Goal: Task Accomplishment & Management: Manage account settings

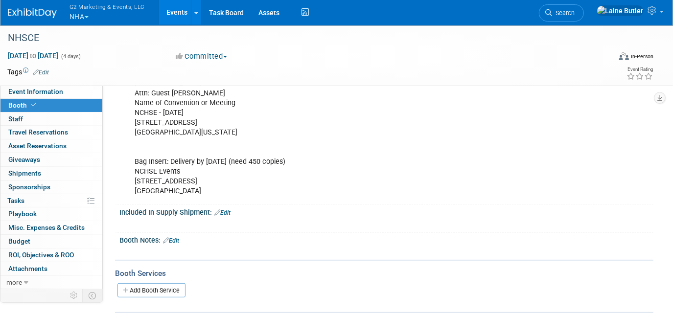
click at [102, 17] on button "G2 Marketing & Events, LLC NHA" at bounding box center [113, 12] width 89 height 25
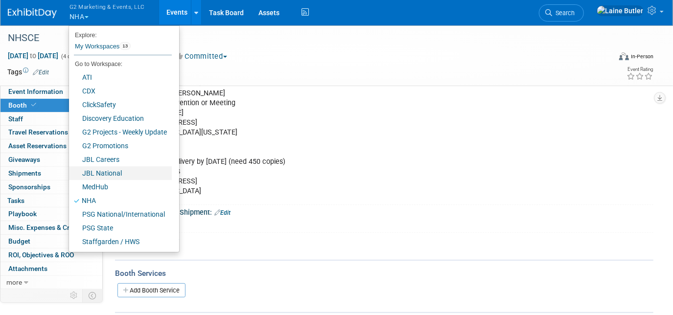
click at [102, 175] on link "JBL National" at bounding box center [120, 173] width 103 height 14
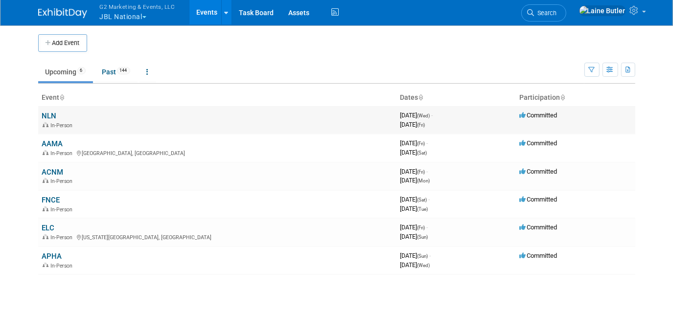
click at [53, 116] on link "NLN" at bounding box center [49, 116] width 15 height 9
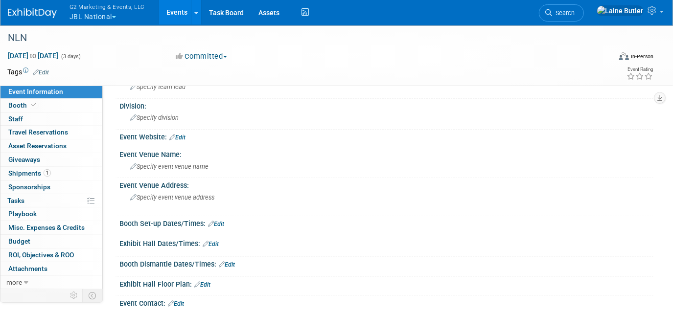
scroll to position [89, 0]
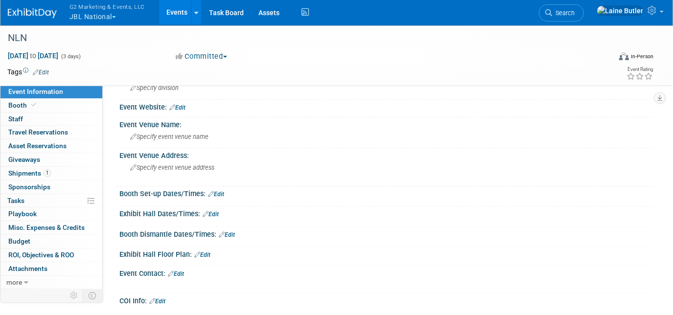
click at [219, 191] on link "Edit" at bounding box center [216, 194] width 16 height 7
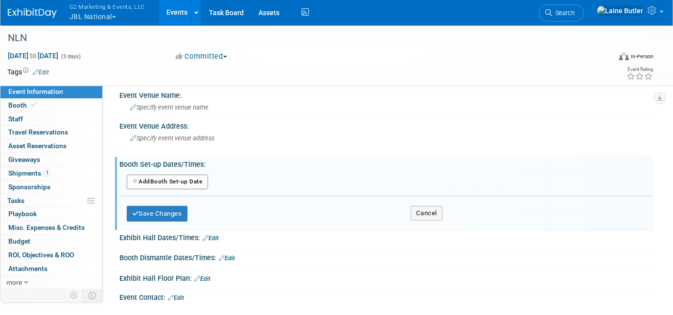
scroll to position [133, 0]
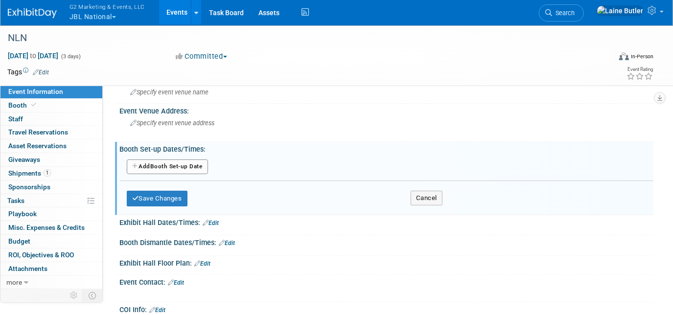
click at [175, 162] on button "Add Another Booth Set-up Date" at bounding box center [167, 167] width 81 height 15
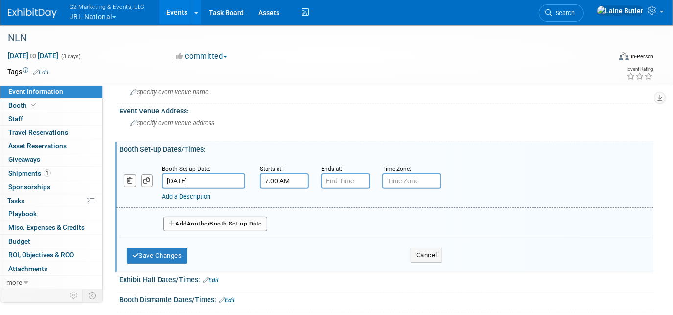
click at [282, 174] on input "7:00 AM" at bounding box center [284, 181] width 49 height 16
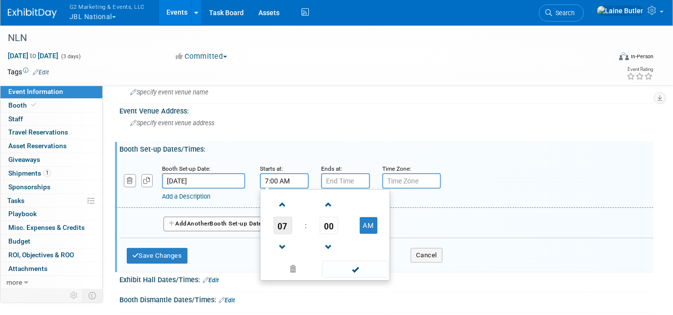
click at [284, 217] on span "07" at bounding box center [283, 226] width 19 height 18
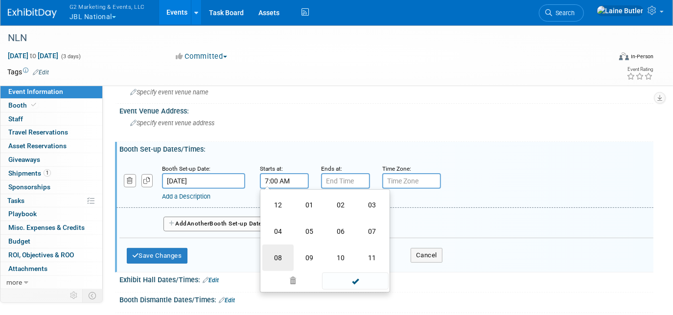
click at [287, 249] on td "08" at bounding box center [277, 258] width 31 height 26
type input "8:00 AM"
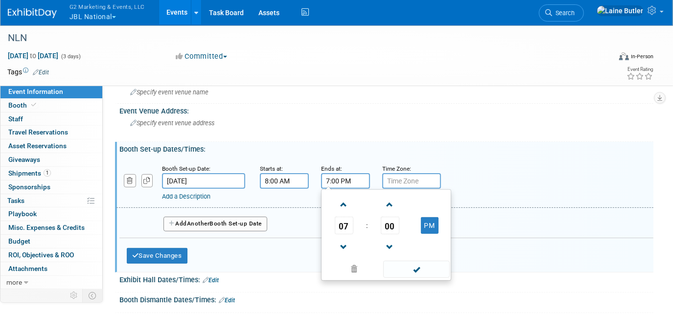
click at [350, 174] on input "7:00 PM" at bounding box center [345, 181] width 49 height 16
click at [343, 220] on span "07" at bounding box center [344, 226] width 19 height 18
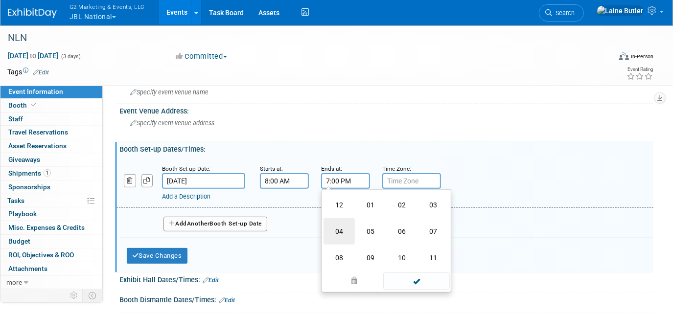
click at [343, 222] on td "04" at bounding box center [339, 231] width 31 height 26
type input "4:00 PM"
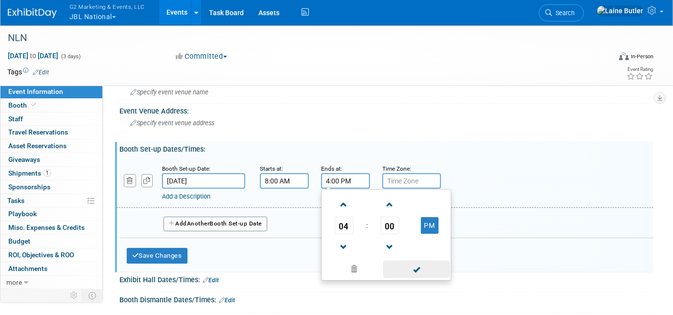
click at [417, 263] on span at bounding box center [416, 269] width 66 height 17
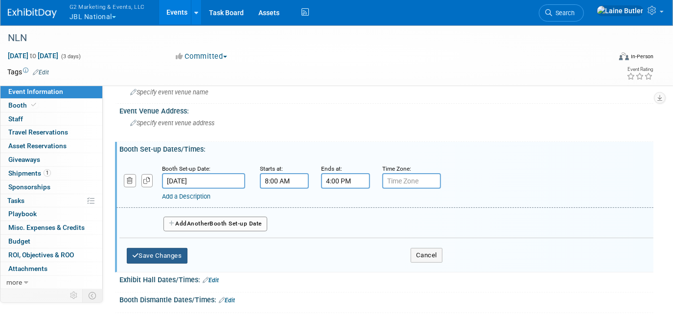
click at [146, 255] on button "Save Changes" at bounding box center [157, 256] width 61 height 16
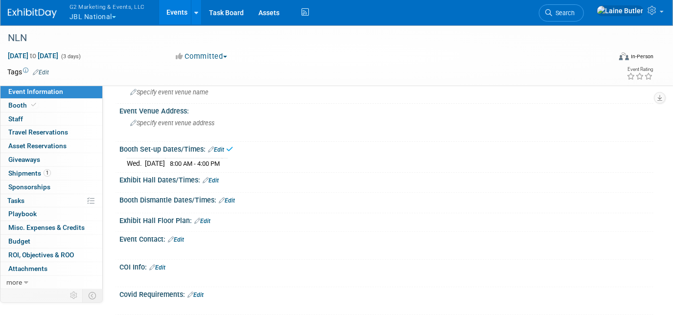
click at [215, 177] on link "Edit" at bounding box center [211, 180] width 16 height 7
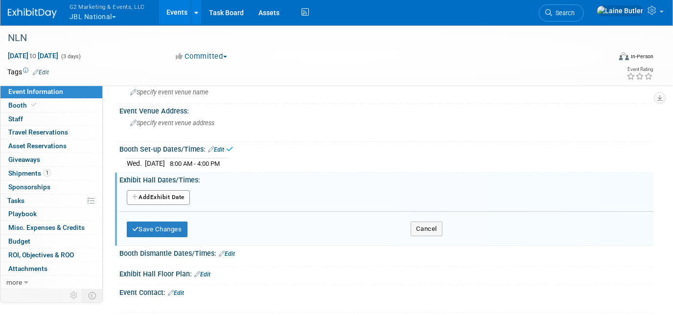
click at [160, 194] on button "Add Another Exhibit Date" at bounding box center [158, 197] width 63 height 15
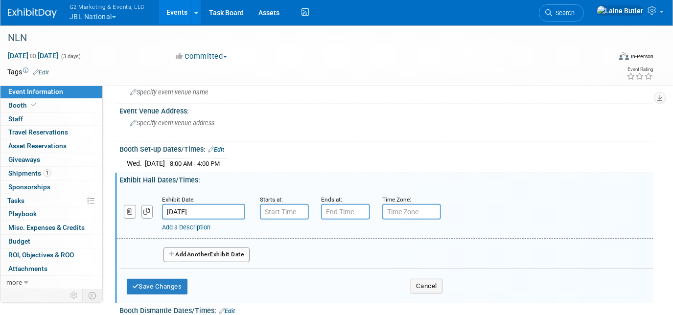
click at [196, 251] on span "Another" at bounding box center [198, 254] width 23 height 7
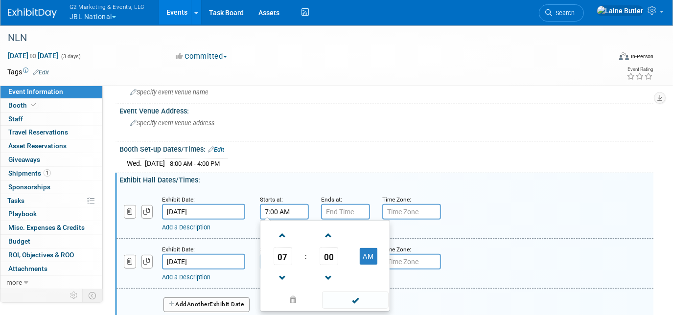
click at [288, 205] on input "7:00 AM" at bounding box center [284, 212] width 49 height 16
click at [283, 251] on span "07" at bounding box center [283, 257] width 19 height 18
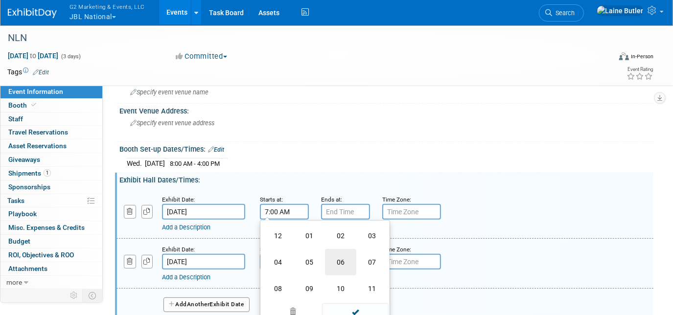
click at [337, 259] on td "06" at bounding box center [340, 262] width 31 height 26
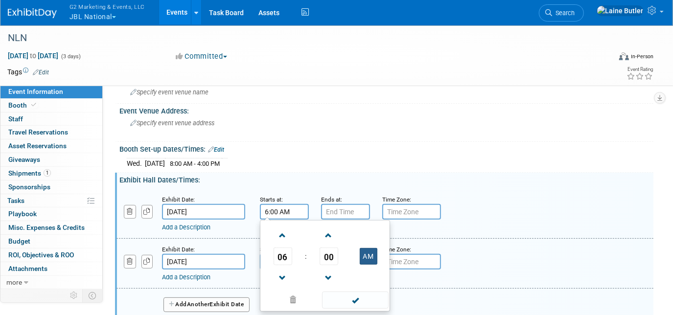
click at [365, 255] on button "AM" at bounding box center [369, 256] width 18 height 17
type input "6:00 PM"
click at [345, 204] on input "7:00 PM" at bounding box center [345, 212] width 49 height 16
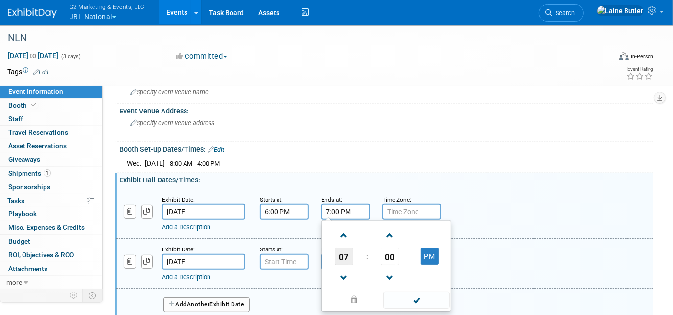
click at [344, 252] on span "07" at bounding box center [344, 257] width 19 height 18
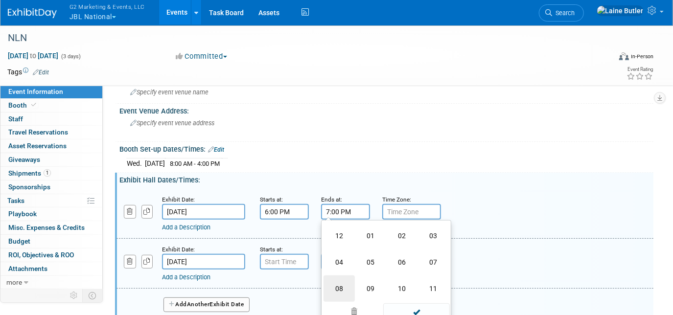
click at [343, 283] on td "08" at bounding box center [339, 289] width 31 height 26
type input "8:00 PM"
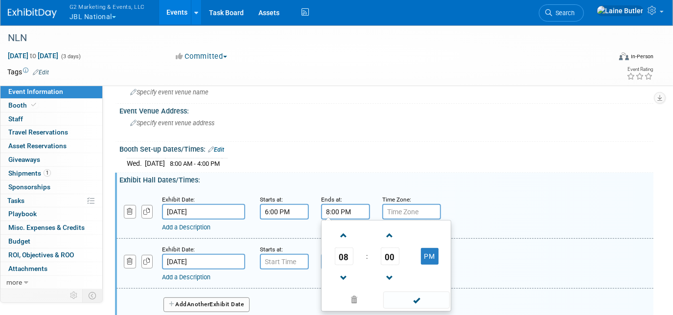
type input "7:00 AM"
click at [286, 258] on input "7:00 AM" at bounding box center [284, 262] width 49 height 16
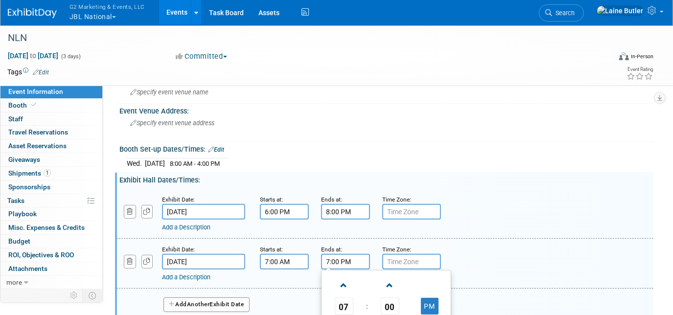
click at [338, 257] on input "7:00 PM" at bounding box center [345, 262] width 49 height 16
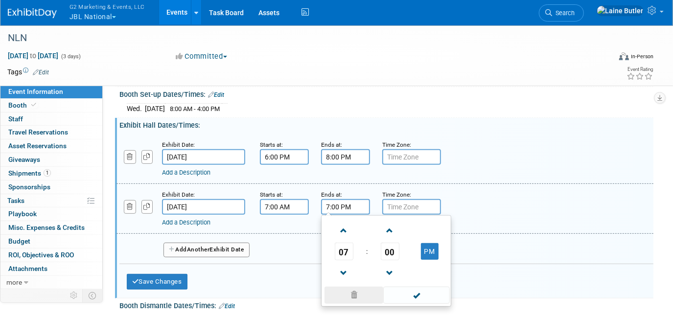
scroll to position [222, 0]
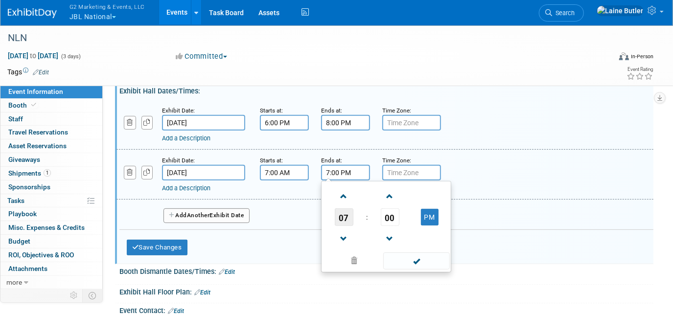
click at [345, 215] on span "07" at bounding box center [344, 218] width 19 height 18
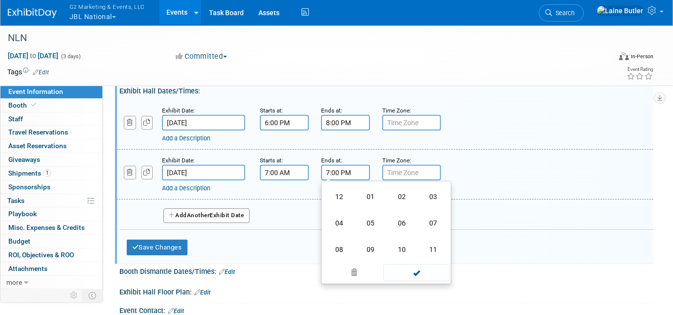
click at [398, 195] on td "02" at bounding box center [401, 197] width 31 height 26
type input "2:00 PM"
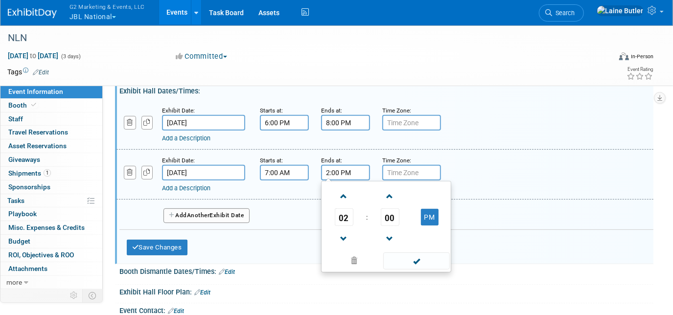
click at [226, 216] on button "Add Another Exhibit Date" at bounding box center [207, 216] width 86 height 15
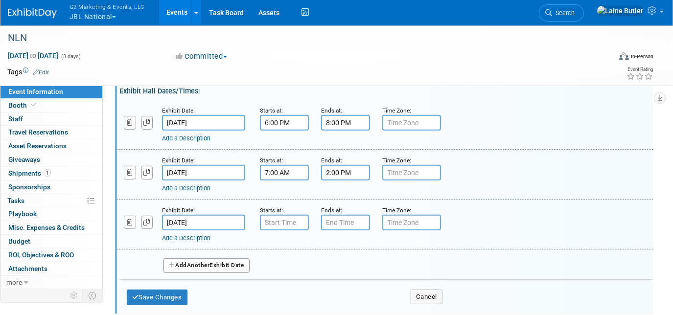
type input "7:00 AM"
drag, startPoint x: 268, startPoint y: 214, endPoint x: 271, endPoint y: 220, distance: 6.8
click at [267, 215] on input "7:00 AM" at bounding box center [284, 223] width 49 height 16
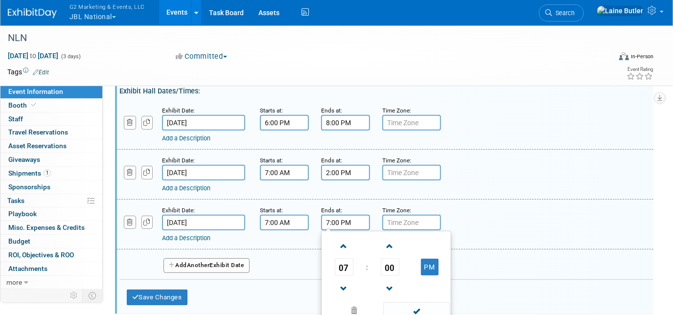
click at [331, 220] on input "7:00 PM" at bounding box center [345, 223] width 49 height 16
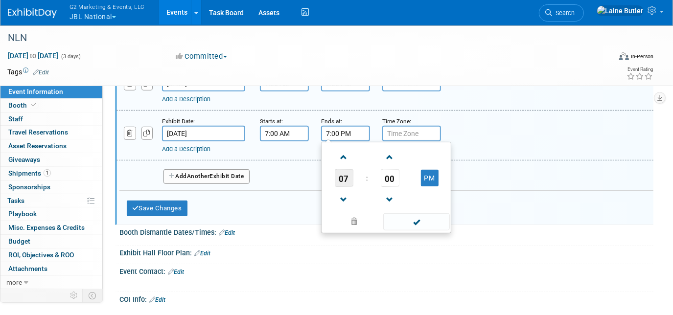
click at [345, 175] on span "07" at bounding box center [344, 178] width 19 height 18
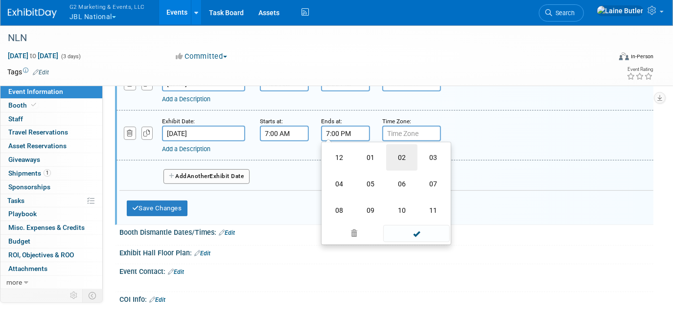
click at [398, 155] on td "02" at bounding box center [401, 157] width 31 height 26
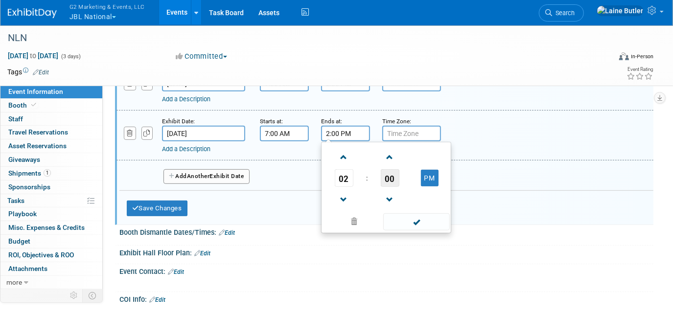
click at [385, 179] on span "00" at bounding box center [390, 178] width 19 height 18
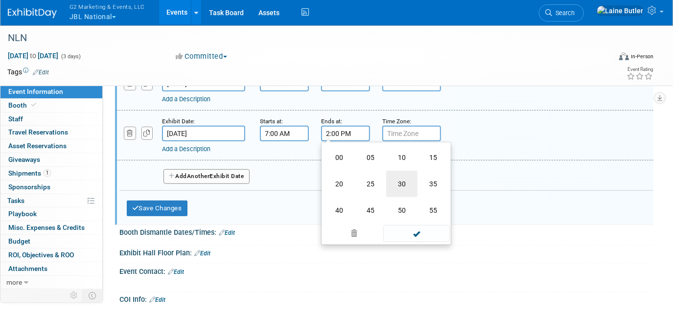
click at [392, 180] on td "30" at bounding box center [401, 184] width 31 height 26
type input "2:30 PM"
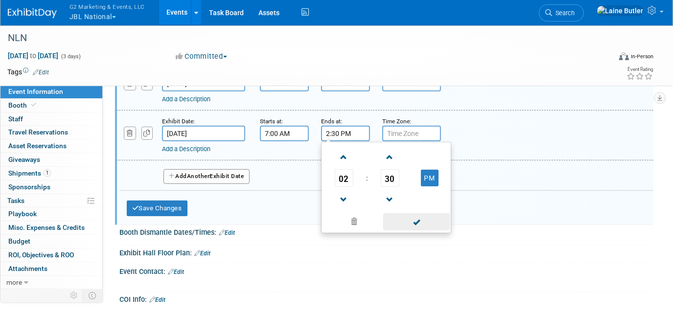
click at [425, 215] on span at bounding box center [416, 221] width 66 height 17
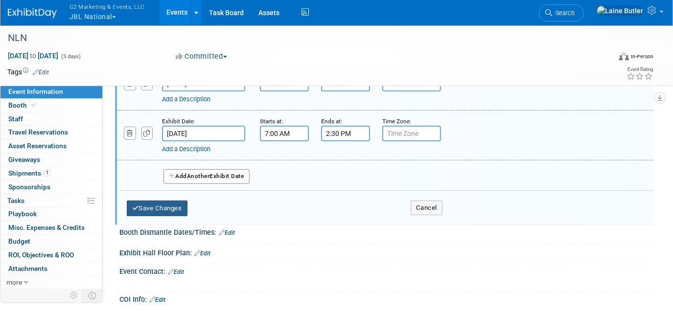
click at [171, 207] on button "Save Changes" at bounding box center [157, 209] width 61 height 16
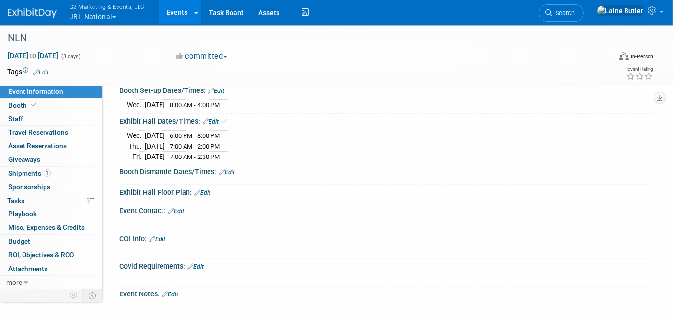
scroll to position [125, 0]
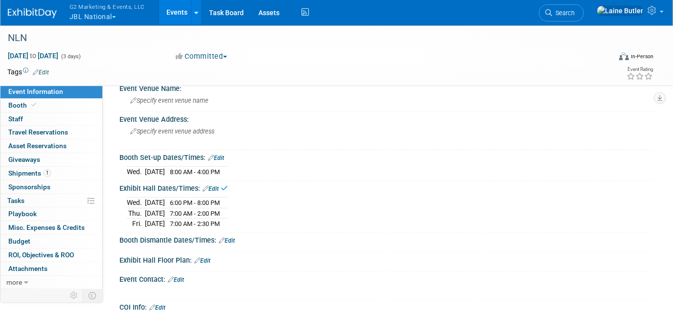
click at [235, 237] on link "Edit" at bounding box center [227, 240] width 16 height 7
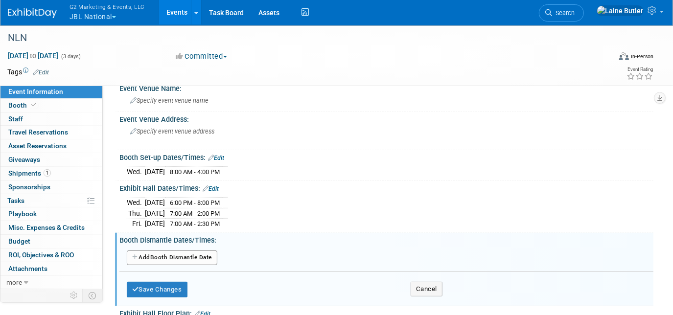
click at [195, 255] on button "Add Another Booth Dismantle Date" at bounding box center [172, 258] width 91 height 15
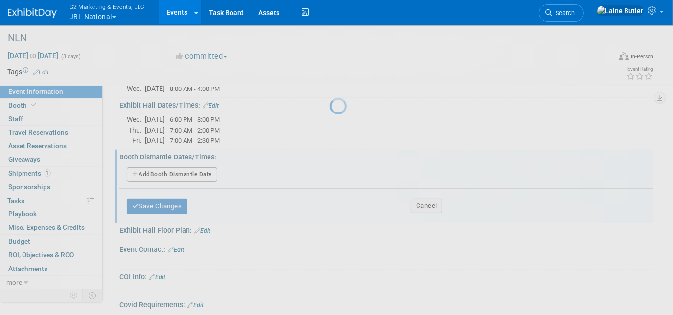
scroll to position [214, 0]
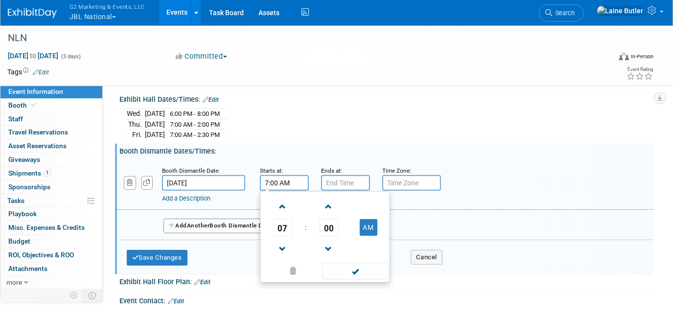
click at [279, 178] on input "7:00 AM" at bounding box center [284, 183] width 49 height 16
click at [282, 236] on link at bounding box center [283, 248] width 19 height 25
click at [280, 223] on span "06" at bounding box center [283, 228] width 19 height 18
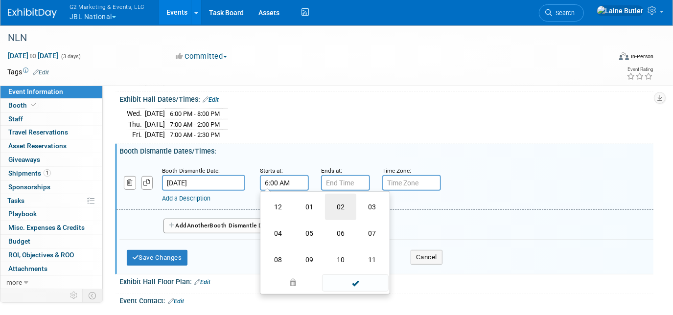
click at [335, 198] on td "02" at bounding box center [340, 207] width 31 height 26
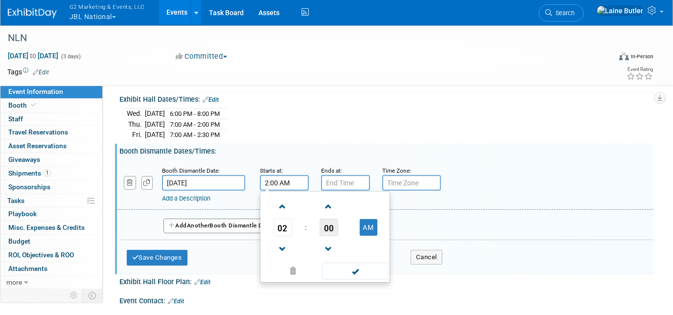
click at [321, 222] on span "00" at bounding box center [329, 228] width 19 height 18
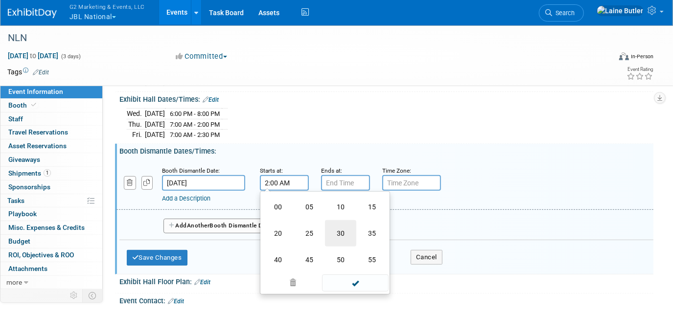
click at [333, 228] on td "30" at bounding box center [340, 233] width 31 height 26
type input "2:30 AM"
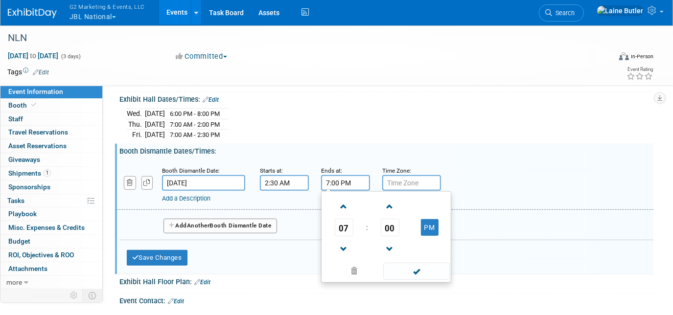
click at [343, 175] on input "7:00 PM" at bounding box center [345, 183] width 49 height 16
click at [342, 222] on span "07" at bounding box center [344, 228] width 19 height 18
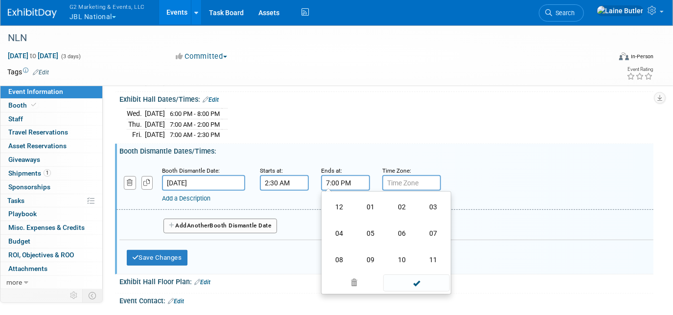
click at [342, 222] on td "04" at bounding box center [339, 233] width 31 height 26
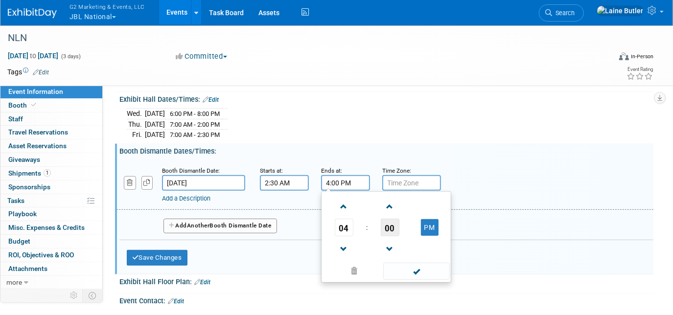
drag, startPoint x: 384, startPoint y: 222, endPoint x: 389, endPoint y: 225, distance: 5.6
click at [385, 222] on span "00" at bounding box center [390, 228] width 19 height 18
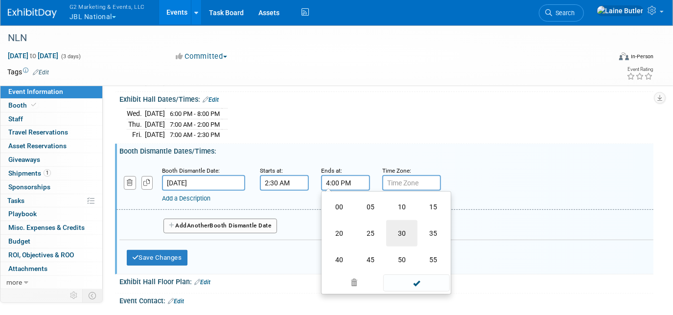
click at [389, 225] on td "30" at bounding box center [401, 233] width 31 height 26
type input "4:30 PM"
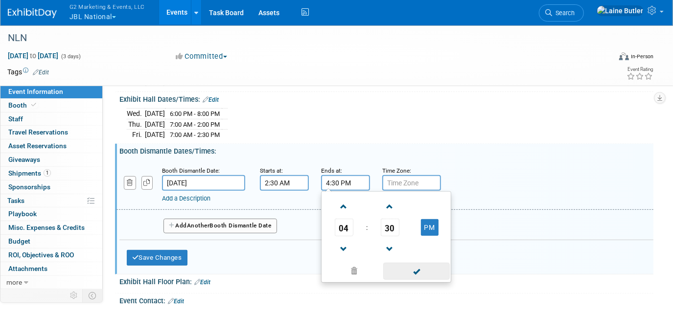
click at [417, 269] on span at bounding box center [416, 271] width 66 height 17
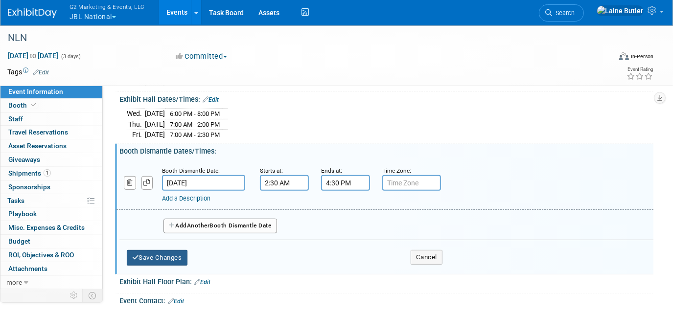
drag, startPoint x: 154, startPoint y: 251, endPoint x: 162, endPoint y: 248, distance: 8.2
click at [154, 251] on button "Save Changes" at bounding box center [157, 258] width 61 height 16
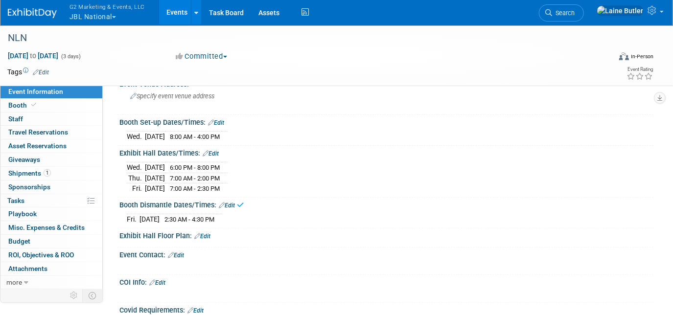
scroll to position [125, 0]
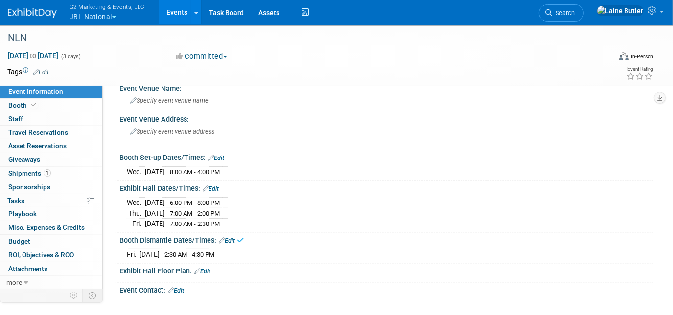
click at [234, 237] on link "Edit" at bounding box center [227, 240] width 16 height 7
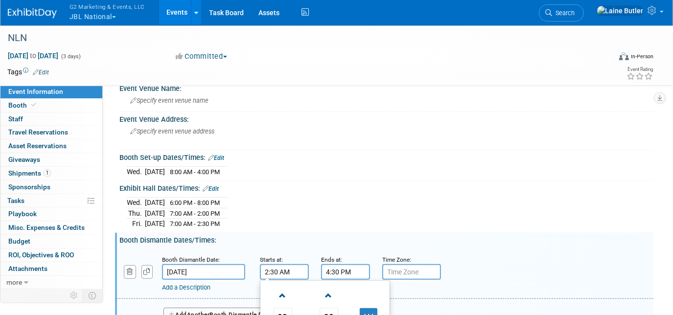
click at [276, 264] on input "2:30 AM" at bounding box center [284, 272] width 49 height 16
click at [369, 310] on button "AM" at bounding box center [369, 316] width 18 height 17
type input "2:30 PM"
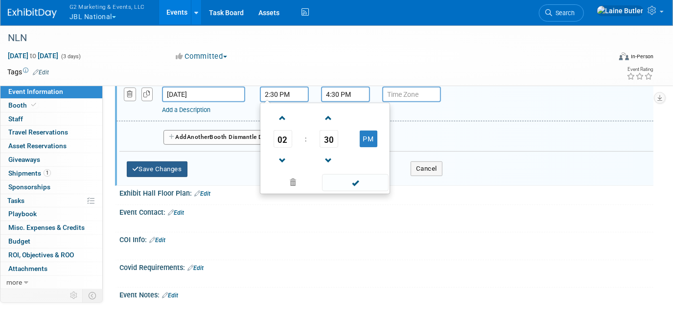
click at [142, 167] on button "Save Changes" at bounding box center [157, 170] width 61 height 16
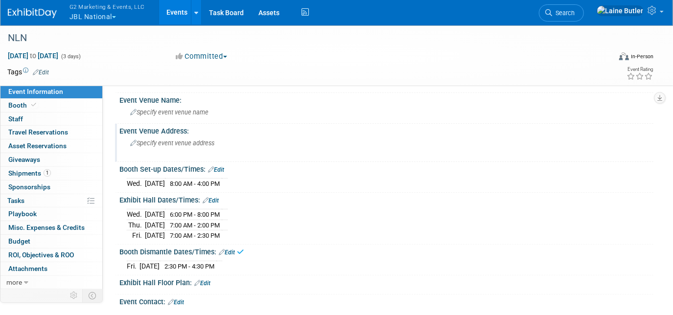
scroll to position [111, 0]
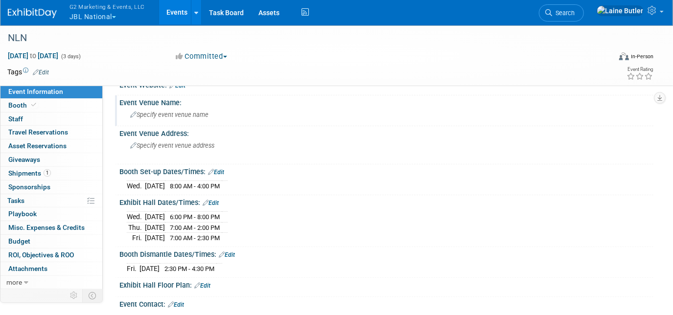
click at [203, 121] on div "Event Venue Name: Specify event venue name" at bounding box center [384, 110] width 539 height 31
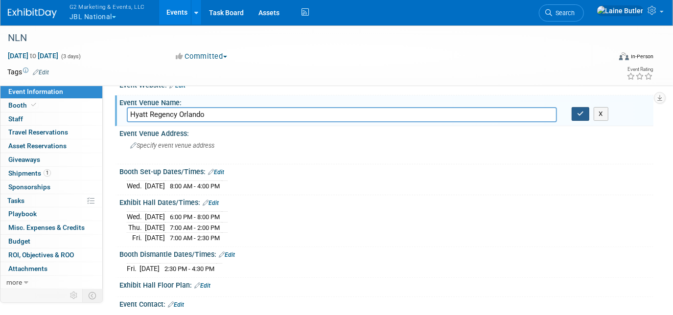
type input "Hyatt Regency Orlando"
click at [574, 108] on button "button" at bounding box center [581, 114] width 18 height 14
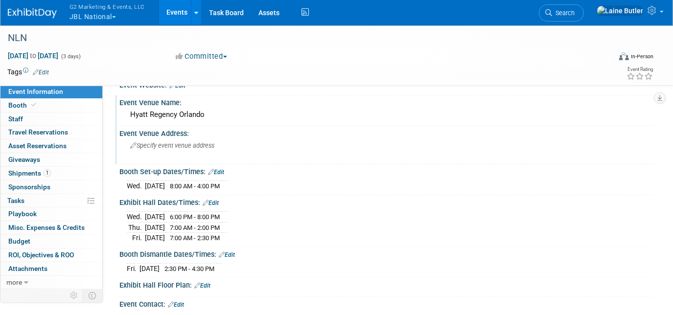
click at [208, 142] on span "Specify event venue address" at bounding box center [172, 145] width 84 height 7
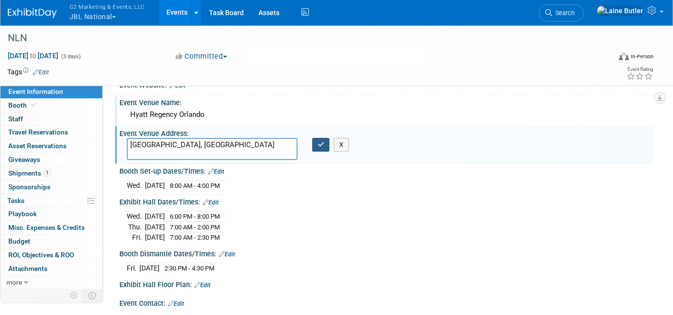
type textarea "[GEOGRAPHIC_DATA], [GEOGRAPHIC_DATA]"
click at [318, 141] on icon "button" at bounding box center [321, 144] width 7 height 6
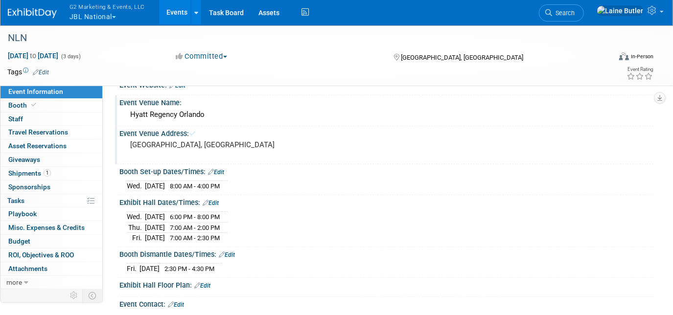
scroll to position [22, 0]
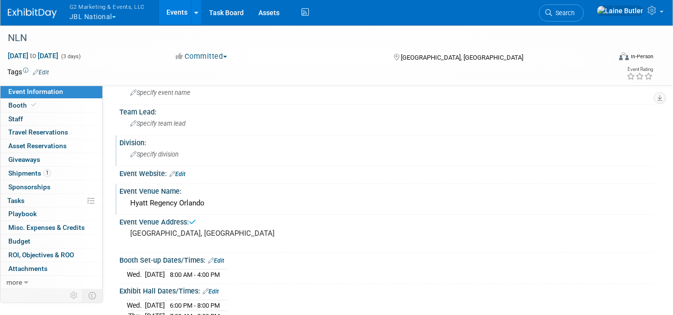
click at [195, 158] on div "Specify division" at bounding box center [386, 154] width 519 height 15
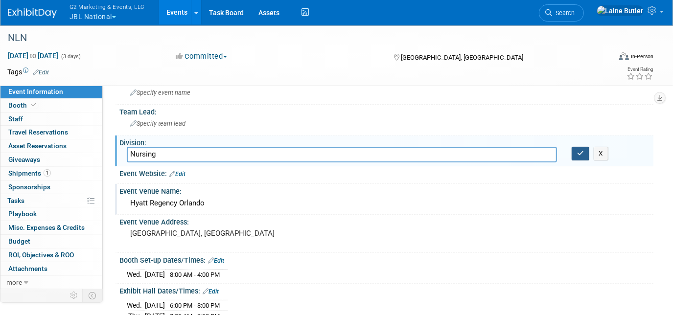
type input "Nursing"
click at [584, 152] on icon "button" at bounding box center [580, 153] width 7 height 6
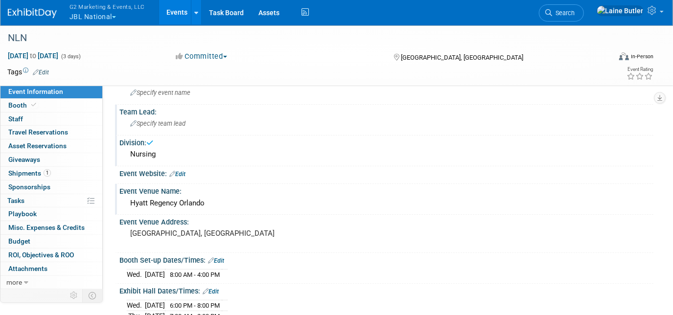
click at [228, 122] on div "Specify team lead" at bounding box center [386, 123] width 519 height 15
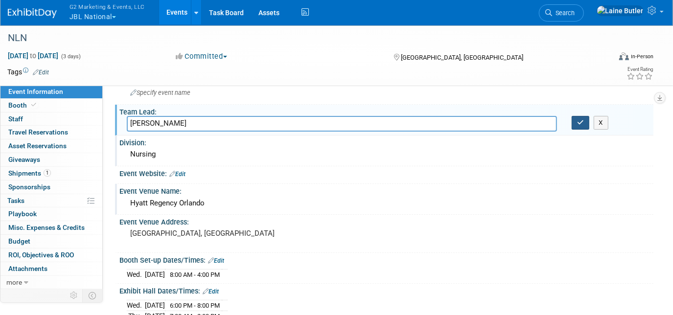
type input "Lindsay White"
click at [581, 123] on icon "button" at bounding box center [580, 122] width 7 height 6
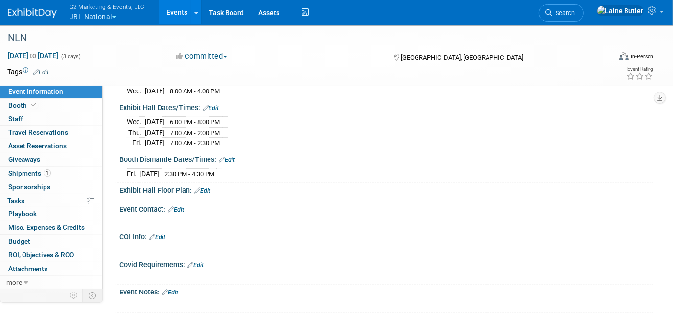
scroll to position [222, 0]
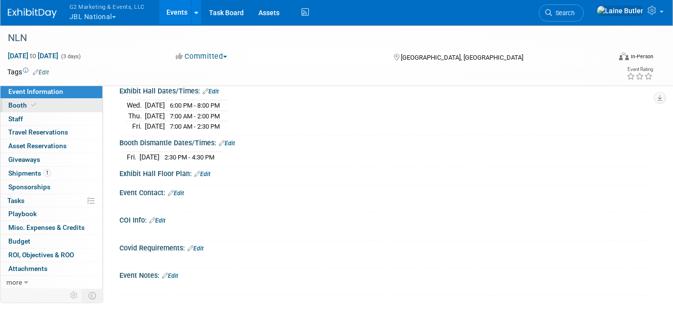
click at [65, 107] on link "Booth" at bounding box center [51, 105] width 102 height 13
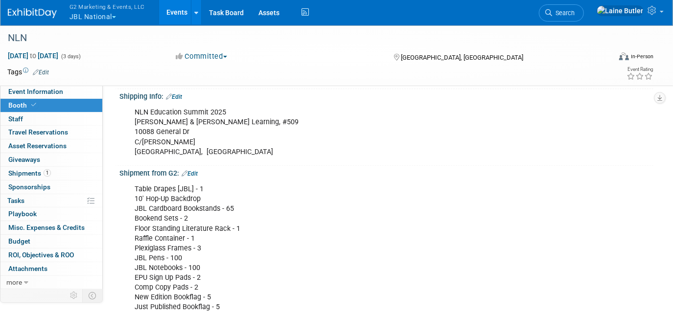
scroll to position [311, 0]
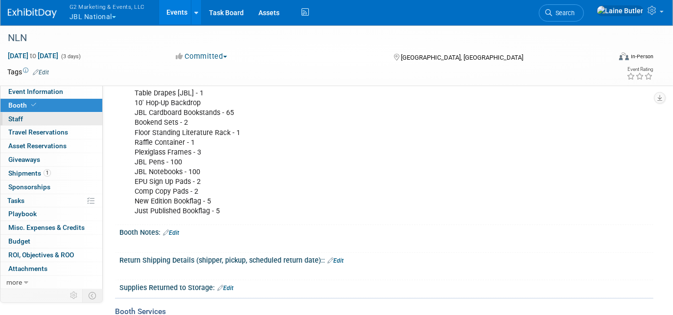
click at [34, 118] on link "0 Staff 0" at bounding box center [51, 119] width 102 height 13
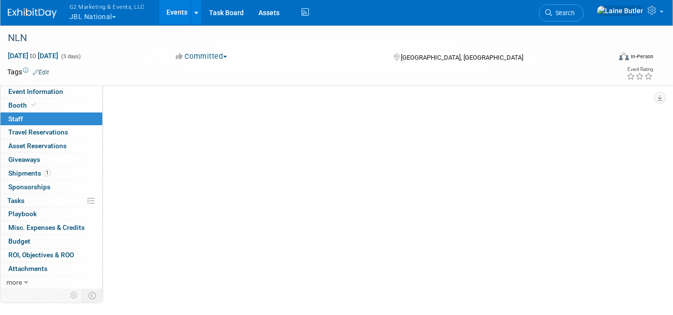
scroll to position [0, 0]
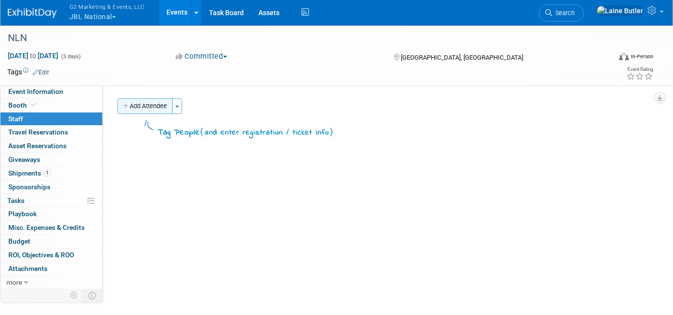
click at [141, 102] on button "Add Attendee" at bounding box center [145, 106] width 55 height 16
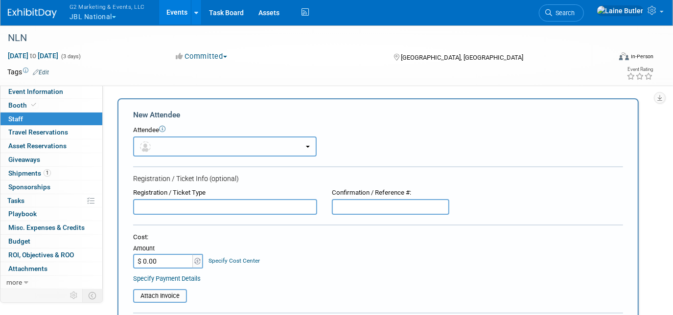
click at [183, 141] on button "button" at bounding box center [225, 147] width 184 height 20
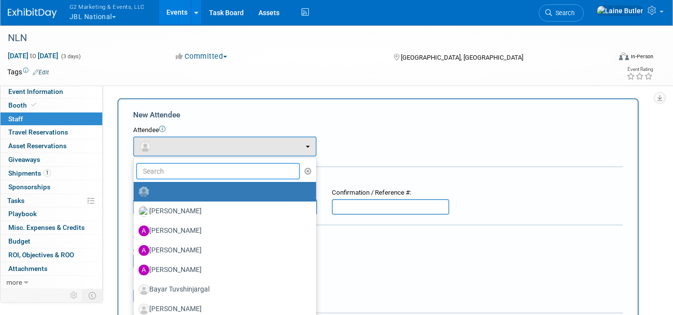
click at [189, 171] on input "text" at bounding box center [218, 171] width 164 height 17
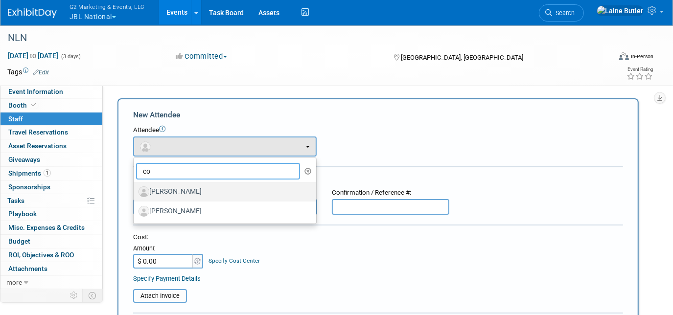
type input "co"
click at [206, 191] on label "[PERSON_NAME]" at bounding box center [223, 192] width 168 height 16
click at [135, 191] on input "[PERSON_NAME]" at bounding box center [132, 191] width 6 height 6
select select "2ad7e717-50b0-45b1-804e-9a135d161d8d"
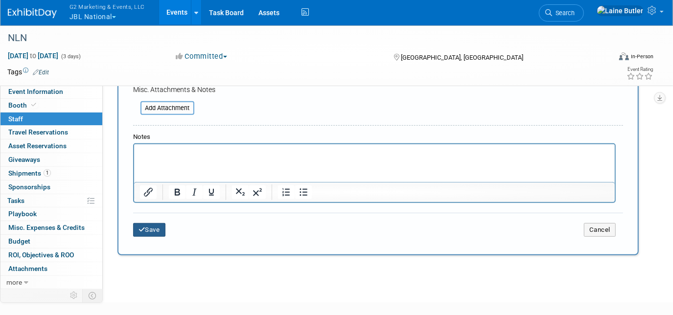
click at [163, 223] on button "Save" at bounding box center [149, 230] width 32 height 14
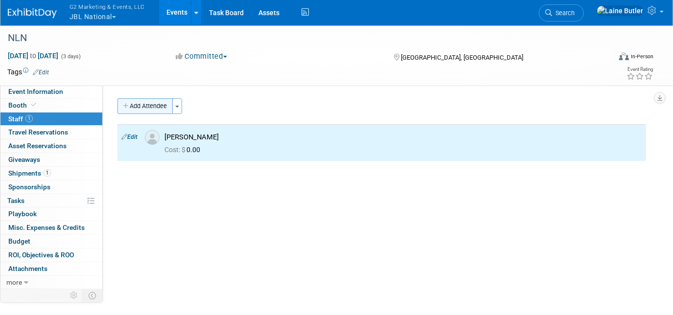
click at [153, 107] on button "Add Attendee" at bounding box center [145, 106] width 55 height 16
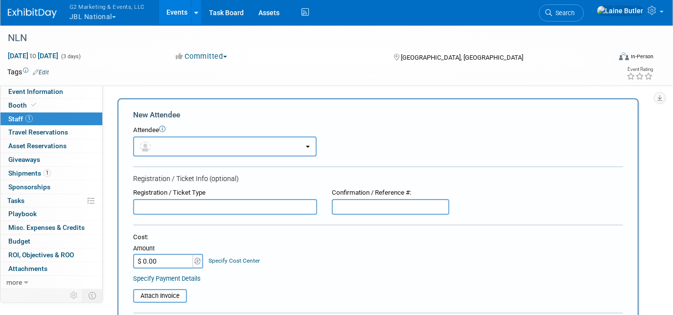
drag, startPoint x: 159, startPoint y: 149, endPoint x: 164, endPoint y: 154, distance: 6.6
click at [160, 149] on button "button" at bounding box center [225, 147] width 184 height 20
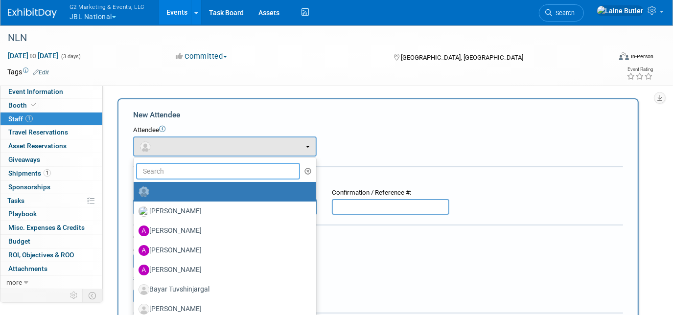
click at [165, 171] on input "text" at bounding box center [218, 171] width 164 height 17
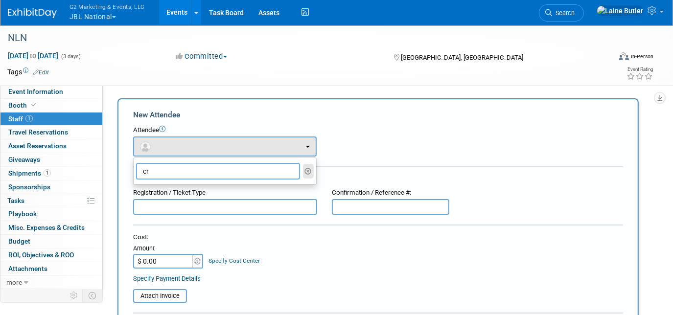
type input "cr"
click at [308, 173] on icon "button" at bounding box center [308, 171] width 7 height 7
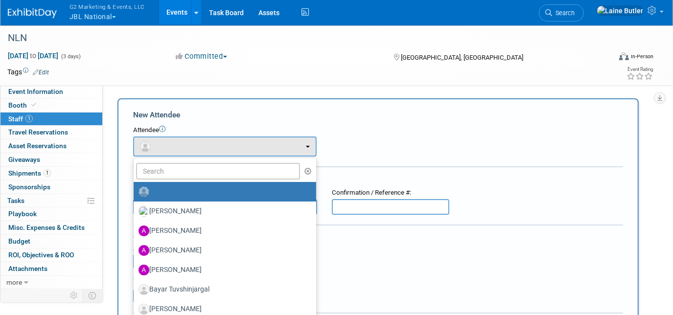
click at [464, 172] on form "New Attendee Attendee <img src="https://www.exhibitday.com/Images/Unassigned-Us…" at bounding box center [378, 289] width 490 height 359
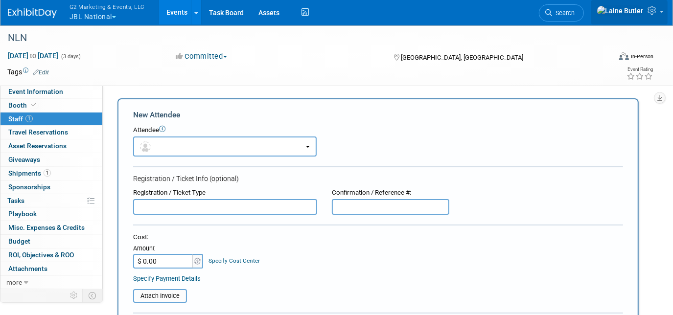
click at [663, 13] on span at bounding box center [662, 12] width 4 height 2
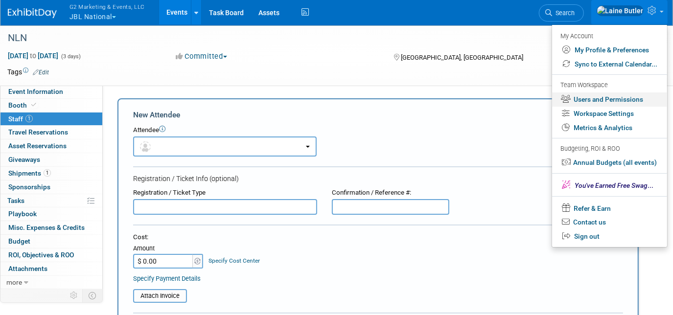
click at [618, 99] on link "Users and Permissions" at bounding box center [609, 100] width 115 height 14
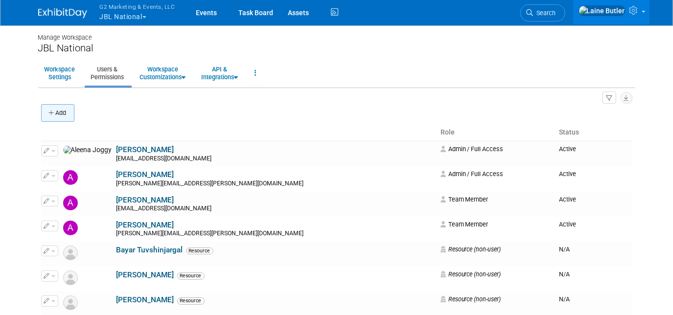
click at [57, 111] on button "Add" at bounding box center [57, 113] width 33 height 18
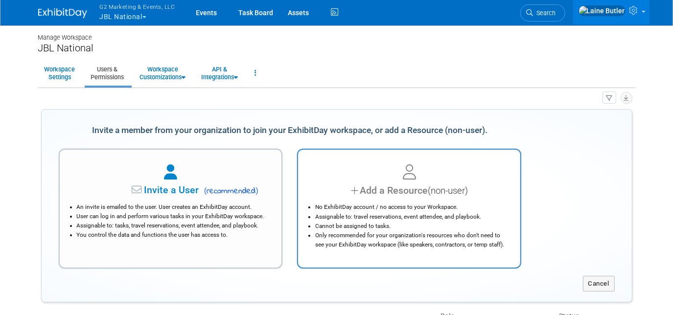
click at [439, 195] on span "(non-user)" at bounding box center [448, 191] width 40 height 11
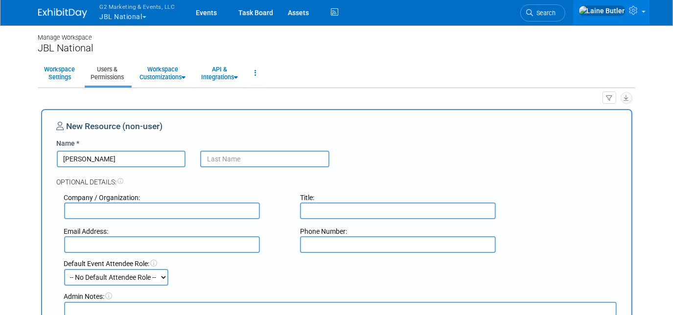
drag, startPoint x: 108, startPoint y: 155, endPoint x: 16, endPoint y: 158, distance: 92.1
click at [16, 157] on body "G2 Marketing & Events, LLC JBL National Explore: My Workspaces 13 Go to Workspa…" at bounding box center [336, 157] width 673 height 315
paste input "Craig Clark"
drag, startPoint x: 111, startPoint y: 162, endPoint x: 84, endPoint y: 160, distance: 27.0
click at [84, 160] on input "Craig Clark" at bounding box center [121, 159] width 129 height 17
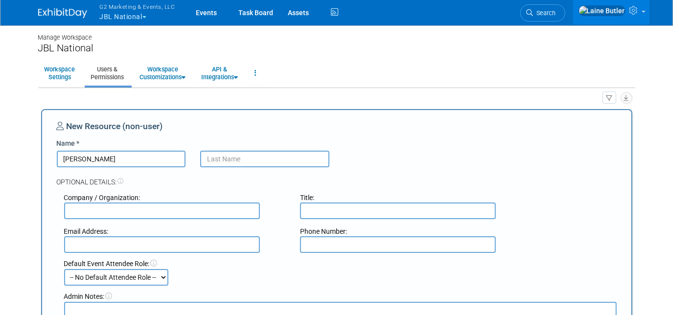
type input "Craig Clark"
click at [221, 149] on div "New Resource (non-user) Name * Craig Clark Optional Details: Company / Organiza…" at bounding box center [337, 232] width 560 height 224
click at [222, 154] on input "text" at bounding box center [264, 159] width 129 height 17
paste input "Clark"
type input "Clark"
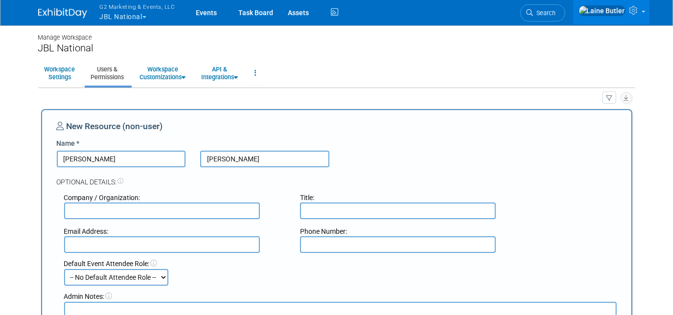
click at [141, 162] on input "Craig Clark" at bounding box center [121, 159] width 129 height 17
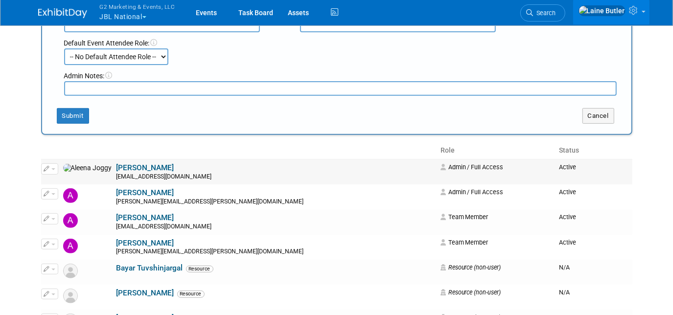
scroll to position [222, 0]
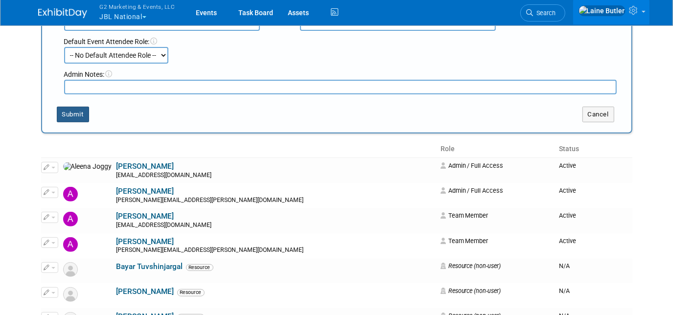
type input "Craig"
click at [71, 111] on button "Submit" at bounding box center [73, 115] width 32 height 16
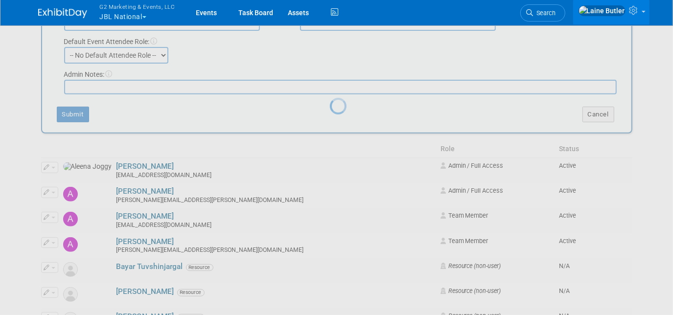
scroll to position [0, 0]
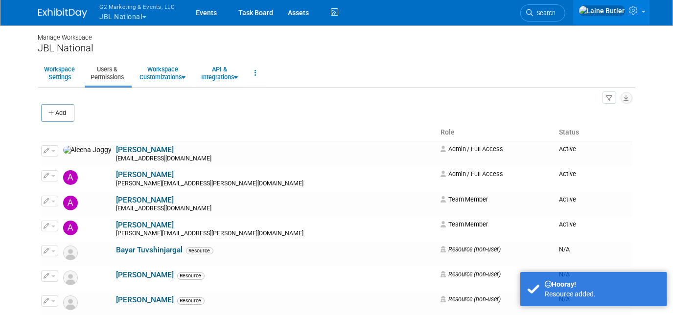
click at [71, 9] on img at bounding box center [62, 13] width 49 height 10
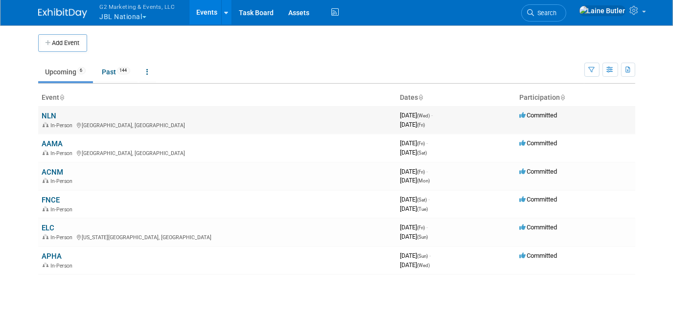
click at [44, 116] on link "NLN" at bounding box center [49, 116] width 15 height 9
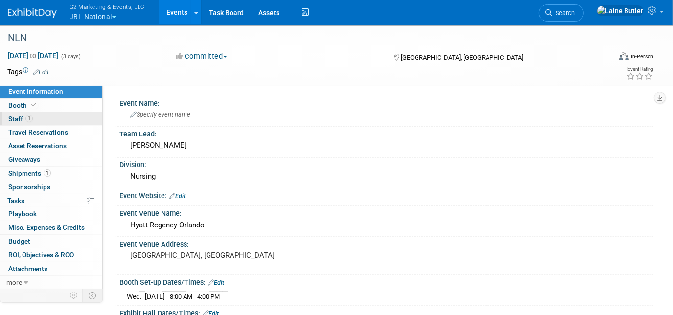
click at [62, 120] on link "1 Staff 1" at bounding box center [51, 119] width 102 height 13
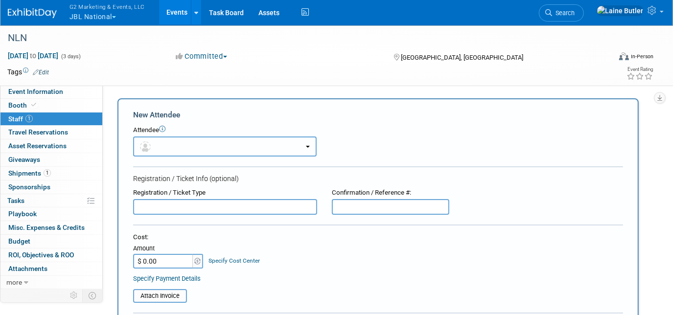
click at [152, 145] on span "button" at bounding box center [147, 146] width 14 height 8
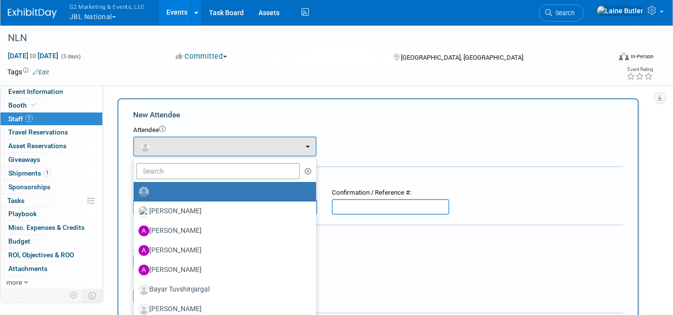
drag, startPoint x: 171, startPoint y: 181, endPoint x: 172, endPoint y: 173, distance: 8.0
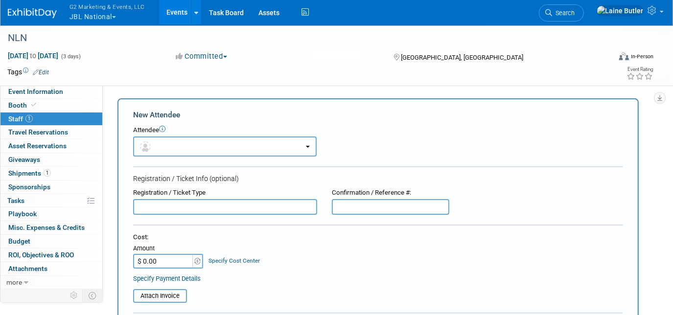
click at [165, 168] on form "New Attendee Attendee <img src="https://www.exhibitday.com/Images/Unassigned-Us…" at bounding box center [378, 289] width 490 height 359
click at [163, 148] on button "button" at bounding box center [225, 147] width 184 height 20
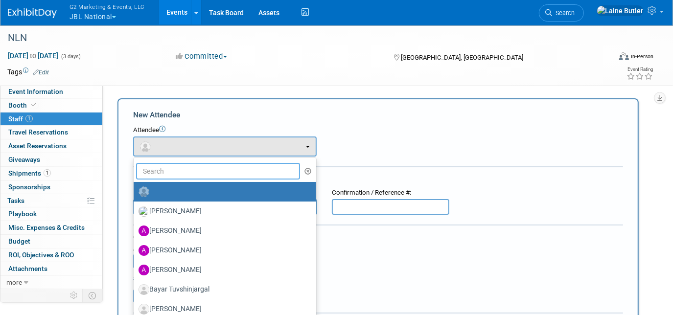
click at [169, 173] on input "text" at bounding box center [218, 171] width 164 height 17
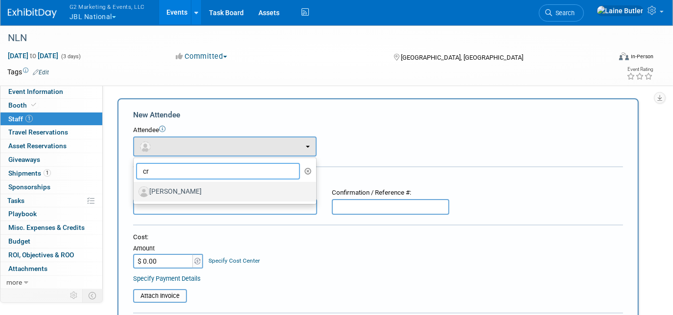
type input "cr"
drag, startPoint x: 188, startPoint y: 193, endPoint x: 197, endPoint y: 192, distance: 8.9
click at [189, 192] on label "Craig Clark" at bounding box center [223, 192] width 168 height 16
click at [135, 192] on input "Craig Clark" at bounding box center [132, 191] width 6 height 6
select select "3b4c0868-83a6-4cba-a4cf-6cd070e4177a"
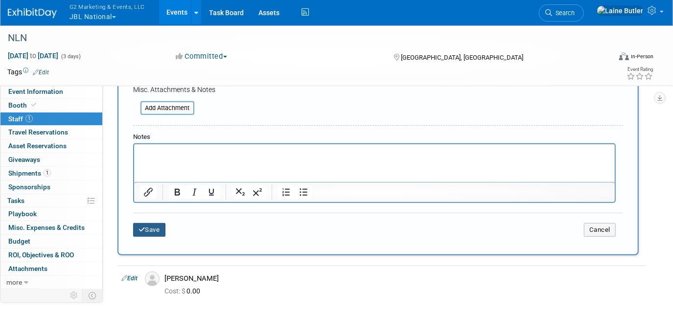
click at [149, 231] on button "Save" at bounding box center [149, 230] width 32 height 14
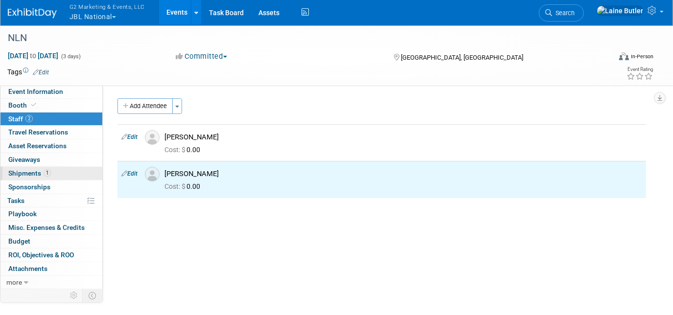
click at [74, 175] on link "1 Shipments 1" at bounding box center [51, 173] width 102 height 13
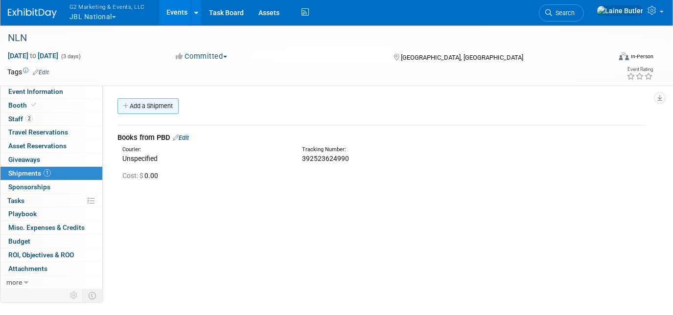
click at [156, 102] on link "Add a Shipment" at bounding box center [148, 106] width 61 height 16
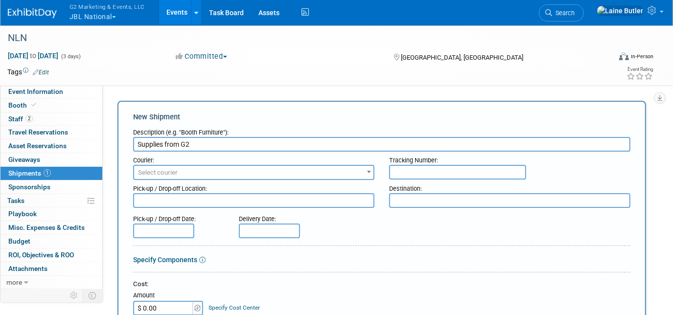
type input "Supplies from G2"
click at [175, 162] on div "Courier:" at bounding box center [253, 158] width 241 height 13
click at [178, 172] on span "Select courier" at bounding box center [253, 173] width 239 height 14
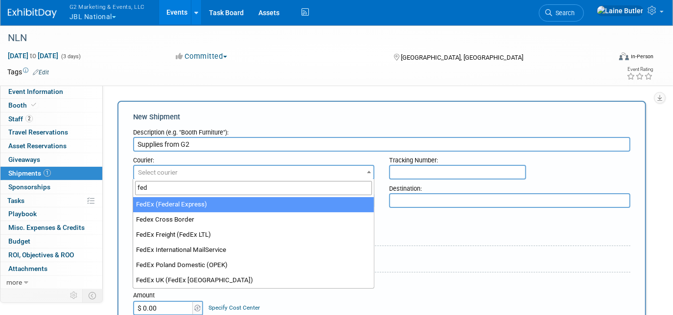
type input "fed"
select select "206"
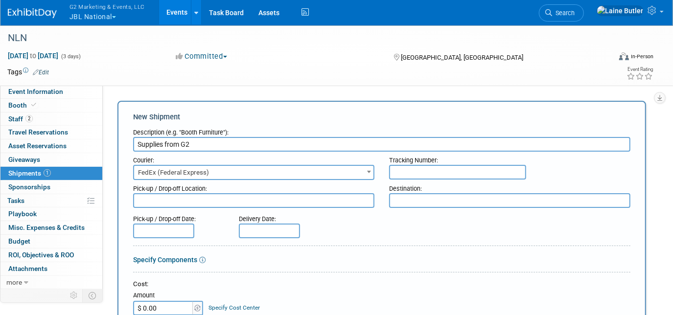
click at [440, 195] on textarea at bounding box center [509, 200] width 241 height 15
paste textarea ""NLN Education Summit 2025 Jones & Bartlett Learning, #509 10088 General Dr C/O…"
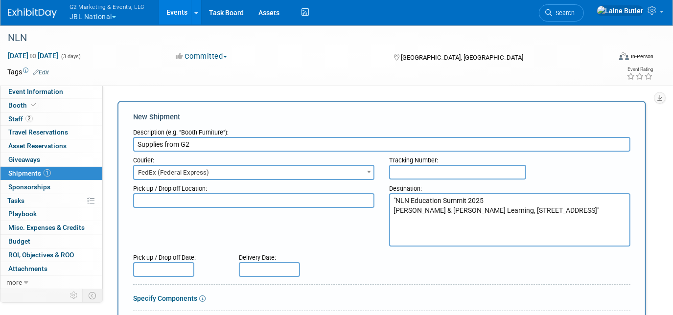
click at [393, 193] on textarea ""NLN Education Summit 2025 Jones & Bartlett Learning, #509 10088 General Dr C/O…" at bounding box center [509, 219] width 241 height 53
click at [398, 194] on textarea ""NLN Education Summit 2025 Jones & Bartlett Learning, #509 10088 General Dr C/O…" at bounding box center [509, 219] width 241 height 53
click at [472, 234] on textarea "NLN Education Summit 2025 Jones & Bartlett Learning, #509 10088 General Dr C/O …" at bounding box center [509, 219] width 241 height 53
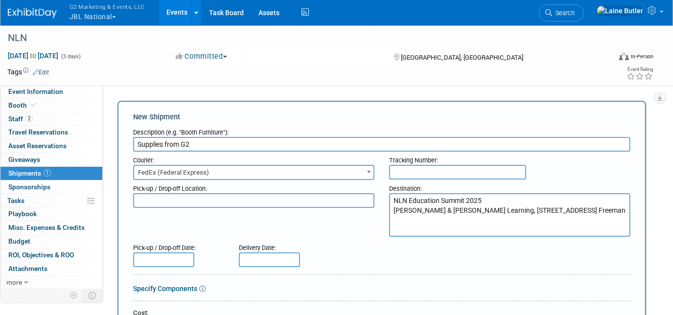
drag, startPoint x: 448, startPoint y: 232, endPoint x: 381, endPoint y: 190, distance: 78.9
click at [381, 190] on div "Pick-up / Drop-off Location: Destination: NLN Education Summit 2025 Jones & Bar…" at bounding box center [382, 208] width 512 height 57
paste textarea ""NLN Education Summit 2025 Jones & Bartlett Learning, #509 10088 General Dr C/O…"
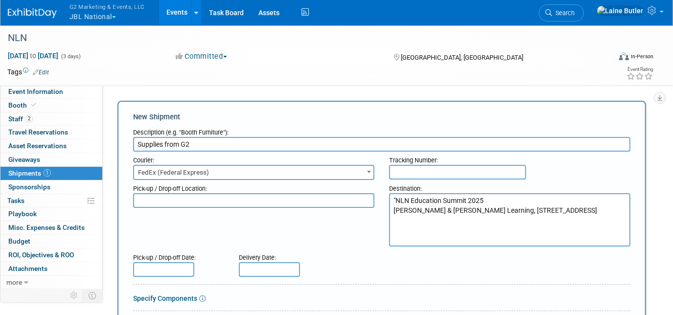
click at [396, 201] on textarea ""NLN Education Summit 2025 Jones & Bartlett Learning, #509 10088 General Dr C/O…" at bounding box center [509, 219] width 241 height 53
type textarea "NLN Education Summit 2025 Jones & Bartlett Learning, #509 10088 General Dr C/O …"
click at [467, 176] on input "text" at bounding box center [457, 172] width 137 height 15
paste input "8838 5197 6905"
click at [410, 169] on input "8838 5197 6905" at bounding box center [457, 172] width 137 height 15
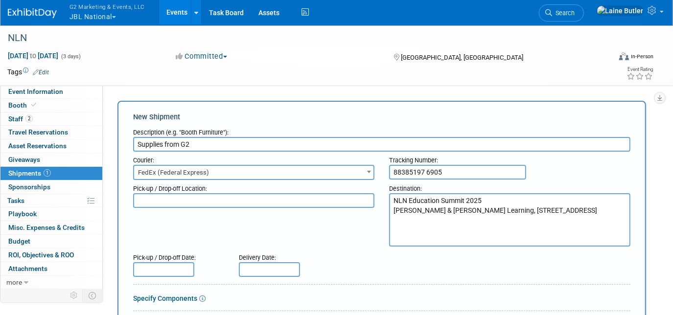
click at [424, 172] on input "88385197 6905" at bounding box center [457, 172] width 137 height 15
click at [428, 167] on input "88385197 6905" at bounding box center [457, 172] width 137 height 15
click at [428, 173] on input "88385197 6905" at bounding box center [457, 172] width 137 height 15
click at [427, 171] on input "88385197 6905" at bounding box center [457, 172] width 137 height 15
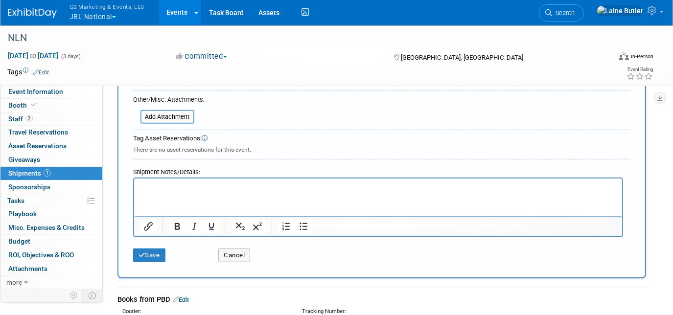
scroll to position [401, 0]
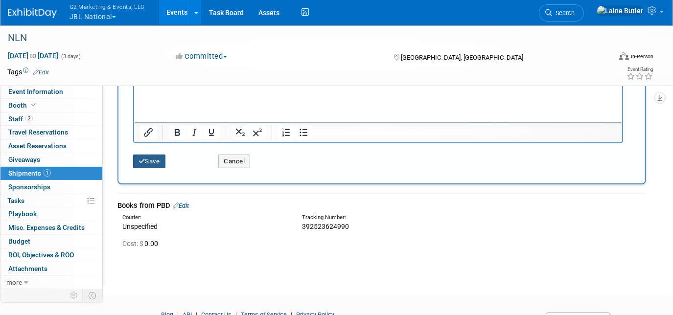
type input "883851976905"
click at [141, 160] on icon "submit" at bounding box center [142, 161] width 7 height 6
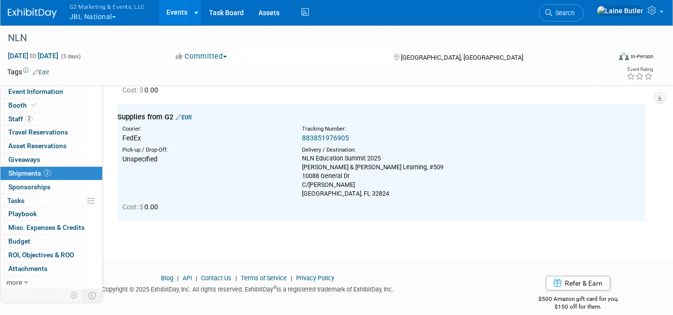
scroll to position [0, 0]
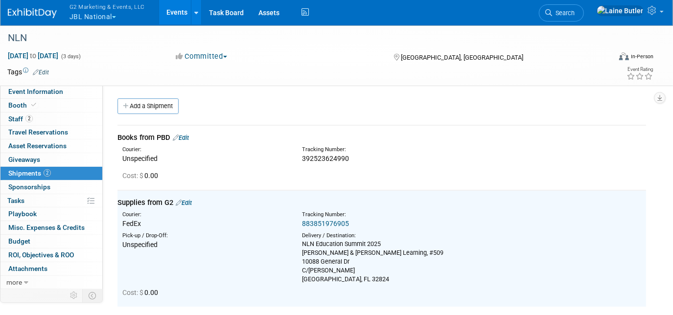
click at [184, 135] on link "Edit" at bounding box center [181, 137] width 16 height 7
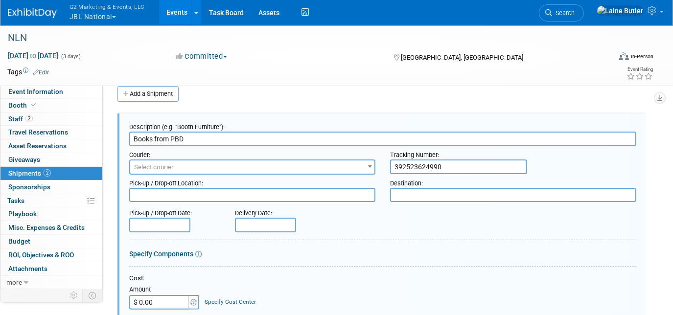
scroll to position [14, 0]
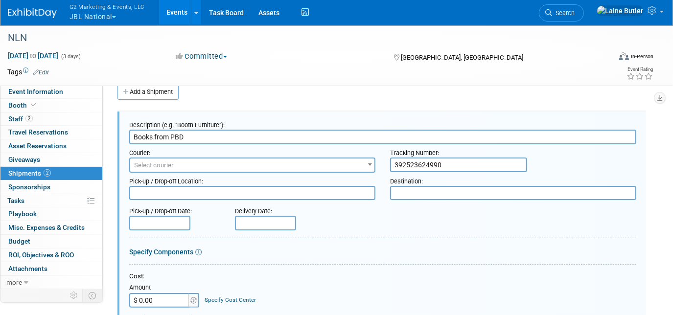
click at [279, 168] on span "Select courier" at bounding box center [252, 166] width 244 height 14
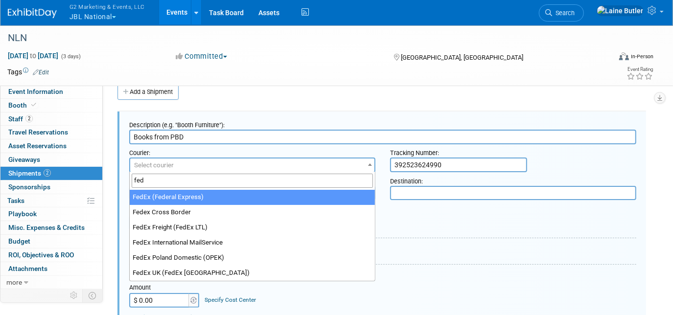
type input "fed"
select select "206"
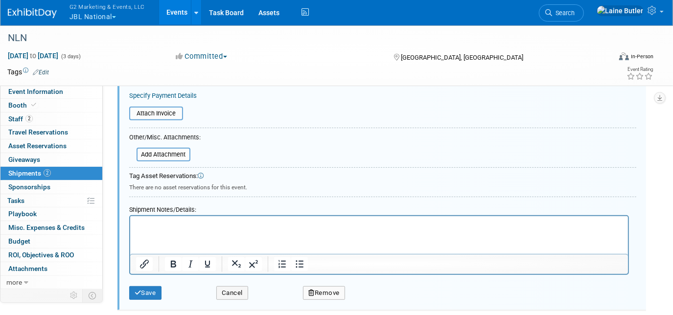
scroll to position [451, 0]
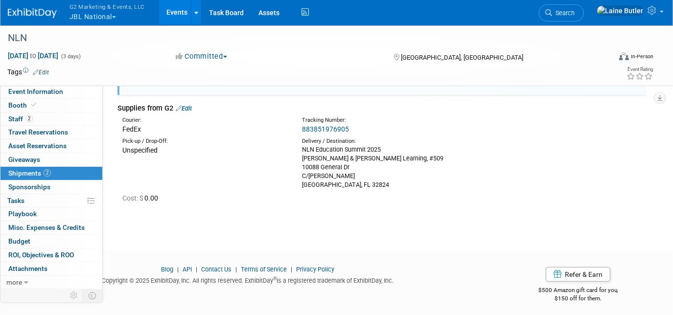
drag, startPoint x: 366, startPoint y: 183, endPoint x: 300, endPoint y: 147, distance: 75.6
click at [300, 147] on div "Delivery / Destination: NLN Education Summit 2025 Jones & Bartlett Learning, #5…" at bounding box center [385, 164] width 180 height 52
copy div "NLN Education Summit 2025 Jones & Bartlett Learning, #509 10088 General Dr C/O …"
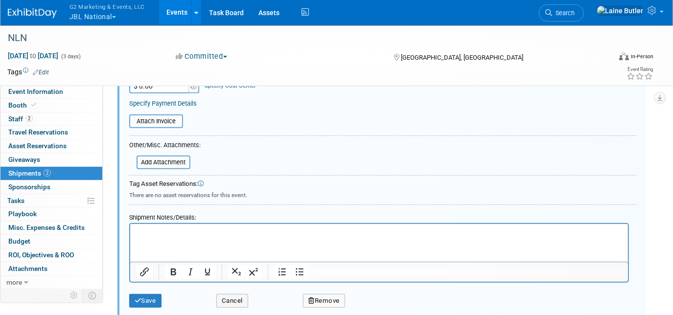
scroll to position [95, 0]
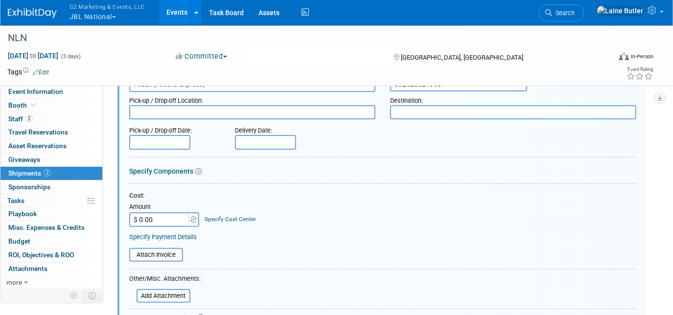
click at [424, 107] on textarea at bounding box center [513, 112] width 246 height 14
paste textarea "NLN Education Summit 2025 Jones & Bartlett Learning, #509 10088 General Dr C/O …"
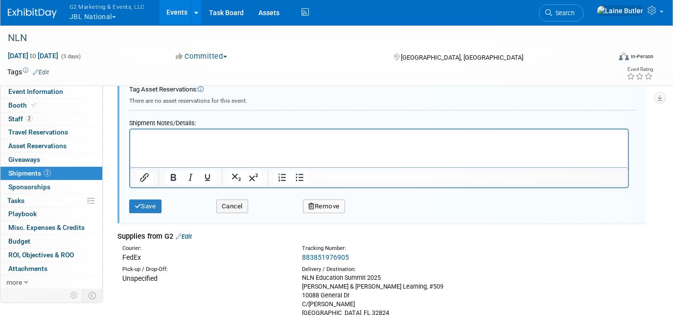
type textarea "NLN Education Summit 2025 Jones & Bartlett Learning, #509 10088 General Dr C/O …"
click at [138, 200] on button "Save" at bounding box center [145, 207] width 32 height 14
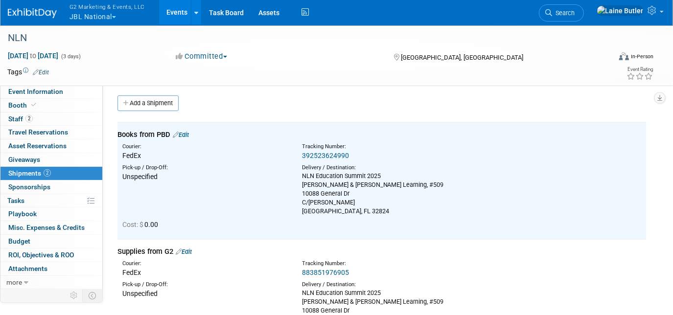
scroll to position [0, 0]
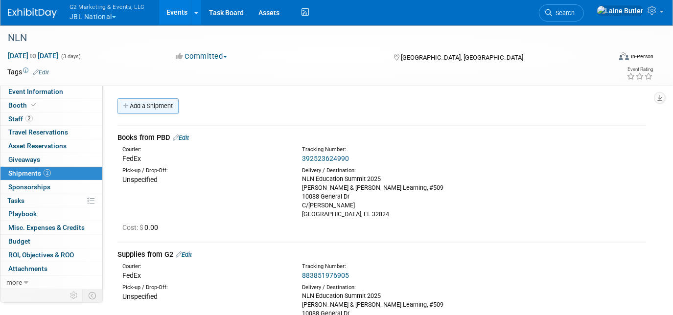
click at [169, 107] on link "Add a Shipment" at bounding box center [148, 106] width 61 height 16
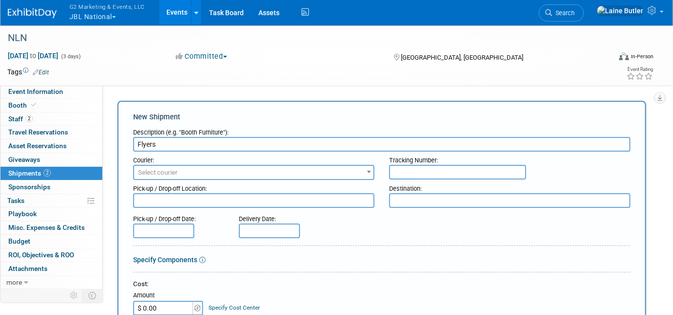
type input "Flyers"
click at [220, 175] on span "Select courier" at bounding box center [253, 173] width 239 height 14
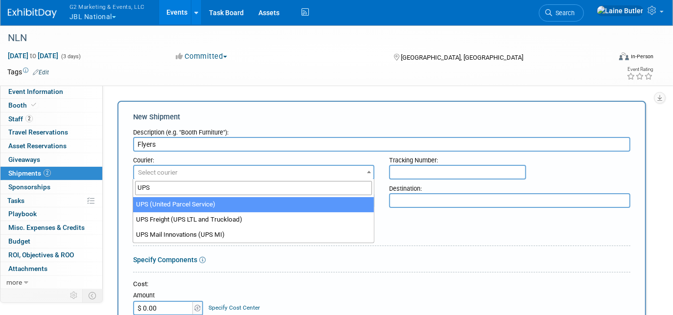
type input "UPS"
select select "508"
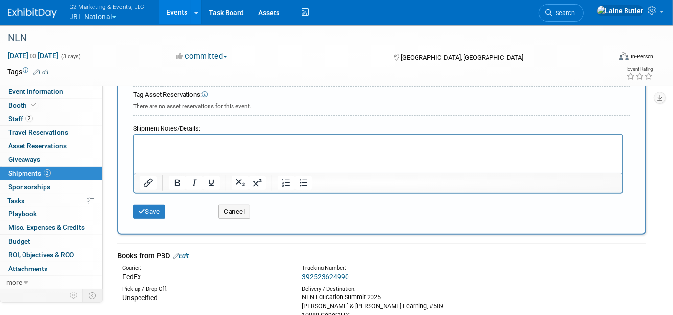
scroll to position [445, 0]
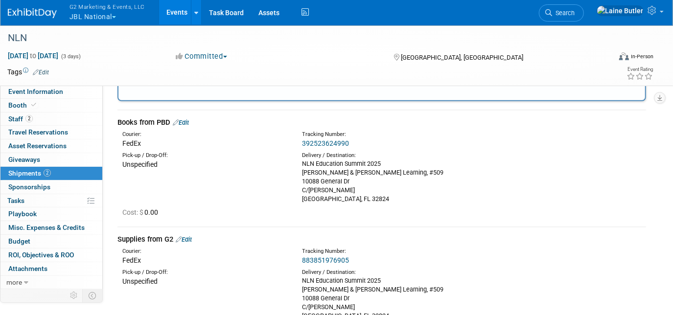
drag, startPoint x: 337, startPoint y: 190, endPoint x: 298, endPoint y: 160, distance: 49.6
click at [298, 160] on div "Delivery / Destination: NLN Education Summit 2025 Jones & Bartlett Learning, #5…" at bounding box center [385, 178] width 180 height 52
copy div "NLN Education Summit 2025 Jones & Bartlett Learning, #509 10088 General Dr C/O …"
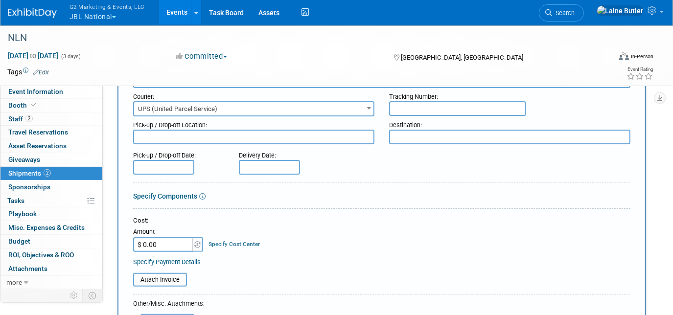
scroll to position [0, 0]
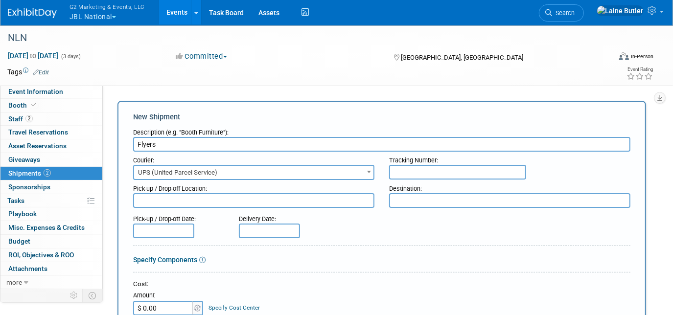
click at [427, 199] on textarea at bounding box center [509, 200] width 241 height 15
paste textarea "NLN Education Summit 2025 Jones & Bartlett Learning, #509 10088 General Dr C/O …"
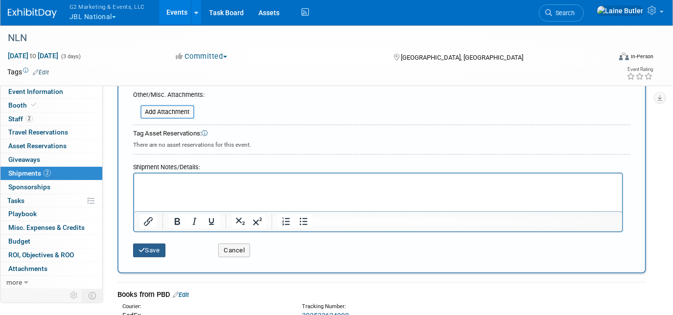
type textarea "NLN Education Summit 2025 Jones & Bartlett Learning, #509 10088 General Dr C/O …"
click at [141, 253] on button "Save" at bounding box center [149, 251] width 32 height 14
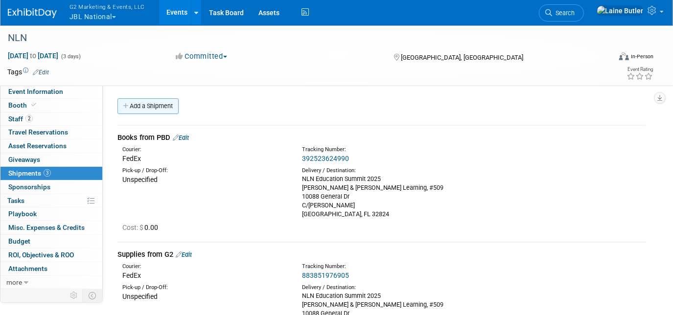
click at [150, 103] on link "Add a Shipment" at bounding box center [148, 106] width 61 height 16
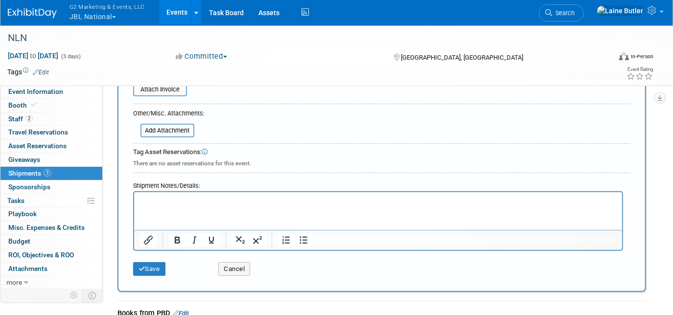
scroll to position [267, 0]
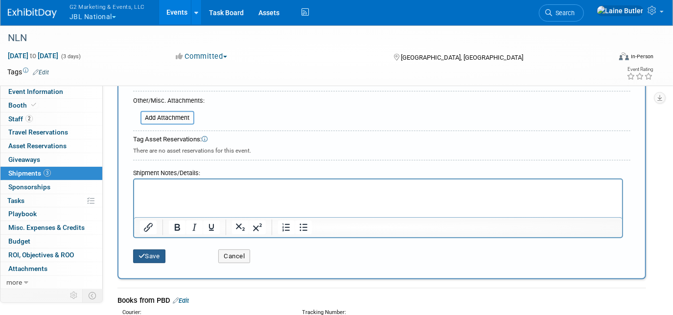
type input "Outbound Through Freeman"
click at [149, 255] on button "Save" at bounding box center [149, 257] width 32 height 14
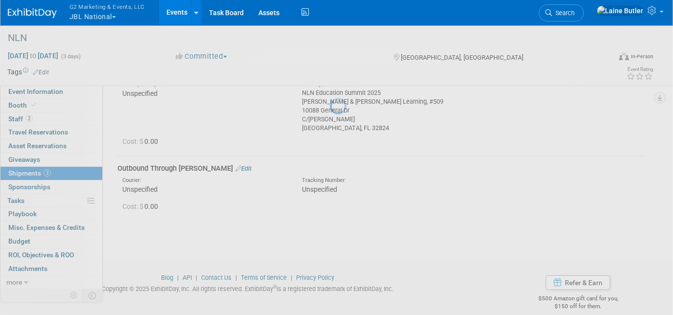
scroll to position [331, 0]
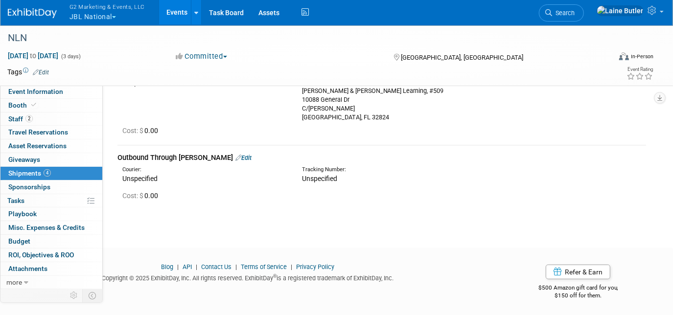
click at [114, 17] on span "button" at bounding box center [114, 17] width 4 height 2
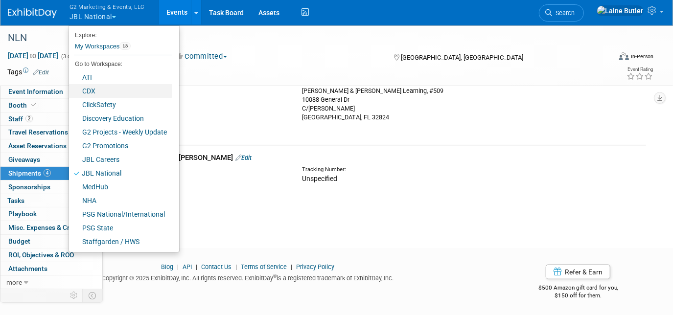
click at [105, 93] on link "CDX" at bounding box center [120, 91] width 103 height 14
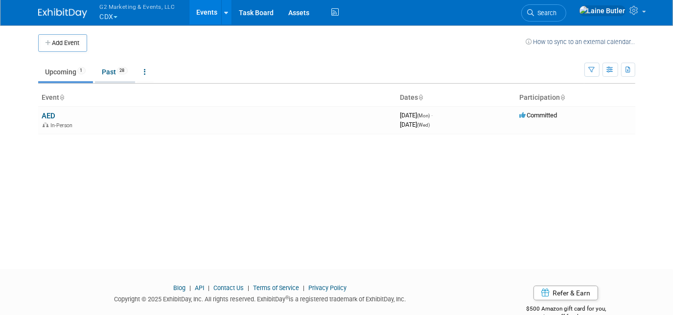
click at [106, 71] on link "Past 28" at bounding box center [115, 72] width 40 height 19
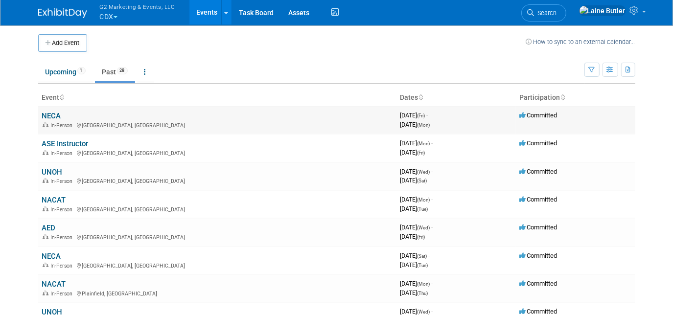
click at [57, 116] on link "NECA" at bounding box center [51, 116] width 19 height 9
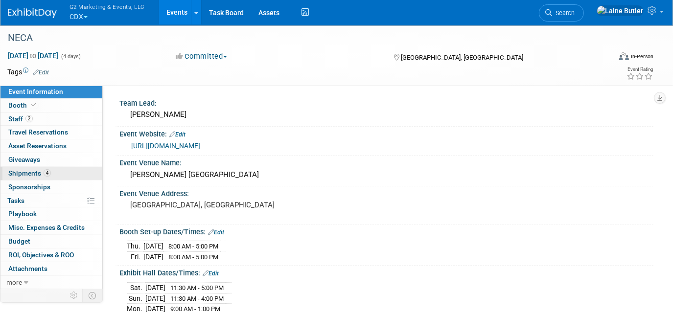
click at [24, 172] on span "Shipments 4" at bounding box center [29, 173] width 43 height 8
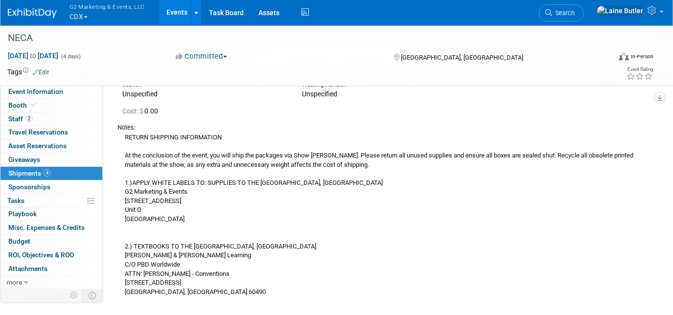
scroll to position [490, 0]
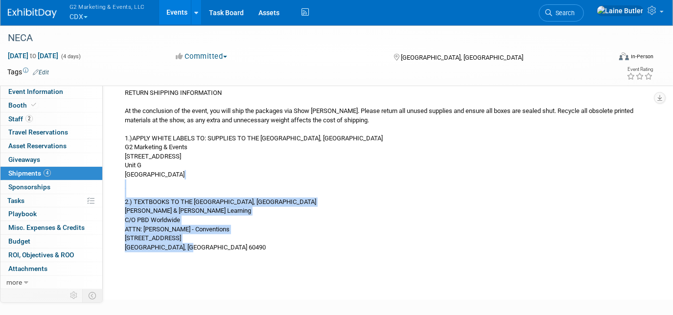
drag, startPoint x: 201, startPoint y: 254, endPoint x: 203, endPoint y: 186, distance: 68.6
click at [203, 186] on td "Outbound Through Freeman Edit Courier: Unspecified Tracking Number: Cost: $ 0.0…" at bounding box center [382, 139] width 529 height 246
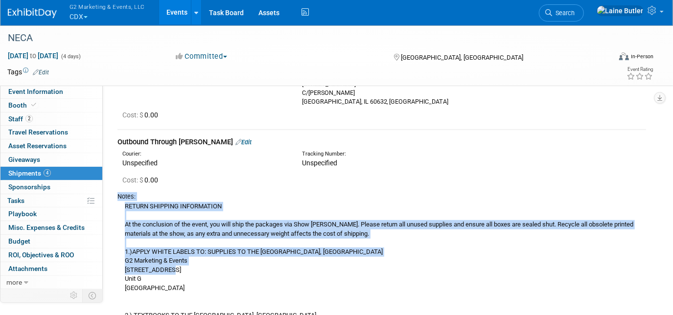
scroll to position [356, 0]
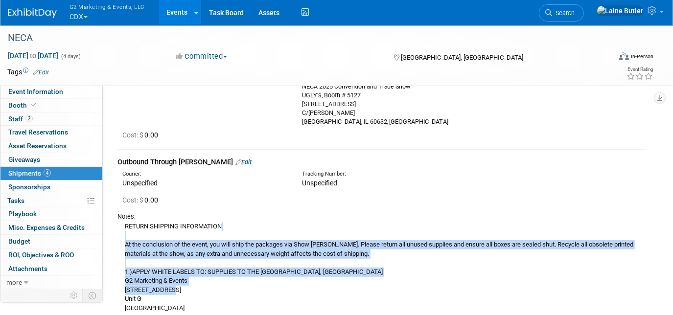
drag, startPoint x: 203, startPoint y: 186, endPoint x: 140, endPoint y: 234, distance: 80.0
click at [140, 234] on div "RETURN SHIPPING INFORMATION At the conclusion of the event, you will ship the p…" at bounding box center [382, 303] width 529 height 165
click at [331, 275] on div "RETURN SHIPPING INFORMATION At the conclusion of the event, you will ship the p…" at bounding box center [382, 303] width 529 height 165
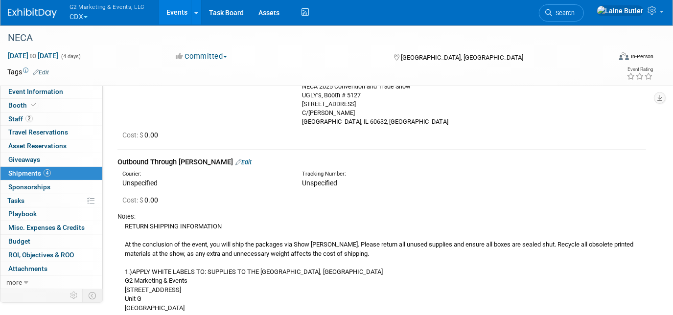
click at [200, 191] on div "Cost: $ 0.00" at bounding box center [381, 199] width 543 height 16
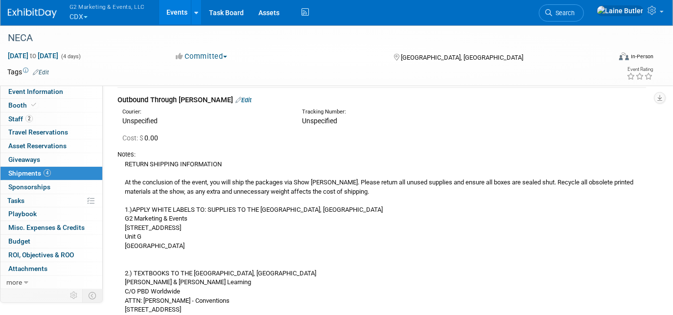
scroll to position [490, 0]
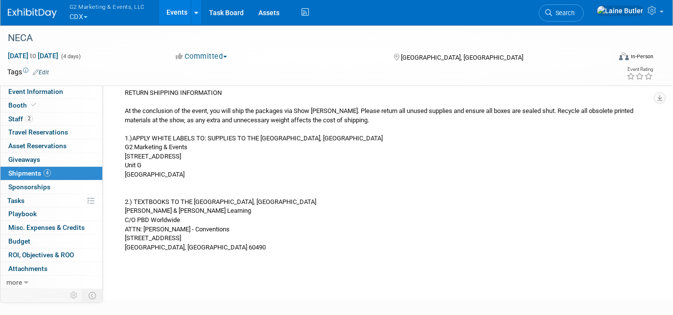
drag, startPoint x: 126, startPoint y: 92, endPoint x: 210, endPoint y: 256, distance: 184.2
click at [210, 256] on td "Outbound Through Freeman Edit Courier: Unspecified Tracking Number: Cost: $ 0.0…" at bounding box center [382, 139] width 529 height 246
copy div "RETURN SHIPPING INFORMATION At the conclusion of the event, you will ship the p…"
click at [24, 9] on img at bounding box center [32, 13] width 49 height 10
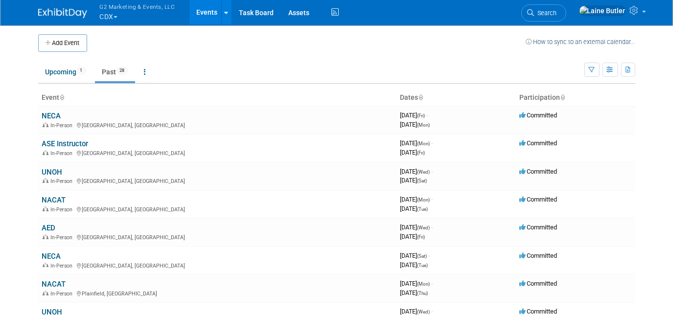
click at [126, 17] on button "G2 Marketing & Events, LLC CDX" at bounding box center [143, 12] width 89 height 25
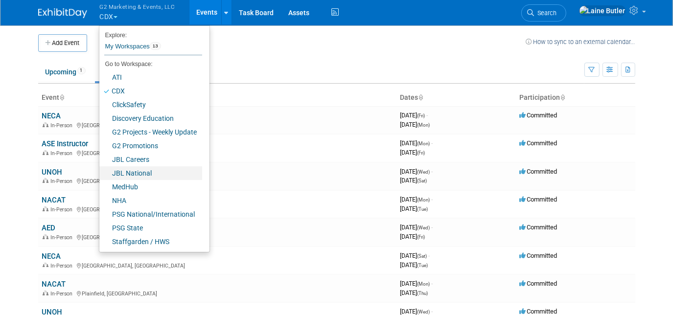
click at [138, 173] on link "JBL National" at bounding box center [150, 173] width 103 height 14
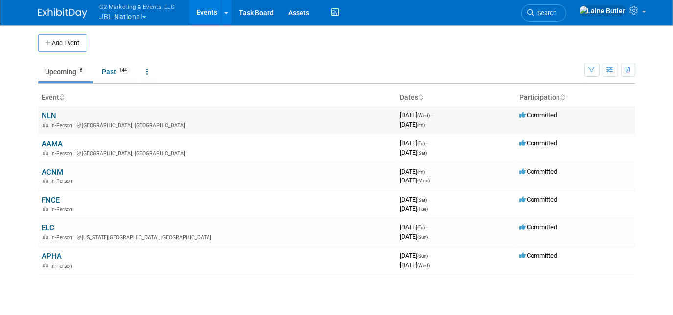
click at [48, 114] on link "NLN" at bounding box center [49, 116] width 15 height 9
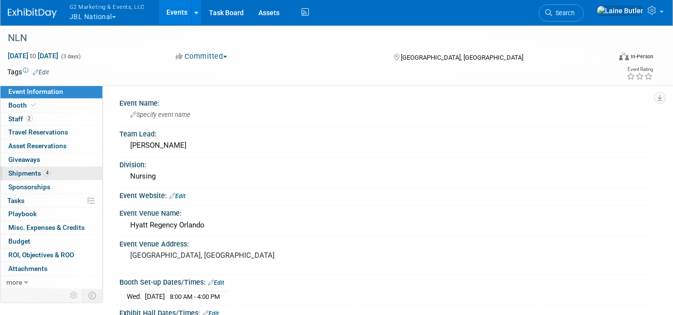
click at [41, 173] on span "Shipments 4" at bounding box center [29, 173] width 43 height 8
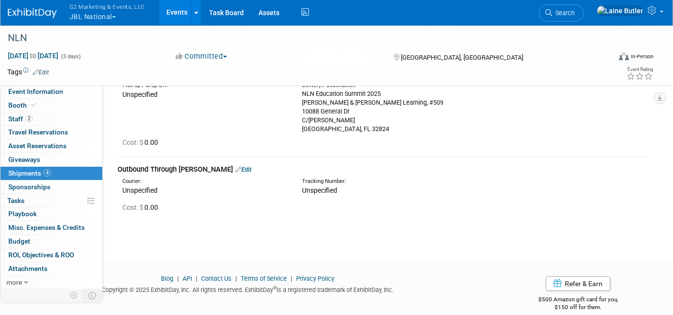
scroll to position [331, 0]
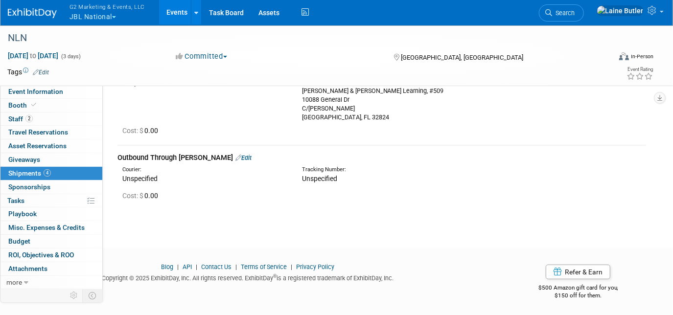
click at [236, 158] on link "Edit" at bounding box center [244, 157] width 16 height 7
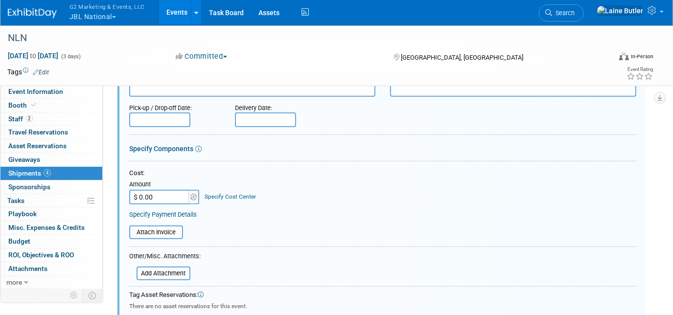
scroll to position [587, 0]
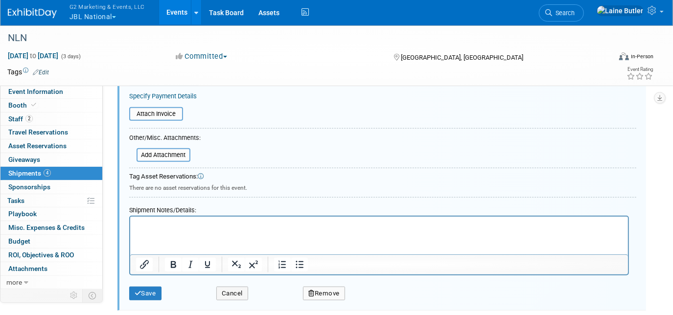
click at [181, 220] on html at bounding box center [379, 223] width 498 height 14
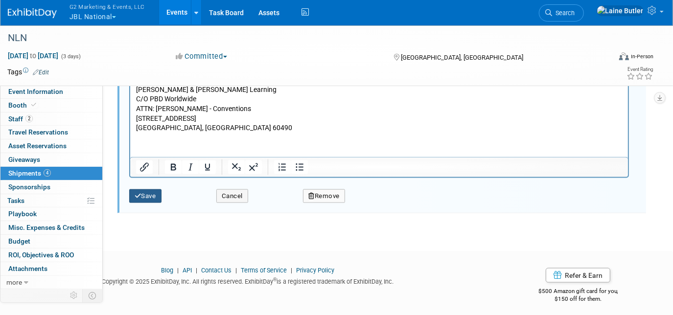
click at [145, 190] on button "Save" at bounding box center [145, 196] width 32 height 14
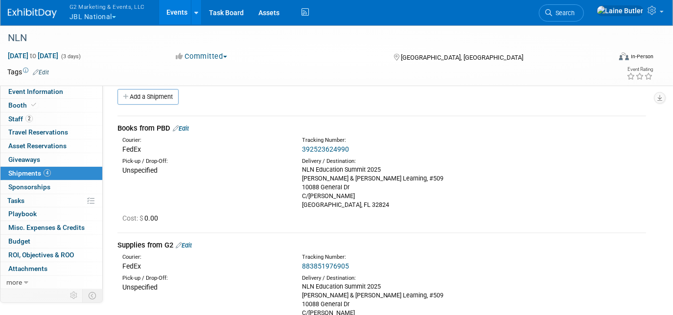
scroll to position [8, 0]
click at [324, 146] on link "392523624990" at bounding box center [325, 150] width 47 height 8
click at [187, 124] on div "Books from PBD Edit" at bounding box center [382, 129] width 529 height 10
click at [186, 126] on link "Edit" at bounding box center [181, 129] width 16 height 7
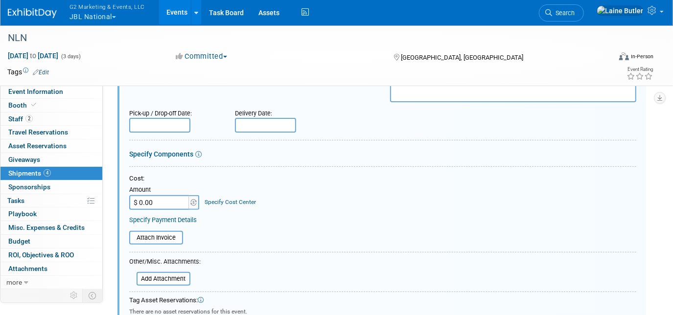
scroll to position [103, 0]
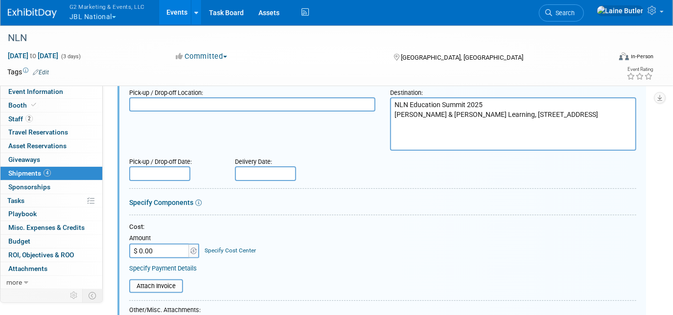
click at [271, 172] on input "text" at bounding box center [265, 173] width 61 height 15
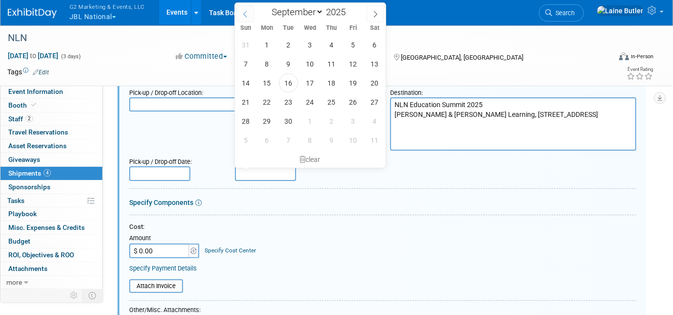
click at [241, 10] on span at bounding box center [245, 13] width 18 height 17
select select "7"
click at [352, 118] on span "29" at bounding box center [353, 121] width 19 height 19
type input "Aug 29, 2025"
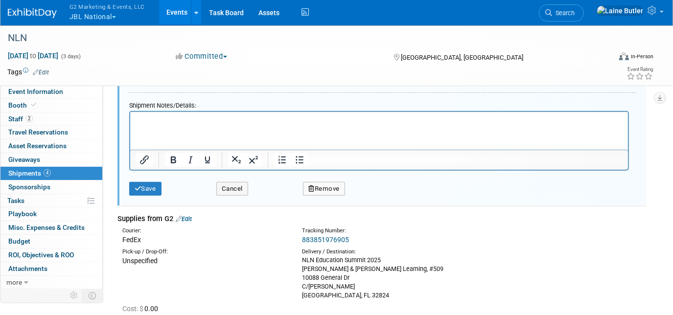
scroll to position [370, 0]
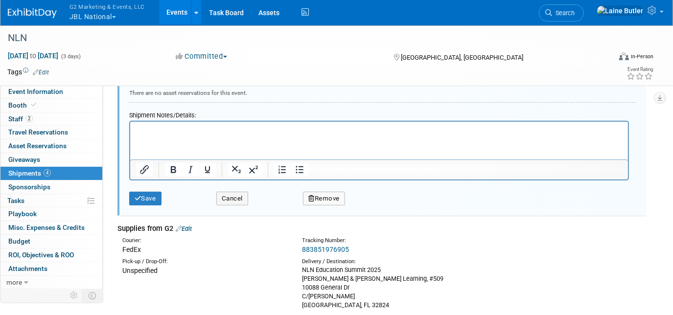
drag, startPoint x: 164, startPoint y: 137, endPoint x: 162, endPoint y: 151, distance: 13.9
click at [163, 136] on html at bounding box center [379, 129] width 498 height 14
click at [141, 192] on button "Save" at bounding box center [145, 199] width 32 height 14
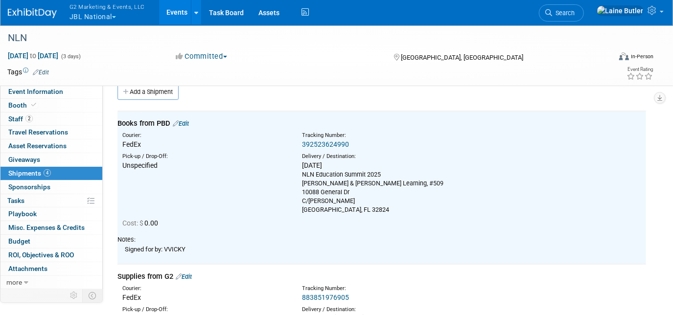
scroll to position [103, 0]
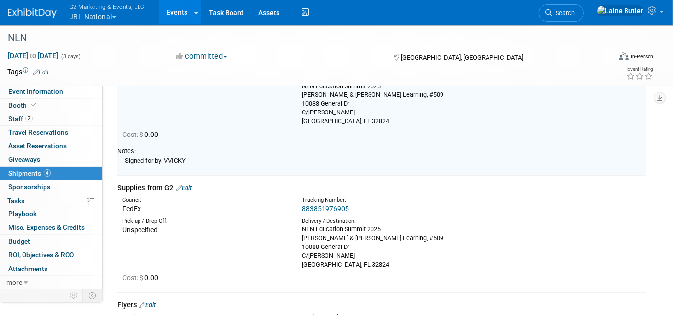
click at [325, 208] on link "883851976905" at bounding box center [325, 209] width 47 height 8
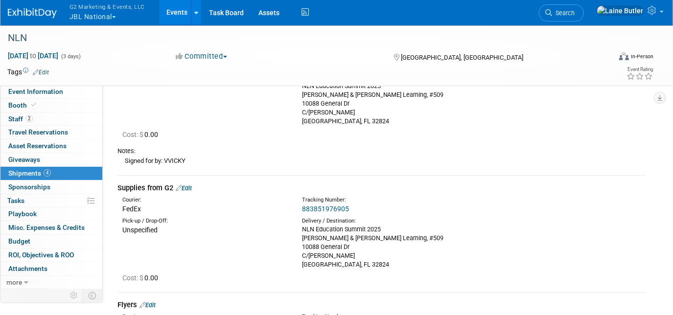
click at [188, 185] on link "Edit" at bounding box center [184, 188] width 16 height 7
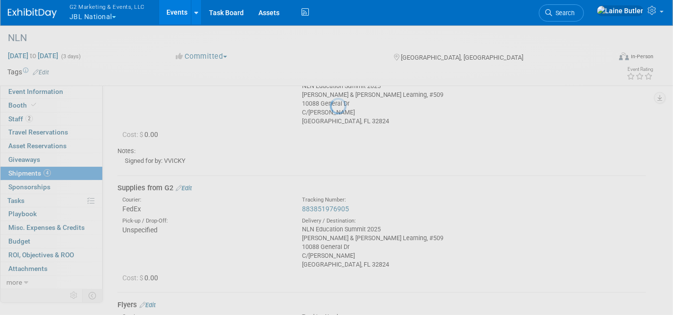
select select "8"
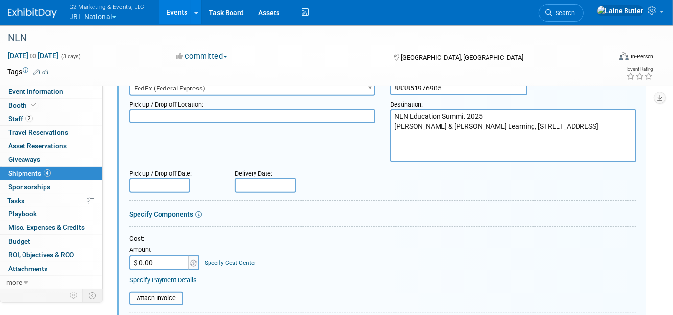
scroll to position [256, 0]
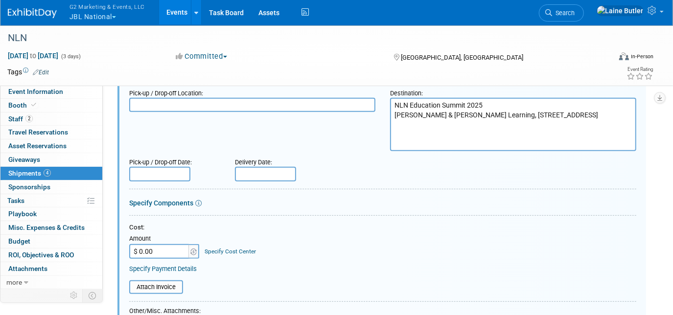
click at [267, 174] on input "text" at bounding box center [265, 174] width 61 height 15
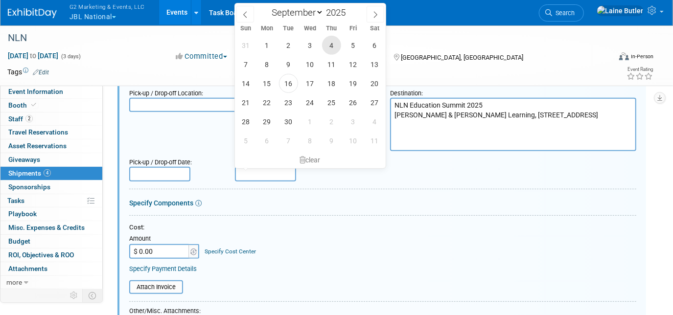
click at [331, 43] on span "4" at bounding box center [331, 45] width 19 height 19
type input "Sep 4, 2025"
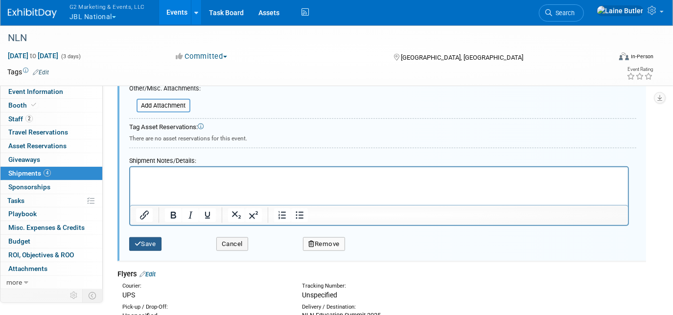
click at [143, 240] on button "Save" at bounding box center [145, 244] width 32 height 14
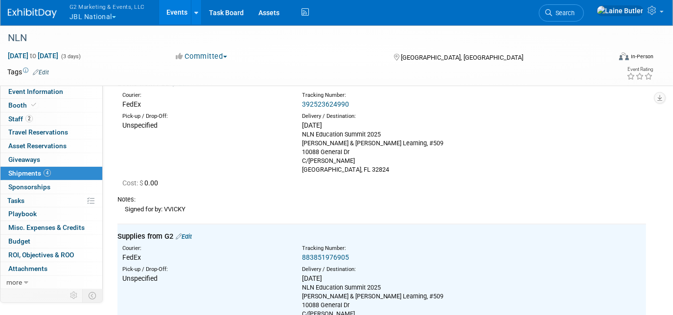
scroll to position [0, 0]
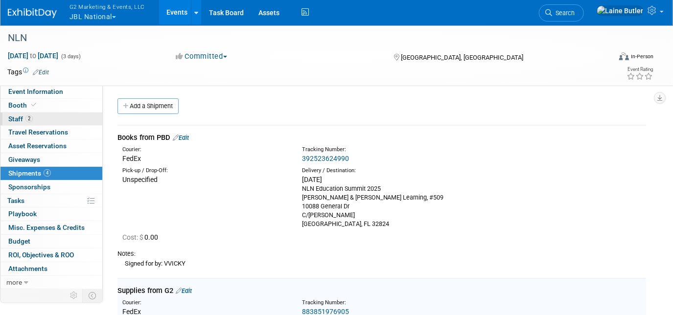
click at [61, 118] on link "2 Staff 2" at bounding box center [51, 119] width 102 height 13
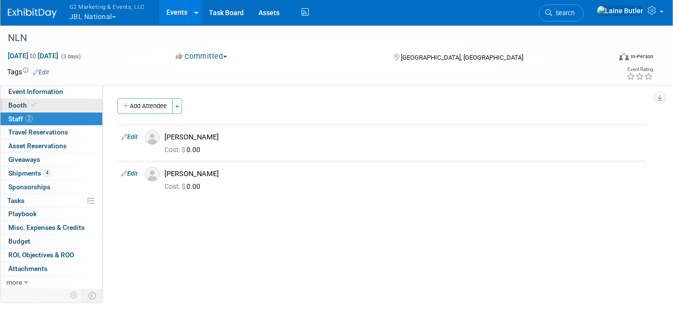
click at [61, 103] on link "Booth" at bounding box center [51, 105] width 102 height 13
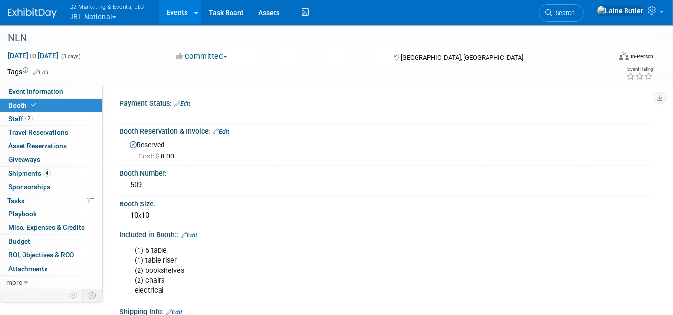
scroll to position [89, 0]
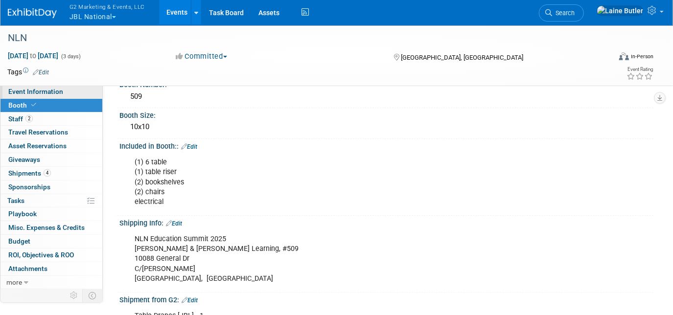
click at [71, 91] on link "Event Information" at bounding box center [51, 91] width 102 height 13
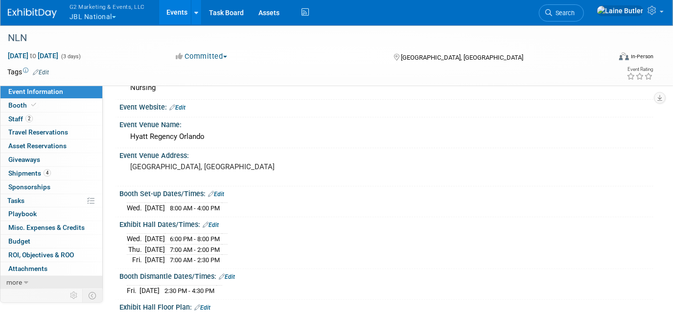
click at [27, 280] on icon at bounding box center [26, 283] width 4 height 7
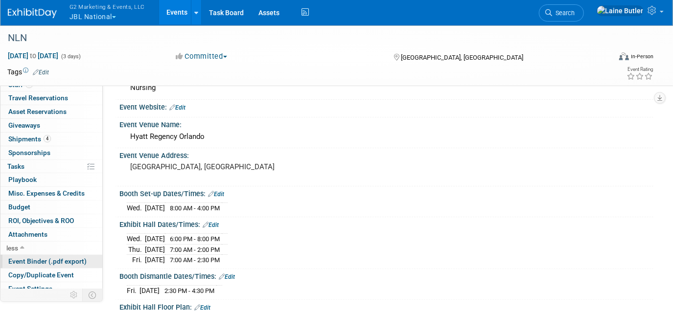
scroll to position [66, 0]
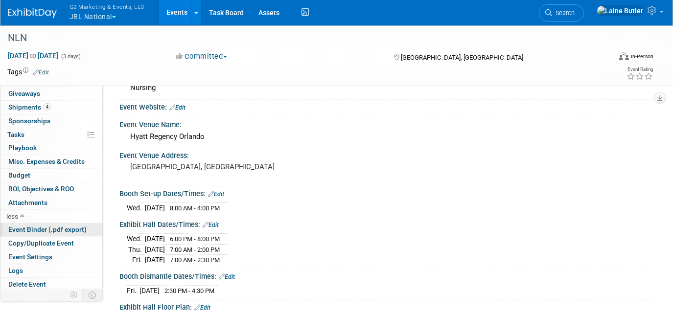
click at [55, 226] on span "Event Binder (.pdf export)" at bounding box center [47, 230] width 78 height 8
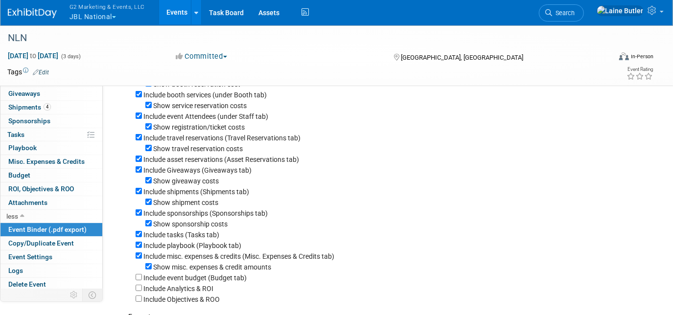
scroll to position [89, 0]
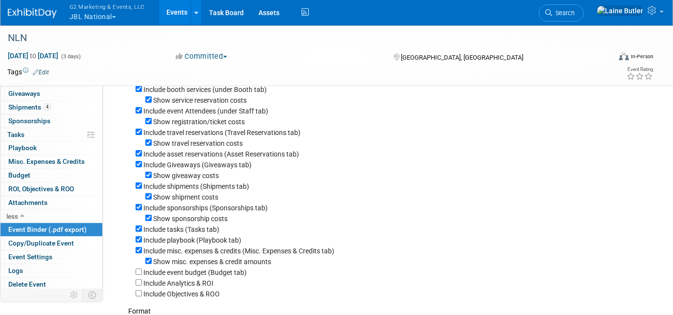
click at [149, 267] on div "Show misc. expenses & credit amounts" at bounding box center [391, 261] width 511 height 11
click at [146, 264] on input "Show misc. expenses & credit amounts" at bounding box center [148, 261] width 6 height 6
checkbox input "false"
click at [142, 256] on div "Include misc. expenses & credits (Misc. Expenses & Credits tab)" at bounding box center [391, 250] width 511 height 11
click at [138, 252] on input "Include misc. expenses & credits (Misc. Expenses & Credits tab)" at bounding box center [139, 250] width 6 height 6
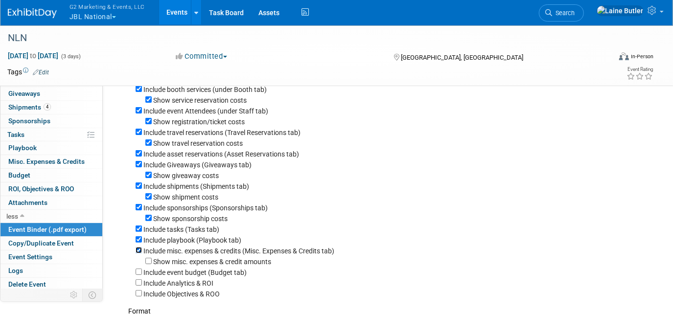
checkbox input "false"
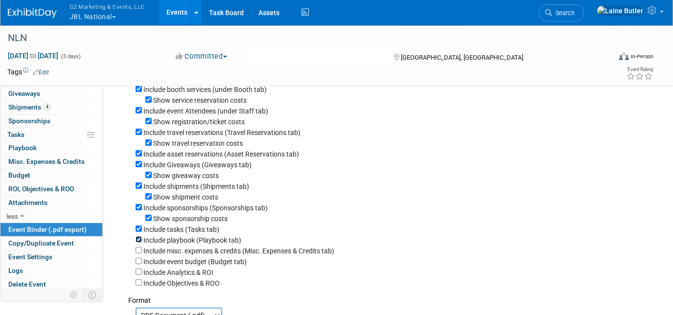
click at [138, 243] on input "Include playbook (Playbook tab)" at bounding box center [139, 239] width 6 height 6
checkbox input "false"
click at [136, 232] on input "Include tasks (Tasks tab)" at bounding box center [139, 229] width 6 height 6
checkbox input "false"
click at [149, 224] on div "Show sponsorship costs" at bounding box center [391, 218] width 511 height 11
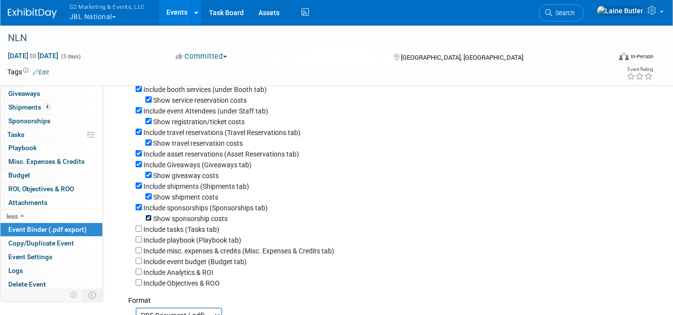
click at [148, 221] on input "Show sponsorship costs" at bounding box center [148, 218] width 6 height 6
checkbox input "false"
click at [149, 200] on input "Show shipment costs" at bounding box center [148, 196] width 6 height 6
checkbox input "false"
click at [136, 210] on input "Include sponsorships (Sponsorships tab)" at bounding box center [139, 207] width 6 height 6
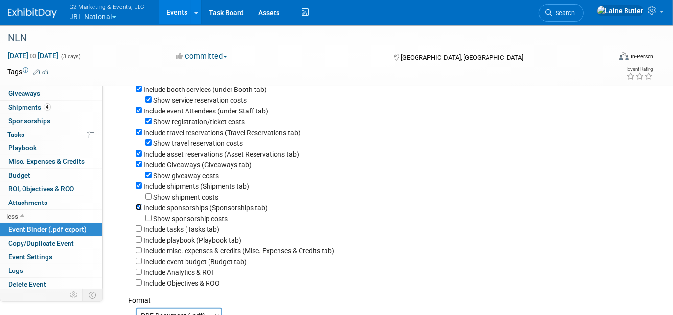
checkbox input "false"
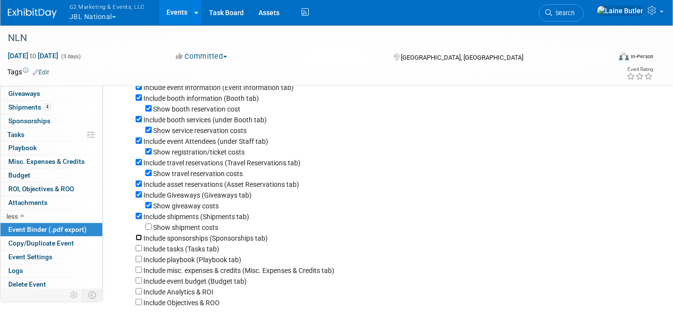
scroll to position [44, 0]
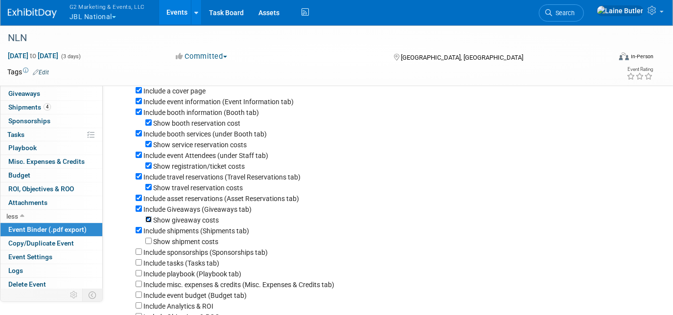
click at [151, 222] on input "Show giveaway costs" at bounding box center [148, 219] width 6 height 6
checkbox input "false"
click at [138, 212] on input "Include Giveaways (Giveaways tab)" at bounding box center [139, 209] width 6 height 6
checkbox input "false"
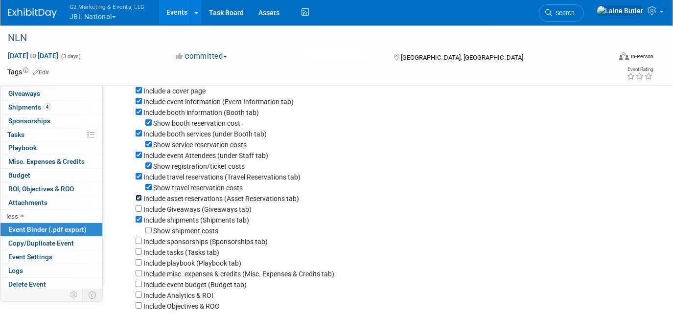
click at [136, 201] on input "Include asset reservations (Asset Reservations tab)" at bounding box center [139, 198] width 6 height 6
checkbox input "false"
click at [144, 189] on div "Show travel reservation costs" at bounding box center [391, 187] width 511 height 11
click at [149, 187] on input "Show travel reservation costs" at bounding box center [148, 187] width 6 height 6
checkbox input "false"
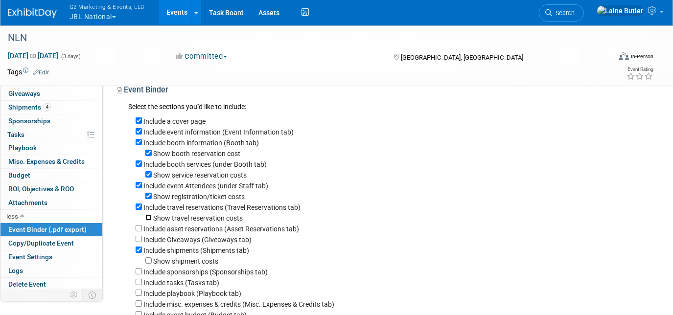
scroll to position [0, 0]
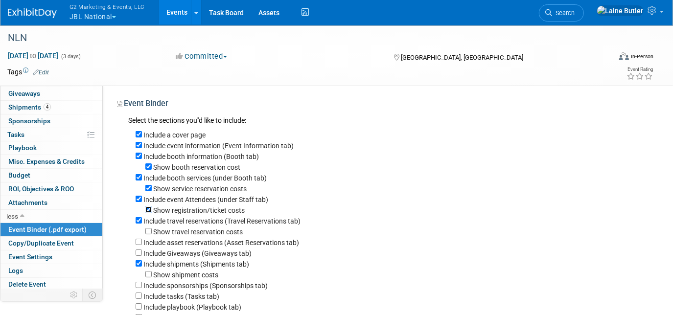
click at [148, 213] on input "Show registration/ticket costs" at bounding box center [148, 210] width 6 height 6
checkbox input "false"
click at [137, 222] on input "Include travel reservations (Travel Reservations tab)" at bounding box center [139, 220] width 6 height 6
checkbox input "false"
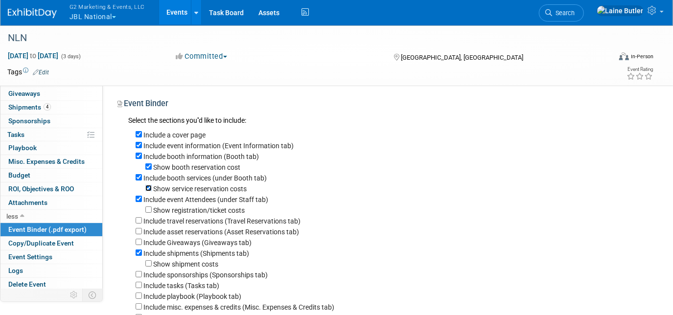
click at [147, 190] on input "Show service reservation costs" at bounding box center [148, 188] width 6 height 6
checkbox input "false"
click at [136, 176] on input "Include booth services (under Booth tab)" at bounding box center [139, 177] width 6 height 6
checkbox input "false"
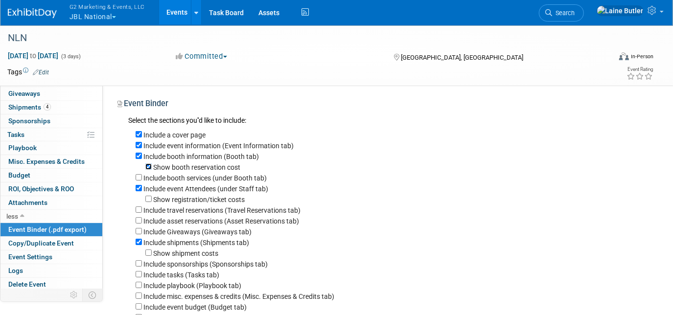
click at [147, 167] on input "Show booth reservation cost" at bounding box center [148, 167] width 6 height 6
checkbox input "false"
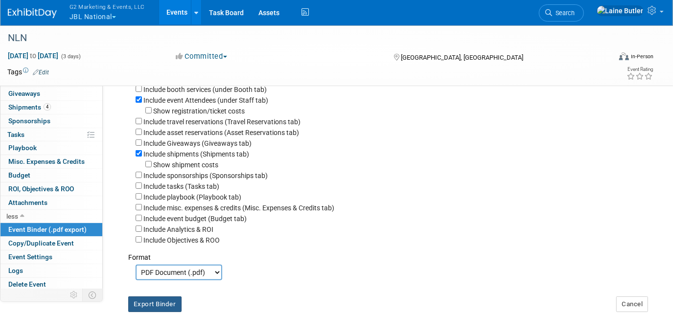
drag, startPoint x: 161, startPoint y: 307, endPoint x: 112, endPoint y: 200, distance: 117.9
click at [161, 303] on button "Export Binder" at bounding box center [154, 305] width 53 height 16
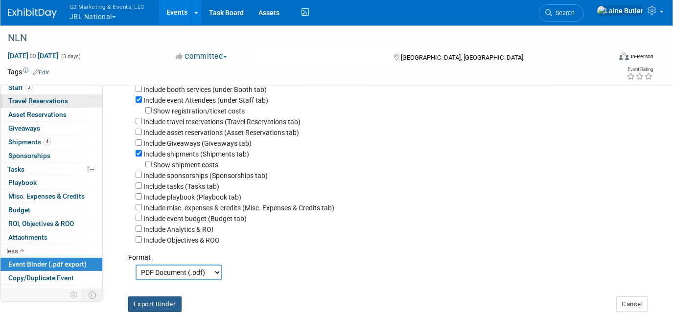
scroll to position [0, 0]
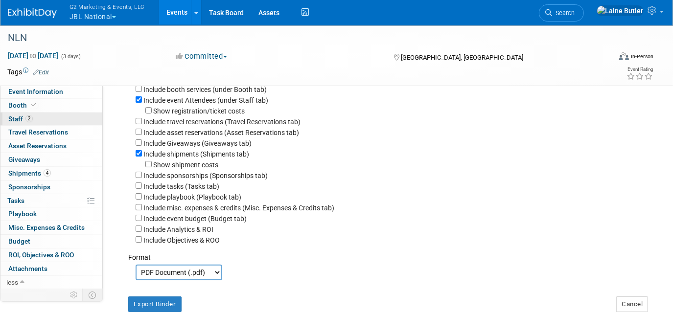
click at [22, 120] on span "Staff 2" at bounding box center [20, 119] width 24 height 8
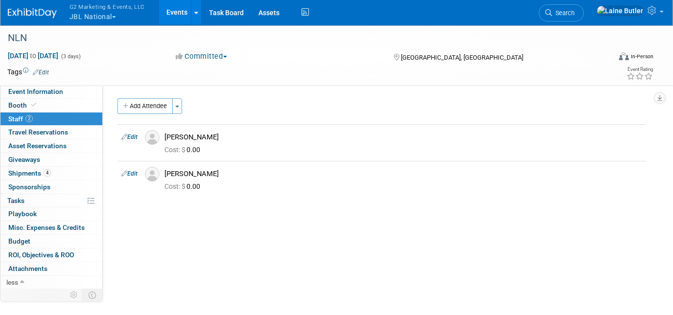
click at [85, 13] on button "G2 Marketing & Events, LLC JBL National" at bounding box center [113, 12] width 89 height 25
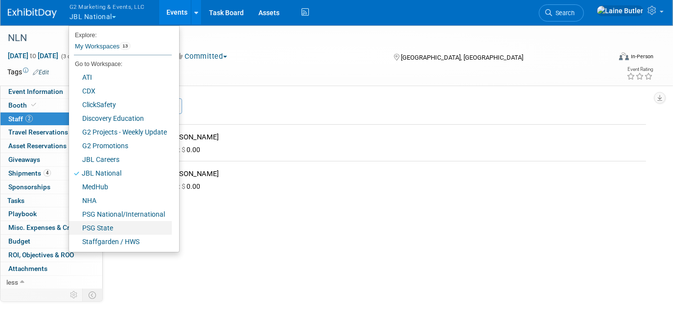
click at [116, 227] on link "PSG State" at bounding box center [120, 228] width 103 height 14
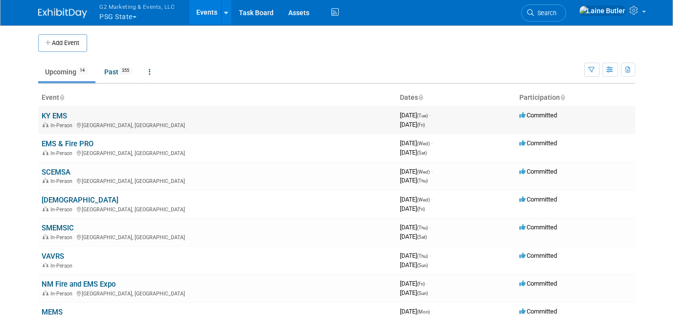
click at [46, 118] on link "KY EMS" at bounding box center [54, 116] width 25 height 9
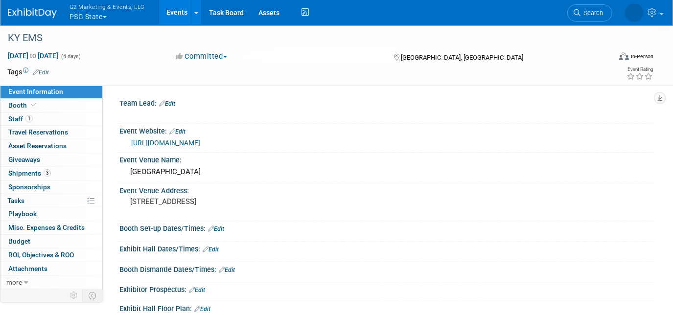
scroll to position [89, 0]
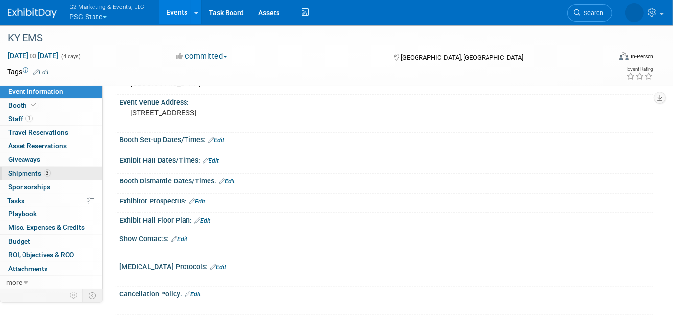
click at [16, 177] on link "3 Shipments 3" at bounding box center [51, 173] width 102 height 13
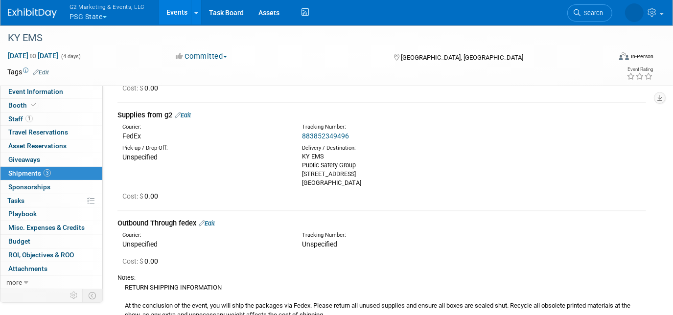
scroll to position [0, 0]
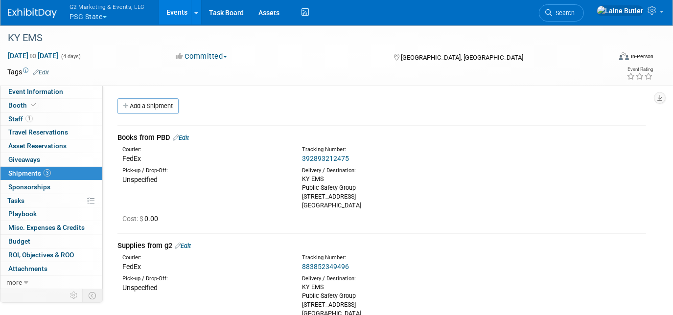
click at [336, 158] on link "392893212475" at bounding box center [325, 159] width 47 height 8
click at [187, 138] on link "Edit" at bounding box center [181, 137] width 16 height 7
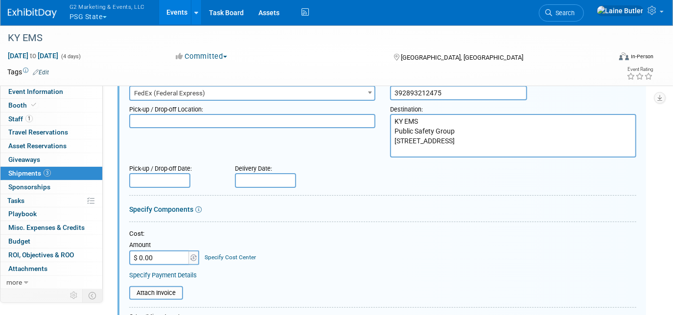
scroll to position [103, 0]
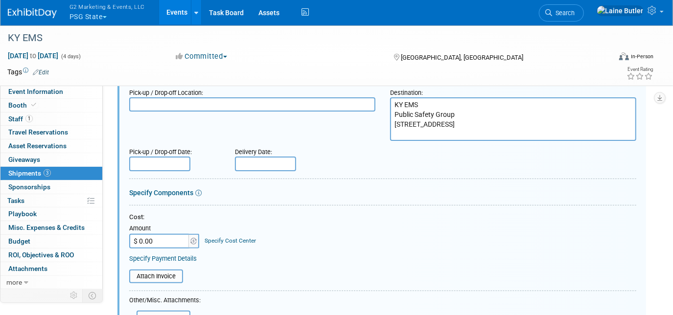
click at [251, 160] on input "text" at bounding box center [265, 164] width 61 height 15
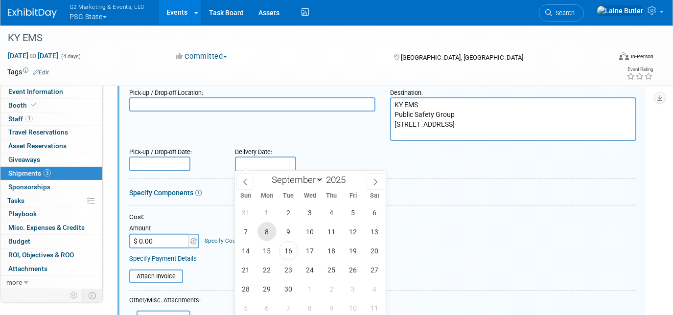
click at [262, 227] on span "8" at bounding box center [267, 231] width 19 height 19
type input "[DATE]"
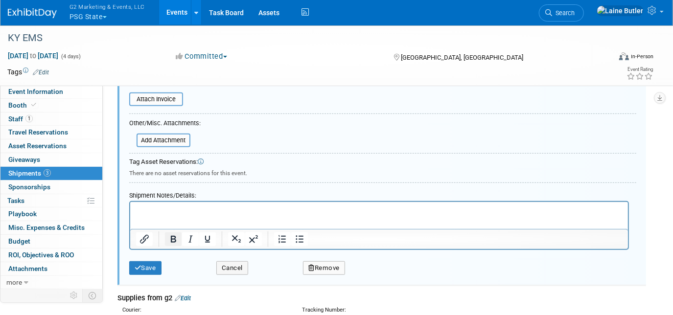
scroll to position [281, 0]
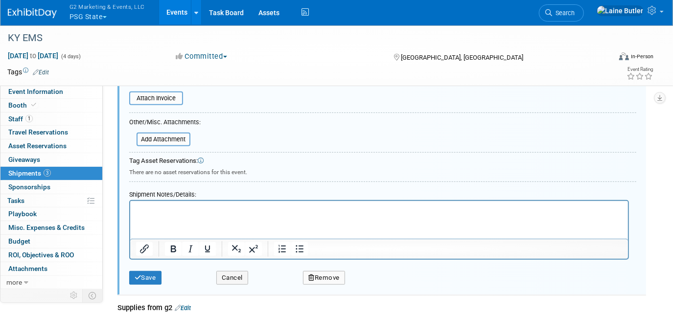
click at [164, 215] on html at bounding box center [379, 208] width 498 height 14
click at [148, 273] on button "Save" at bounding box center [145, 278] width 32 height 14
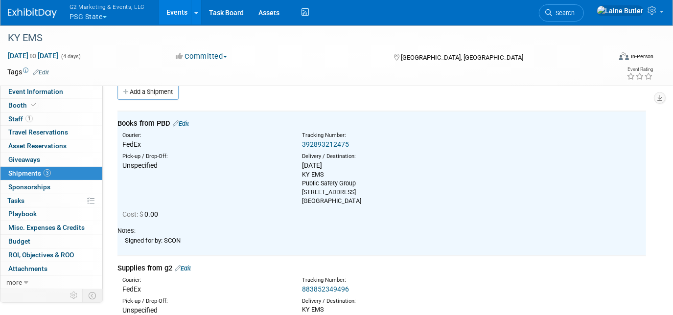
scroll to position [103, 0]
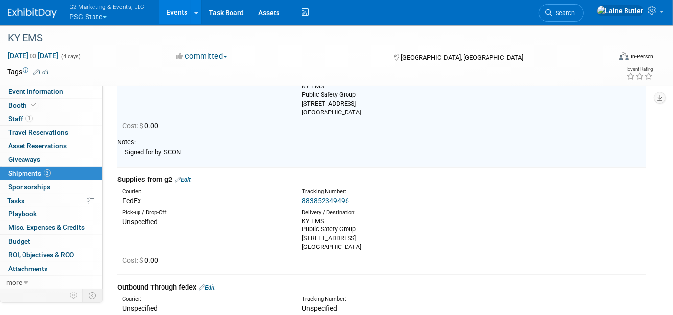
click at [335, 197] on link "883852349496" at bounding box center [325, 201] width 47 height 8
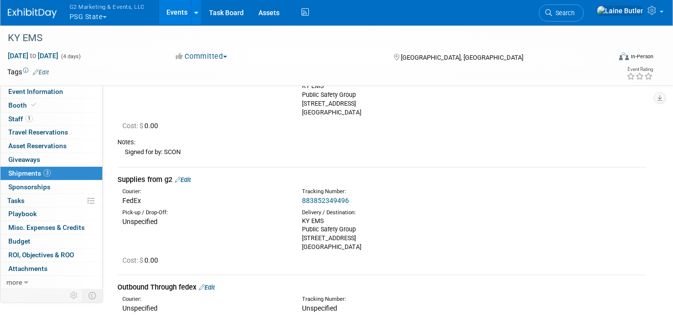
click at [187, 176] on link "Edit" at bounding box center [183, 179] width 16 height 7
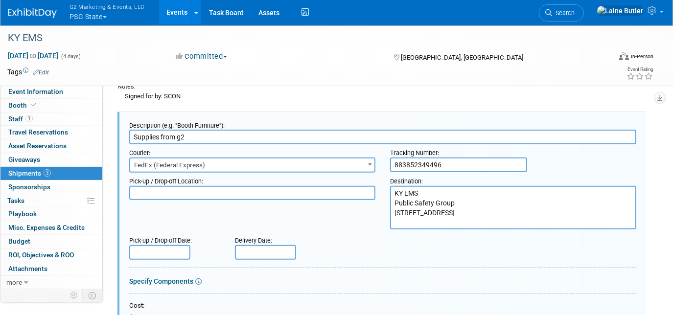
scroll to position [248, 0]
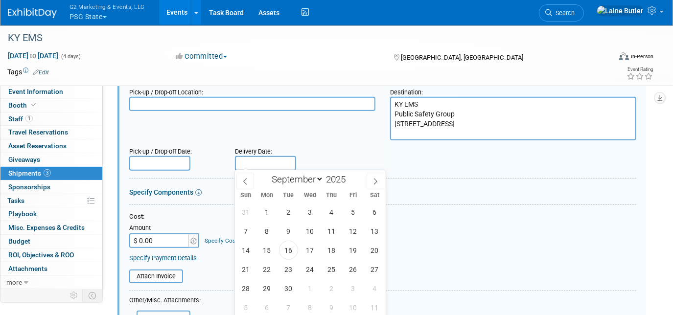
click at [263, 156] on input "text" at bounding box center [265, 163] width 61 height 15
click at [351, 232] on span "12" at bounding box center [353, 231] width 19 height 19
type input "[DATE]"
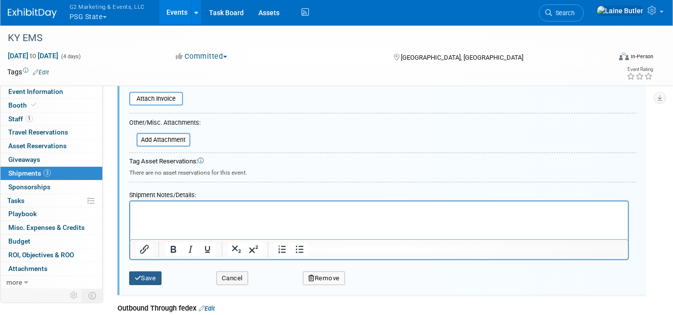
click at [146, 276] on button "Save" at bounding box center [145, 279] width 32 height 14
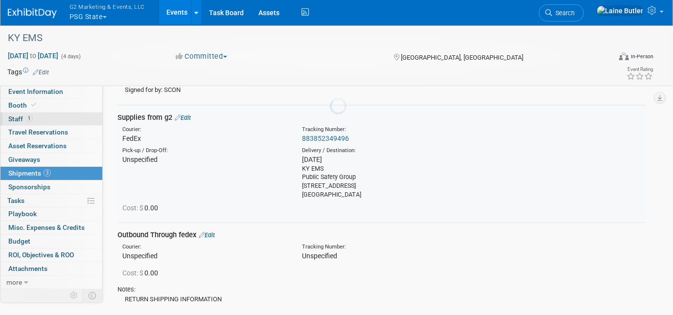
scroll to position [159, 0]
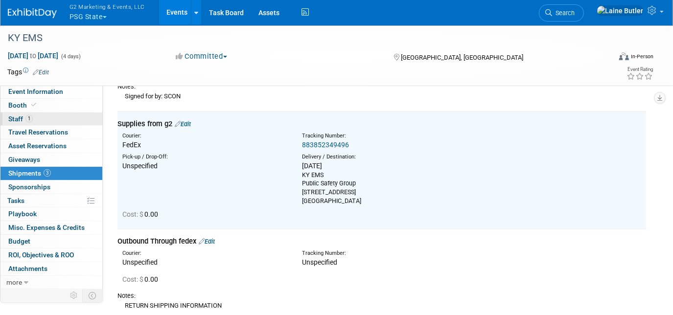
click at [52, 114] on link "1 Staff 1" at bounding box center [51, 119] width 102 height 13
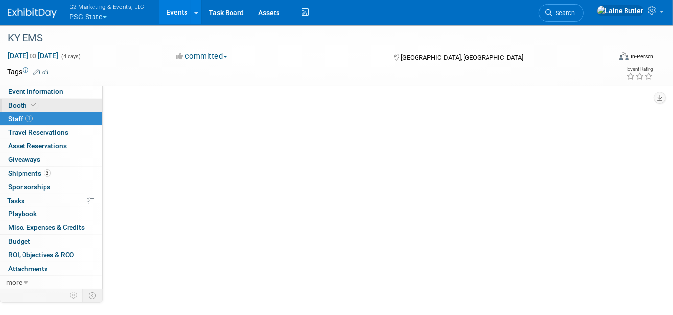
scroll to position [0, 0]
click at [49, 103] on link "Booth" at bounding box center [51, 105] width 102 height 13
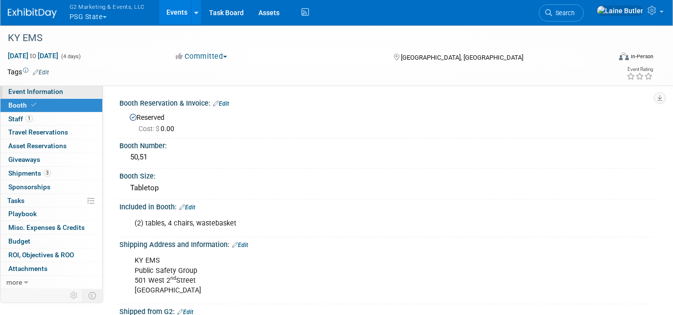
click at [58, 90] on span "Event Information" at bounding box center [35, 92] width 55 height 8
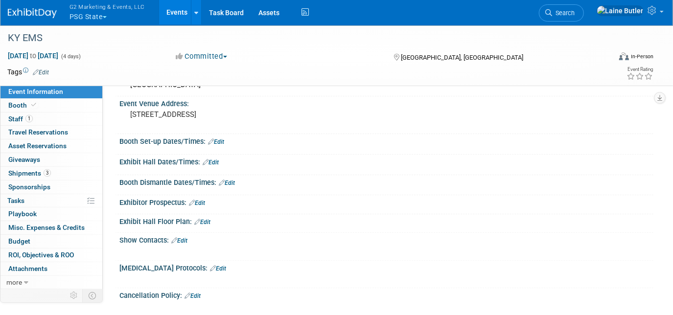
scroll to position [89, 0]
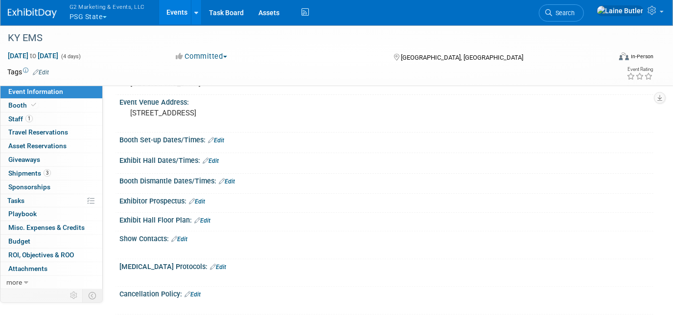
click at [222, 137] on link "Edit" at bounding box center [216, 140] width 16 height 7
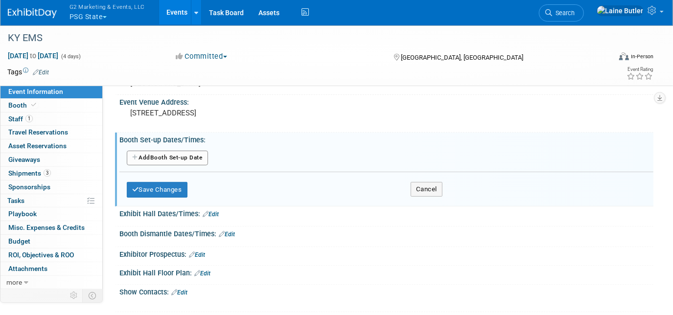
drag, startPoint x: 170, startPoint y: 154, endPoint x: 191, endPoint y: 161, distance: 21.5
click at [170, 154] on button "Add Another Booth Set-up Date" at bounding box center [167, 158] width 81 height 15
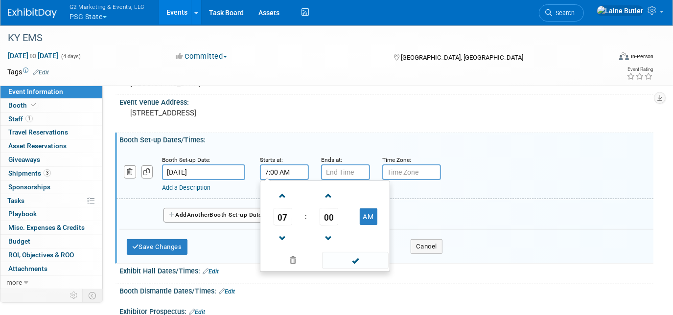
click at [286, 173] on input "7:00 AM" at bounding box center [284, 173] width 49 height 16
click at [286, 219] on span "07" at bounding box center [283, 217] width 19 height 18
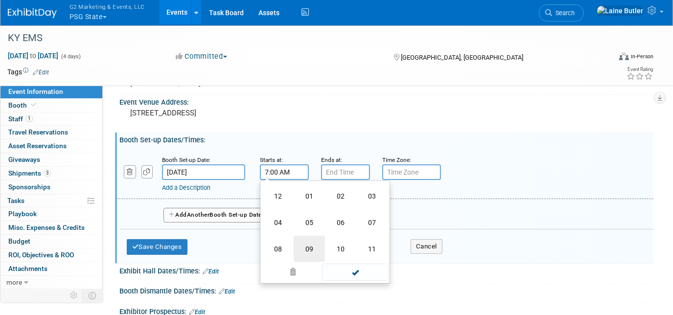
click at [308, 243] on td "09" at bounding box center [309, 249] width 31 height 26
type input "9:00 AM"
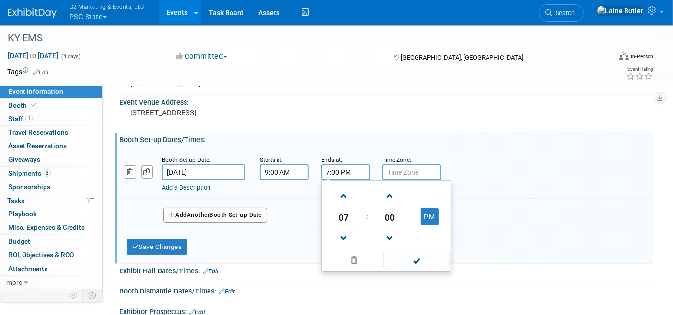
click at [344, 168] on input "7:00 PM" at bounding box center [345, 173] width 49 height 16
drag, startPoint x: 345, startPoint y: 220, endPoint x: 350, endPoint y: 219, distance: 5.1
click at [345, 220] on span "07" at bounding box center [344, 217] width 19 height 18
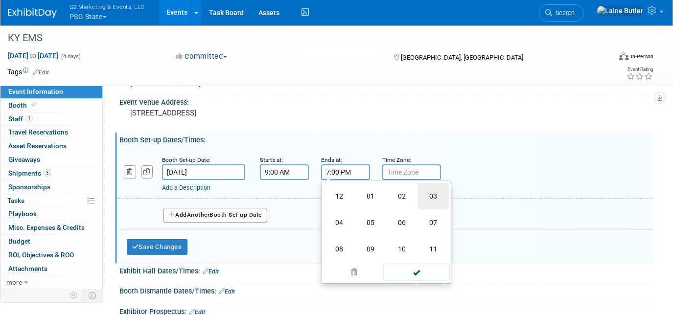
click at [428, 200] on td "03" at bounding box center [433, 196] width 31 height 26
type input "3:00 PM"
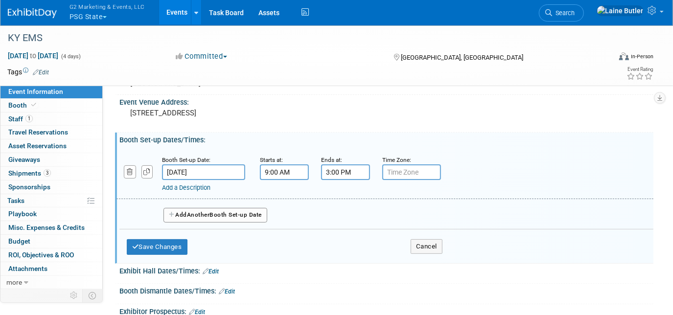
click at [198, 169] on input "[DATE]" at bounding box center [203, 173] width 83 height 16
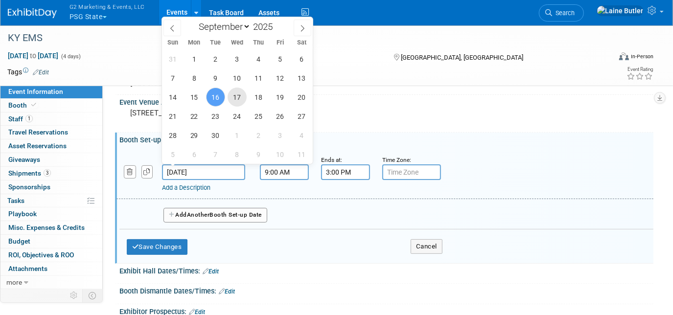
click at [238, 92] on span "17" at bounding box center [237, 97] width 19 height 19
type input "Sep 17, 2025"
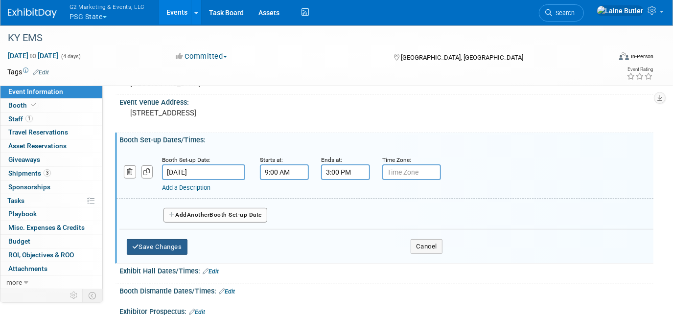
click at [159, 248] on button "Save Changes" at bounding box center [157, 247] width 61 height 16
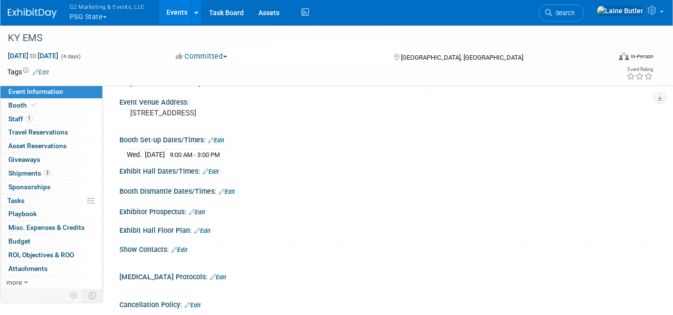
click at [218, 169] on link "Edit" at bounding box center [211, 171] width 16 height 7
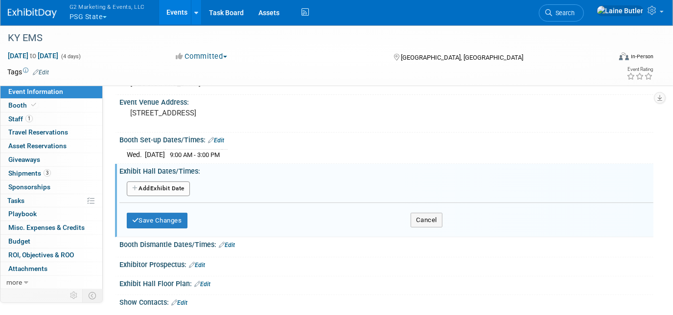
click at [189, 186] on button "Add Another Exhibit Date" at bounding box center [158, 189] width 63 height 15
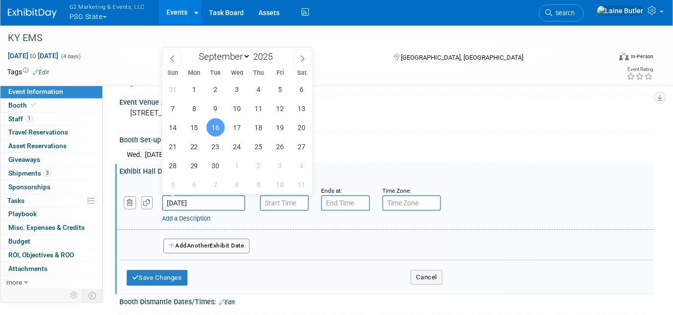
click at [197, 200] on input "Sep 16, 2025" at bounding box center [203, 203] width 83 height 16
click at [239, 126] on span "17" at bounding box center [237, 127] width 19 height 19
type input "Sep 17, 2025"
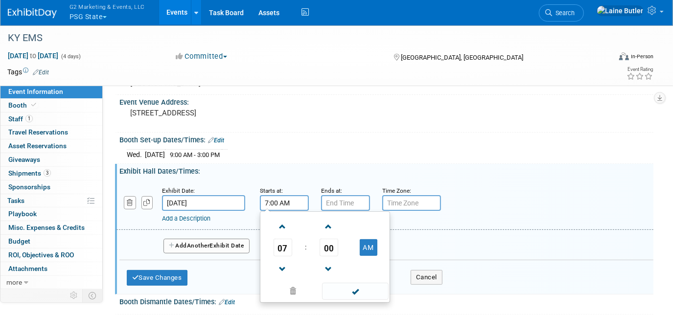
click at [289, 200] on input "7:00 AM" at bounding box center [284, 203] width 49 height 16
click at [285, 242] on span "07" at bounding box center [283, 248] width 19 height 18
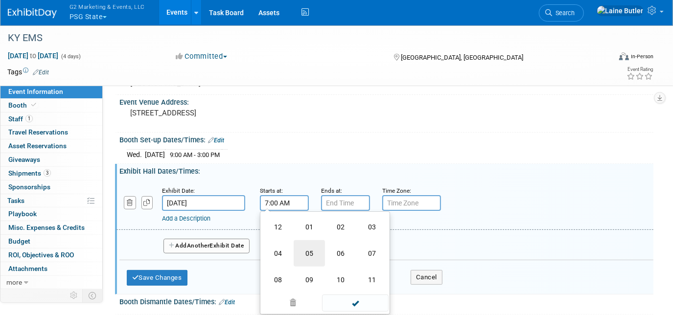
click at [305, 253] on td "05" at bounding box center [309, 253] width 31 height 26
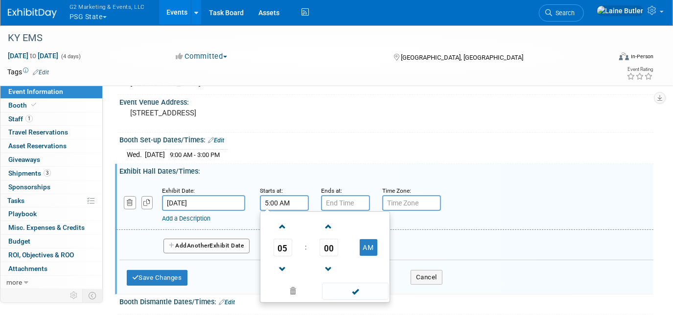
click at [338, 251] on td "00" at bounding box center [328, 248] width 41 height 18
click at [328, 245] on span "00" at bounding box center [329, 248] width 19 height 18
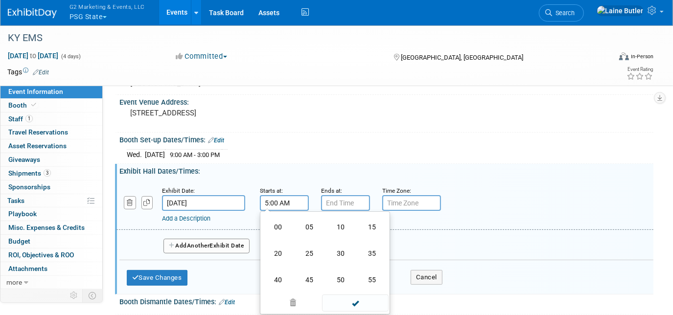
drag, startPoint x: 348, startPoint y: 244, endPoint x: 353, endPoint y: 220, distance: 23.9
click at [349, 243] on td "30" at bounding box center [340, 253] width 31 height 26
type input "5:30 AM"
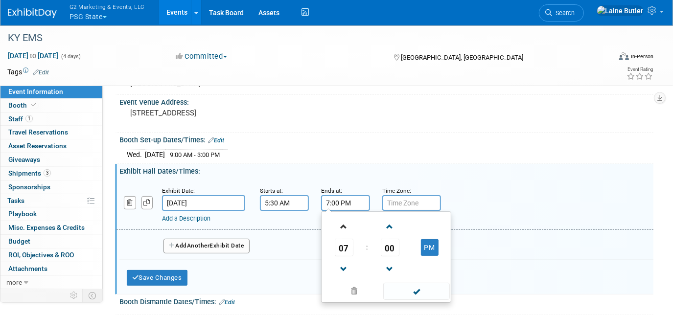
drag, startPoint x: 346, startPoint y: 205, endPoint x: 335, endPoint y: 235, distance: 32.2
click at [346, 205] on input "7:00 PM" at bounding box center [345, 203] width 49 height 16
click at [343, 244] on span "07" at bounding box center [344, 248] width 19 height 18
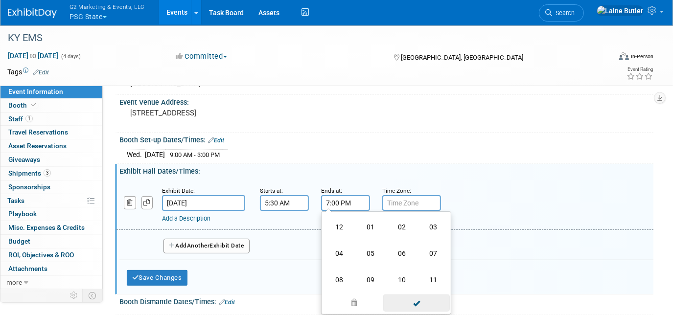
drag, startPoint x: 367, startPoint y: 274, endPoint x: 399, endPoint y: 282, distance: 32.7
click at [371, 274] on td "09" at bounding box center [370, 280] width 31 height 26
type input "9:00 PM"
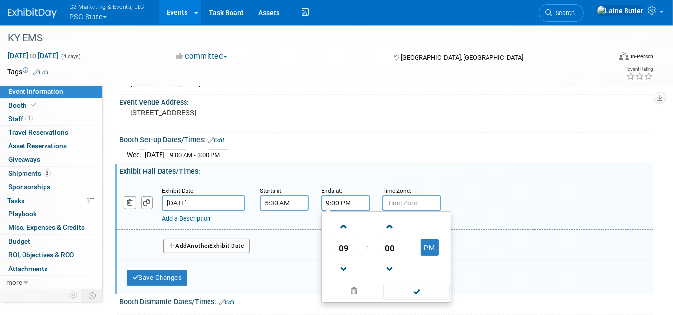
drag, startPoint x: 422, startPoint y: 295, endPoint x: 355, endPoint y: 277, distance: 69.5
click at [422, 294] on span at bounding box center [416, 291] width 66 height 17
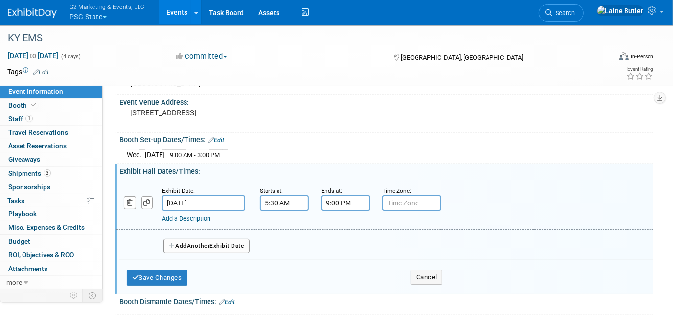
click at [294, 204] on input "5:30 AM" at bounding box center [284, 203] width 49 height 16
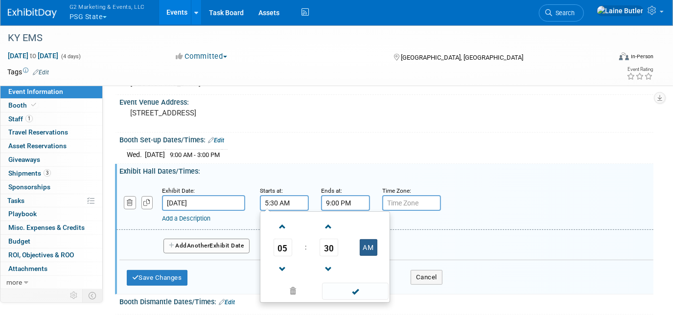
click at [375, 245] on button "AM" at bounding box center [369, 247] width 18 height 17
type input "5:30 PM"
click at [228, 244] on button "Add Another Exhibit Date" at bounding box center [207, 246] width 86 height 15
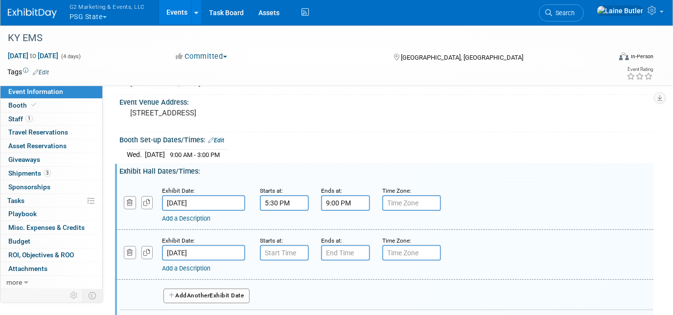
click at [190, 215] on link "Add a Description" at bounding box center [186, 218] width 48 height 7
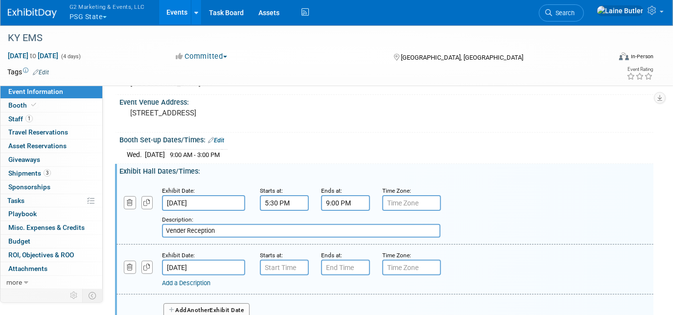
type input "Vender Reception"
click at [290, 265] on input "7:00 AM" at bounding box center [284, 268] width 49 height 16
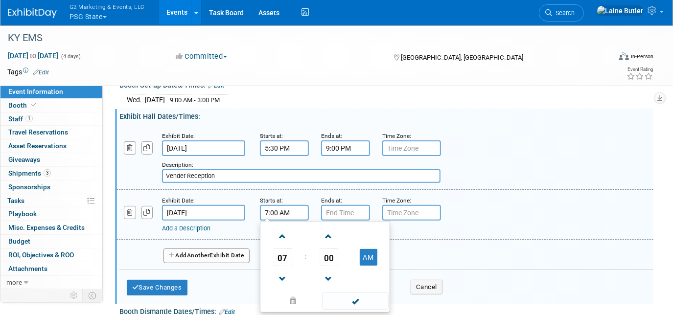
scroll to position [178, 0]
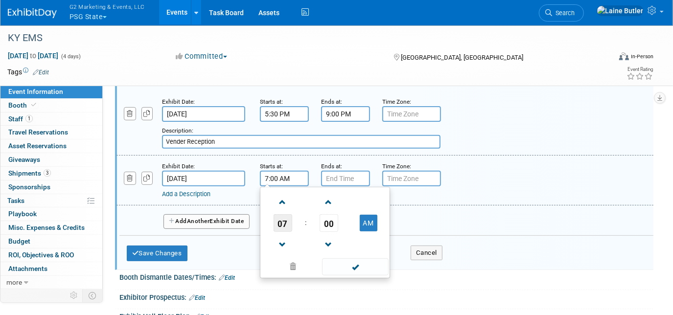
click at [289, 216] on span "07" at bounding box center [283, 223] width 19 height 18
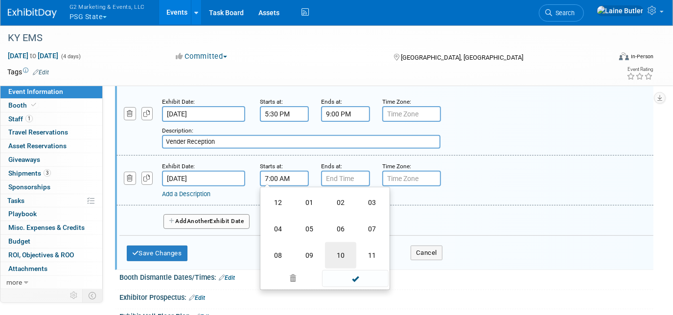
click at [343, 255] on td "10" at bounding box center [340, 255] width 31 height 26
type input "10:00 AM"
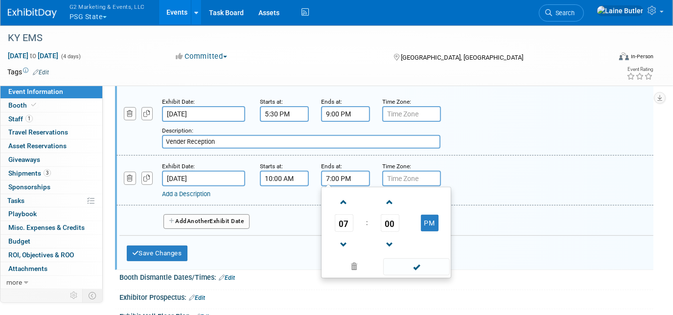
click at [339, 177] on input "7:00 PM" at bounding box center [345, 179] width 49 height 16
click at [347, 218] on span "07" at bounding box center [344, 223] width 19 height 18
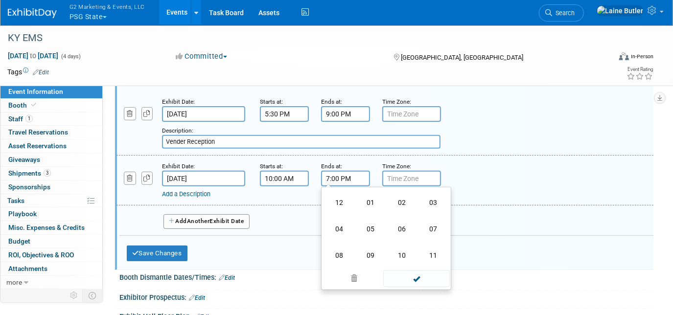
click at [347, 218] on td "04" at bounding box center [339, 229] width 31 height 26
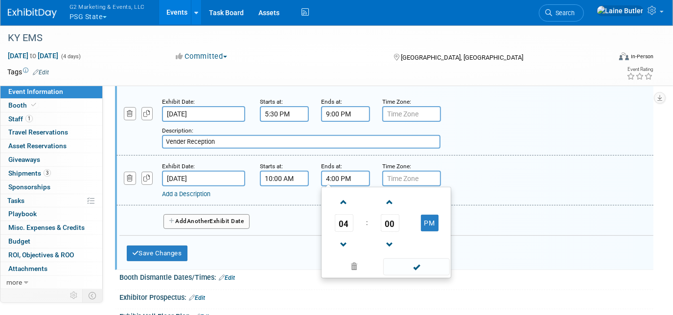
click at [389, 219] on span "00" at bounding box center [390, 223] width 19 height 18
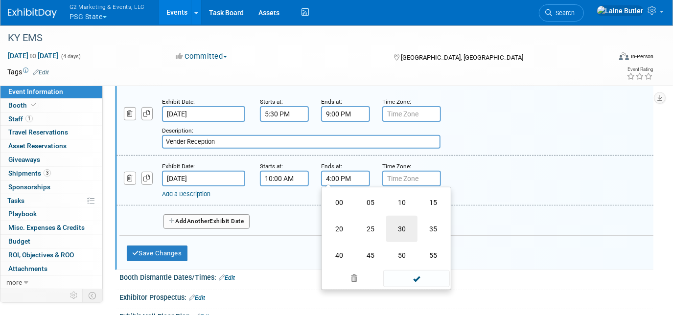
click at [390, 219] on td "30" at bounding box center [401, 229] width 31 height 26
type input "4:30 PM"
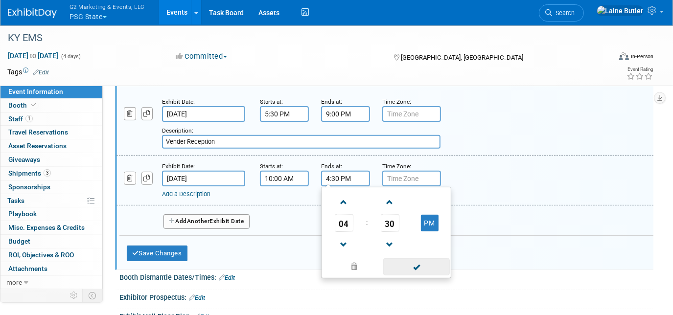
click at [419, 264] on span at bounding box center [416, 267] width 66 height 17
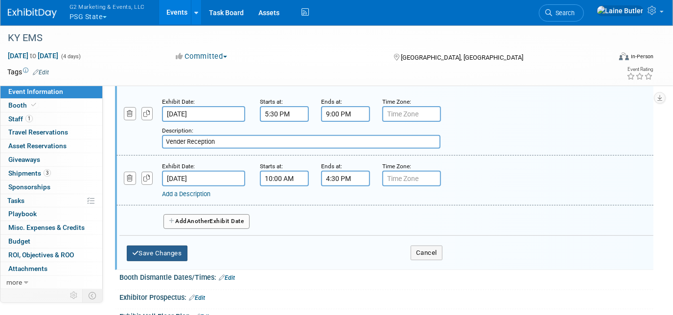
click at [175, 253] on button "Save Changes" at bounding box center [157, 254] width 61 height 16
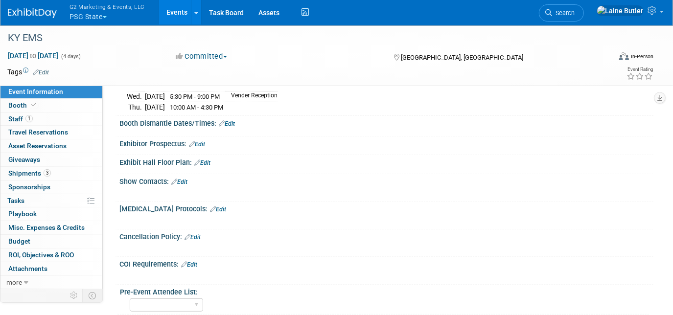
click at [228, 120] on link "Edit" at bounding box center [227, 123] width 16 height 7
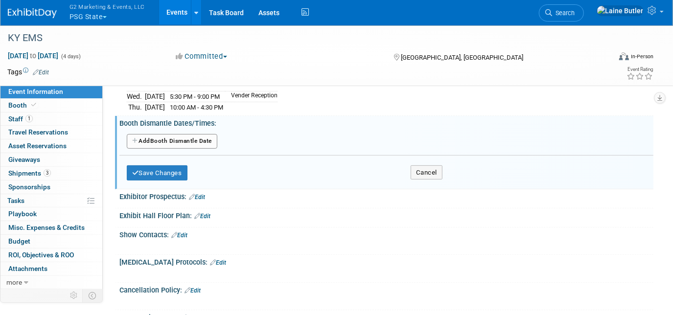
click at [188, 141] on button "Add Another Booth Dismantle Date" at bounding box center [172, 141] width 91 height 15
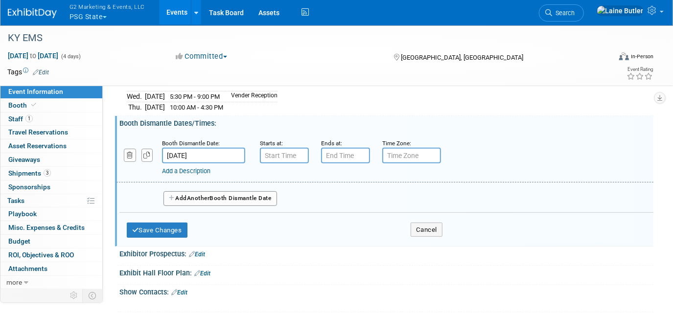
click at [221, 151] on input "[DATE]" at bounding box center [203, 156] width 83 height 16
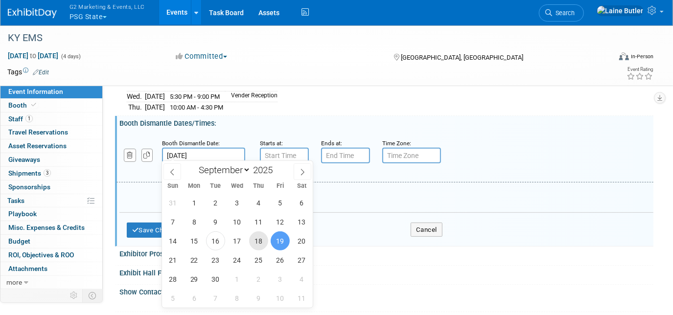
drag, startPoint x: 263, startPoint y: 241, endPoint x: 273, endPoint y: 213, distance: 29.6
click at [263, 240] on span "18" at bounding box center [258, 241] width 19 height 19
type input "[DATE]"
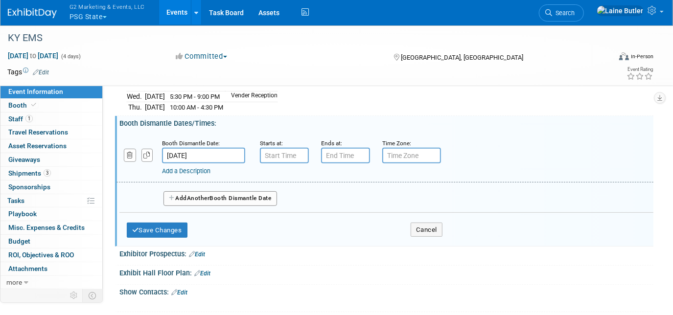
click at [292, 142] on div "Starts at:" at bounding box center [283, 143] width 47 height 10
click at [292, 157] on input "7:00 AM" at bounding box center [284, 156] width 49 height 16
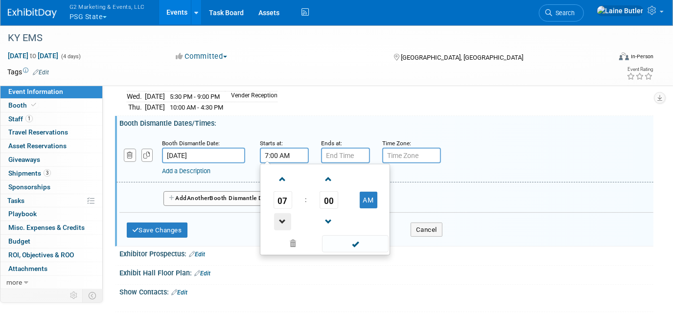
click at [287, 213] on span at bounding box center [282, 221] width 17 height 17
click at [283, 192] on span "06" at bounding box center [283, 200] width 19 height 18
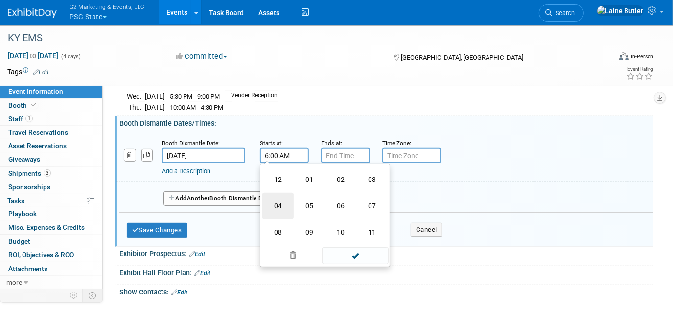
click at [286, 208] on td "04" at bounding box center [277, 206] width 31 height 26
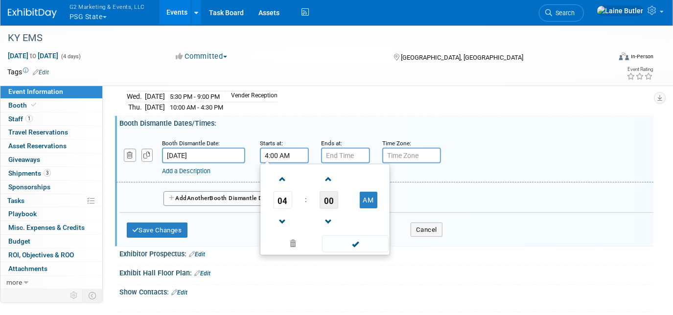
click at [331, 194] on span "00" at bounding box center [329, 200] width 19 height 18
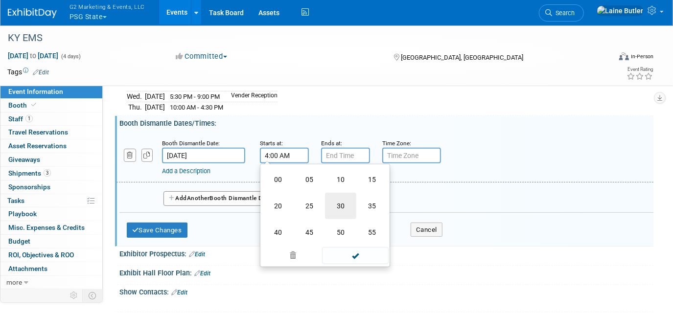
click at [333, 197] on td "30" at bounding box center [340, 206] width 31 height 26
type input "4:30 AM"
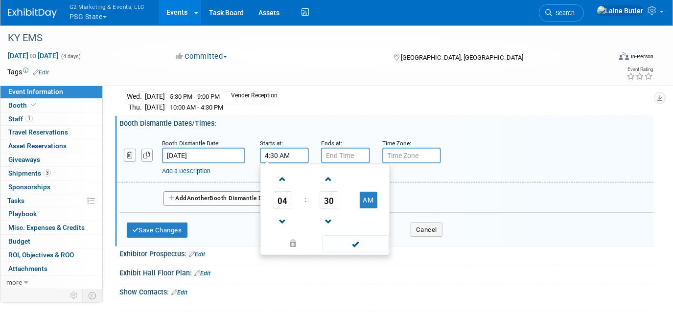
click at [350, 159] on div "Booth Dismantle Date: Sep 18, 2025 Starts at: 4:30 AM 04 : 30 AM 12 01 02 03 04…" at bounding box center [385, 158] width 537 height 50
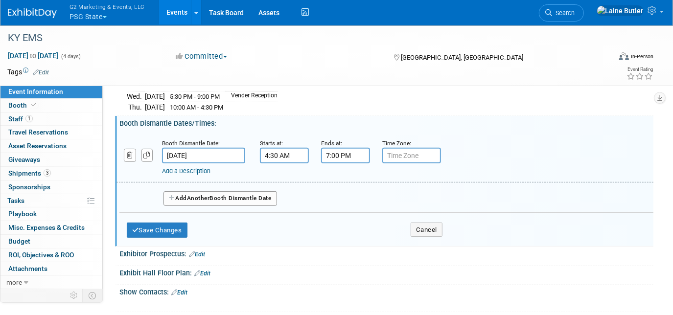
click at [350, 157] on input "7:00 PM" at bounding box center [345, 156] width 49 height 16
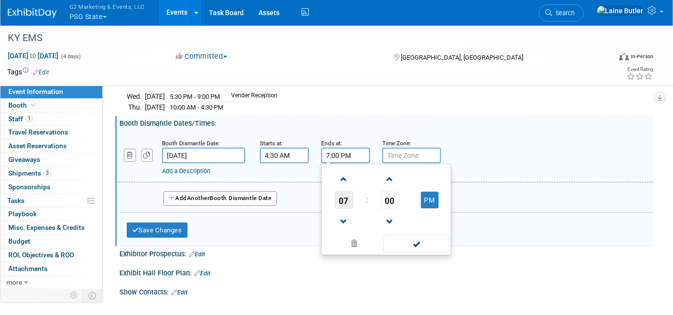
click at [347, 202] on span "07" at bounding box center [344, 200] width 19 height 18
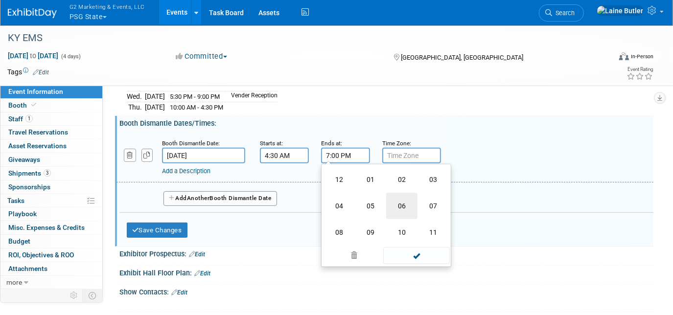
click at [402, 200] on td "06" at bounding box center [401, 206] width 31 height 26
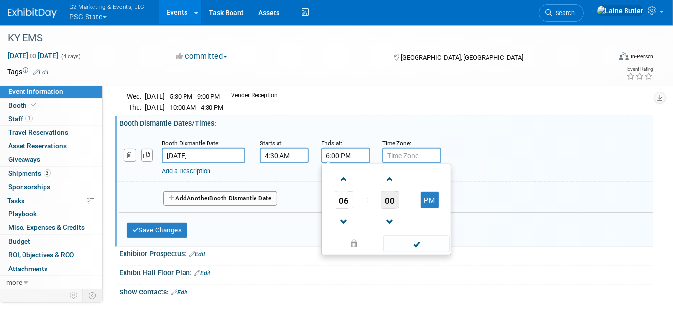
click at [390, 200] on span "00" at bounding box center [390, 200] width 19 height 18
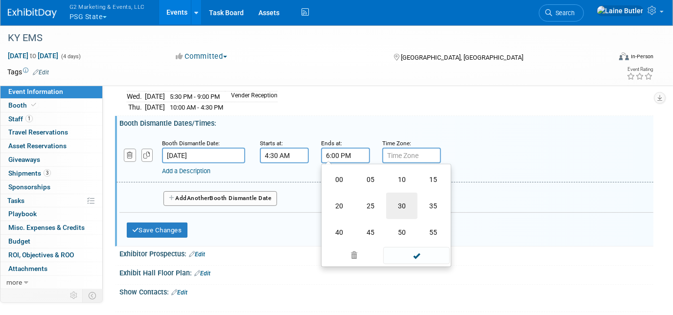
click at [396, 202] on td "30" at bounding box center [401, 206] width 31 height 26
type input "6:30 PM"
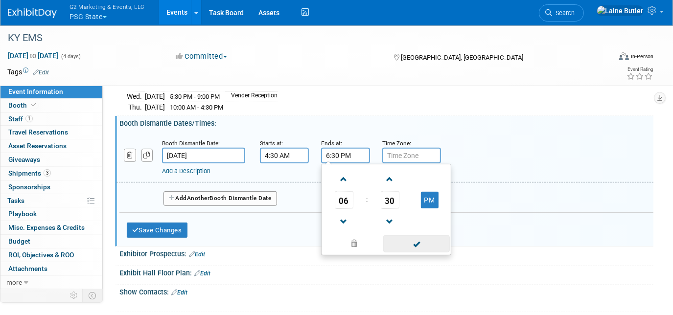
click at [412, 243] on span at bounding box center [416, 244] width 66 height 17
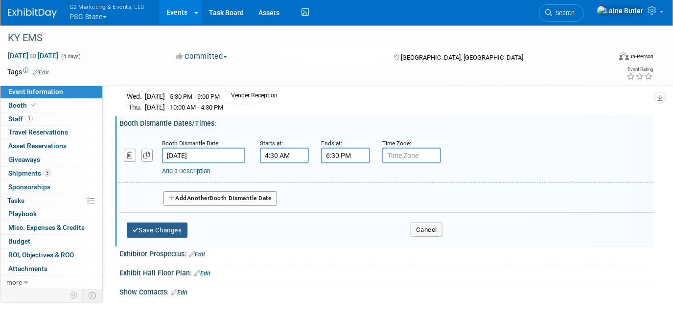
click at [161, 231] on button "Save Changes" at bounding box center [157, 231] width 61 height 16
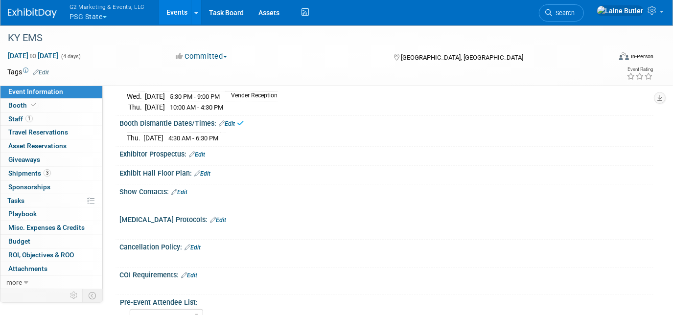
click at [39, 52] on span "Sep 16, 2025 to Sep 19, 2025" at bounding box center [32, 55] width 51 height 9
select select "8"
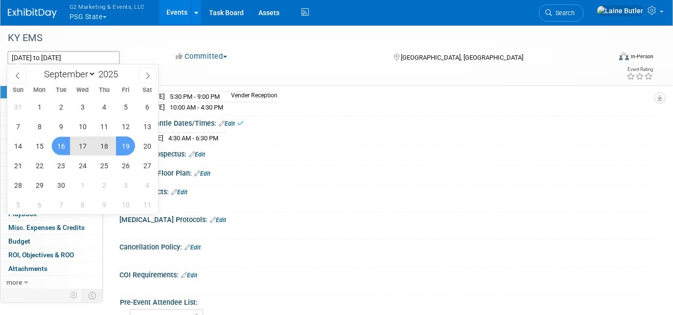
click at [86, 149] on span "17" at bounding box center [82, 146] width 19 height 19
type input "Sep 17, 2025"
click at [101, 145] on span "18" at bounding box center [103, 146] width 19 height 19
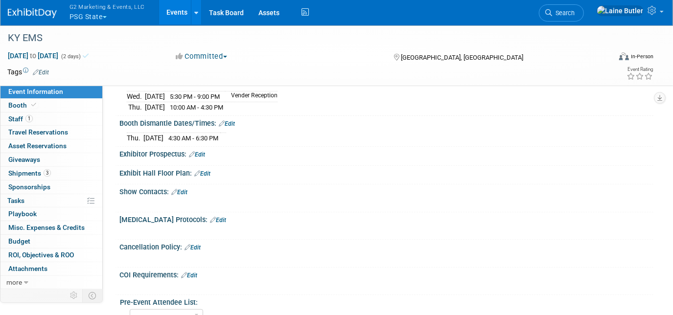
click at [304, 185] on div "Show Contacts: Edit" at bounding box center [386, 191] width 534 height 13
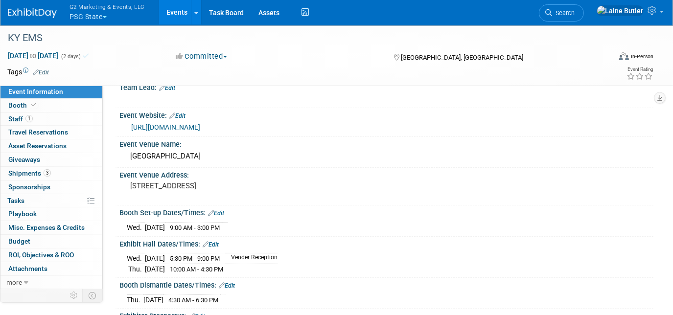
scroll to position [0, 0]
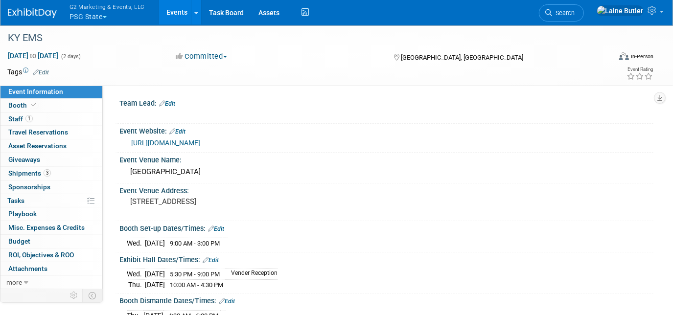
click at [173, 102] on link "Edit" at bounding box center [167, 103] width 16 height 7
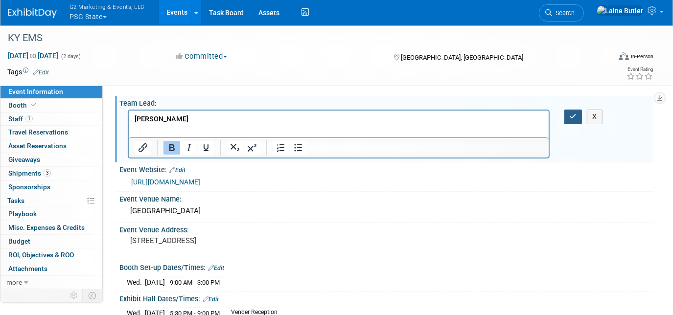
click at [569, 110] on button "button" at bounding box center [574, 117] width 18 height 14
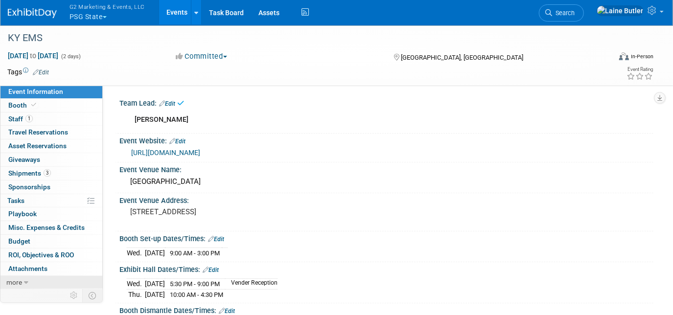
click at [17, 280] on span "more" at bounding box center [14, 283] width 16 height 8
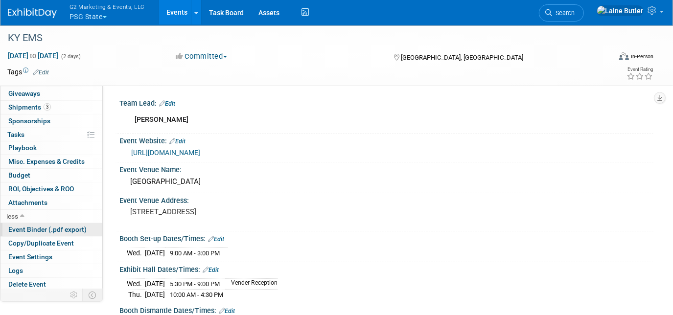
click at [39, 230] on span "Event Binder (.pdf export)" at bounding box center [47, 230] width 78 height 8
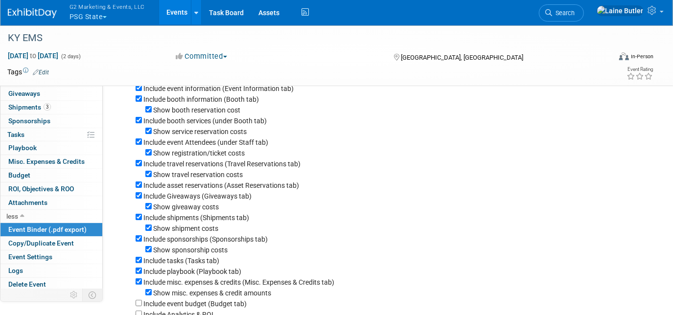
scroll to position [133, 0]
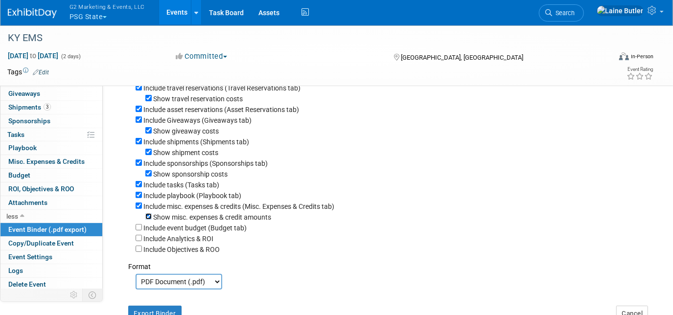
click at [149, 219] on input "Show misc. expenses & credit amounts" at bounding box center [148, 216] width 6 height 6
checkbox input "false"
click at [141, 209] on input "Include misc. expenses & credits (Misc. Expenses & Credits tab)" at bounding box center [139, 206] width 6 height 6
checkbox input "false"
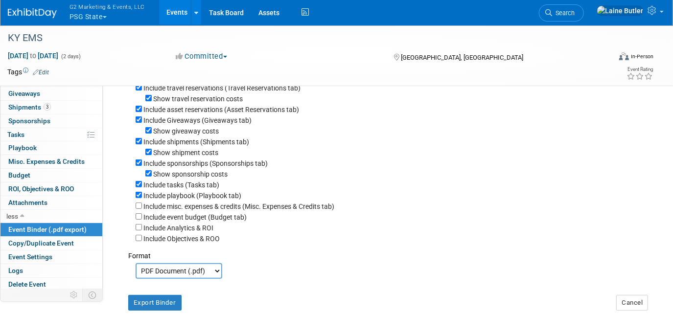
click at [141, 194] on div "Include playbook (Playbook tab)" at bounding box center [391, 195] width 511 height 11
click at [139, 187] on input "Include tasks (Tasks tab)" at bounding box center [139, 184] width 6 height 6
checkbox input "false"
click at [139, 196] on input "Include playbook (Playbook tab)" at bounding box center [139, 195] width 6 height 6
checkbox input "false"
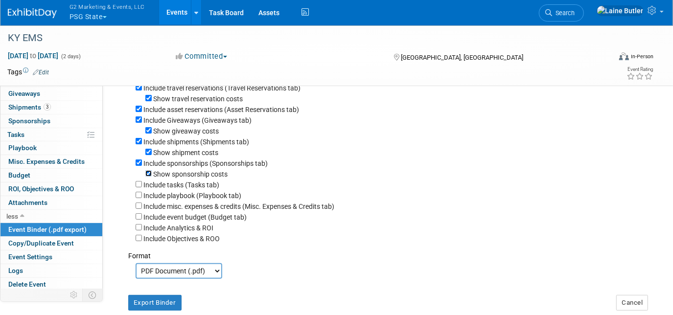
click at [146, 177] on input "Show sponsorship costs" at bounding box center [148, 173] width 6 height 6
checkbox input "false"
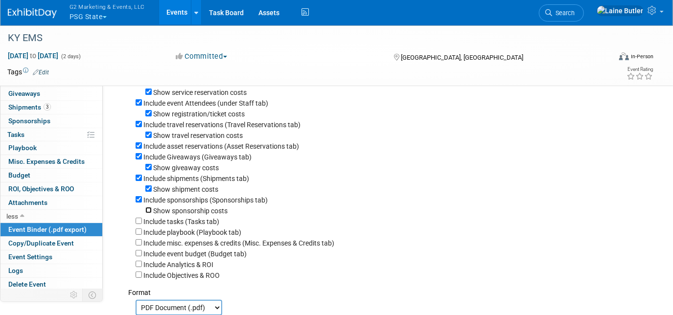
scroll to position [44, 0]
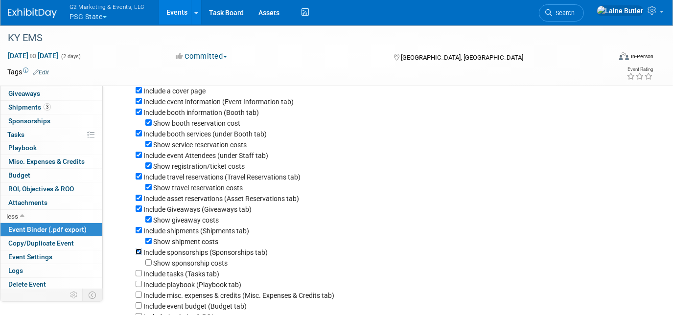
click at [138, 253] on input "Include sponsorships (Sponsorships tab)" at bounding box center [139, 252] width 6 height 6
checkbox input "false"
click at [148, 244] on input "Show shipment costs" at bounding box center [148, 241] width 6 height 6
checkbox input "false"
click at [151, 222] on input "Show giveaway costs" at bounding box center [148, 219] width 6 height 6
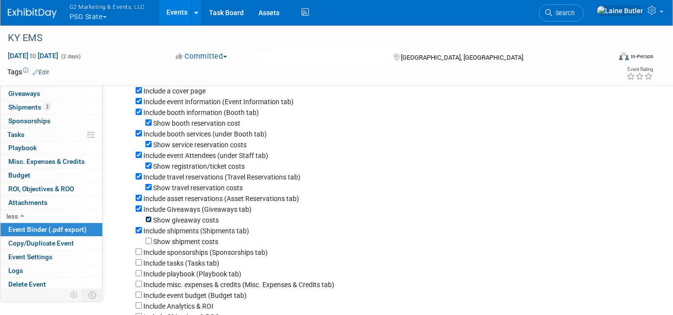
checkbox input "false"
click at [141, 212] on input "Include Giveaways (Giveaways tab)" at bounding box center [139, 209] width 6 height 6
checkbox input "false"
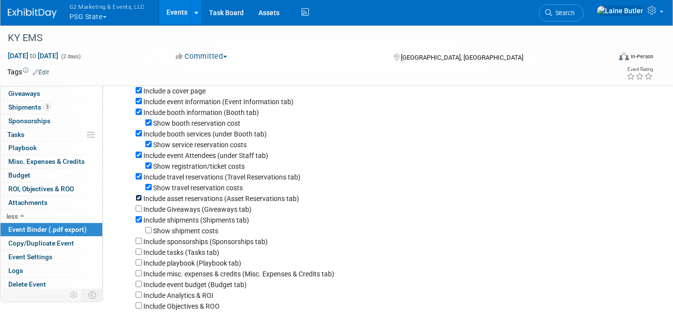
click at [140, 201] on input "Include asset reservations (Asset Reservations tab)" at bounding box center [139, 198] width 6 height 6
checkbox input "false"
click at [146, 190] on input "Show travel reservation costs" at bounding box center [148, 187] width 6 height 6
checkbox input "false"
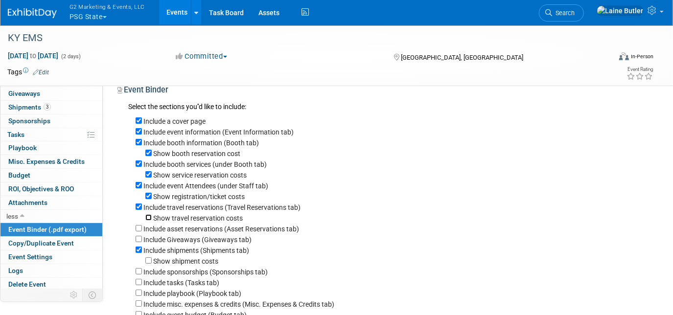
scroll to position [0, 0]
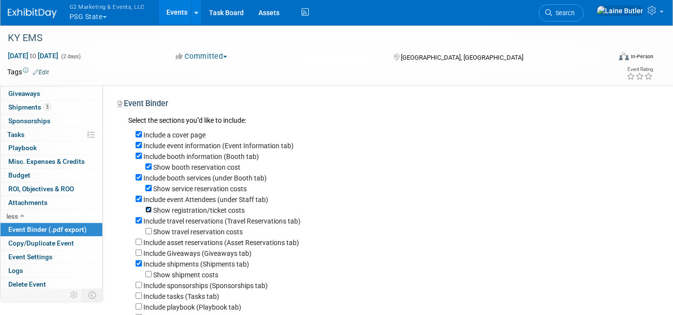
click at [149, 213] on input "Show registration/ticket costs" at bounding box center [148, 210] width 6 height 6
checkbox input "false"
click at [139, 223] on input "Include travel reservations (Travel Reservations tab)" at bounding box center [139, 220] width 6 height 6
checkbox input "false"
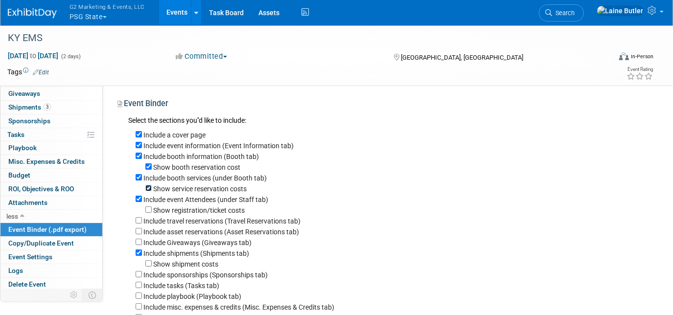
click at [150, 188] on input "Show service reservation costs" at bounding box center [148, 188] width 6 height 6
checkbox input "false"
click at [138, 179] on input "Include booth services (under Booth tab)" at bounding box center [139, 177] width 6 height 6
checkbox input "false"
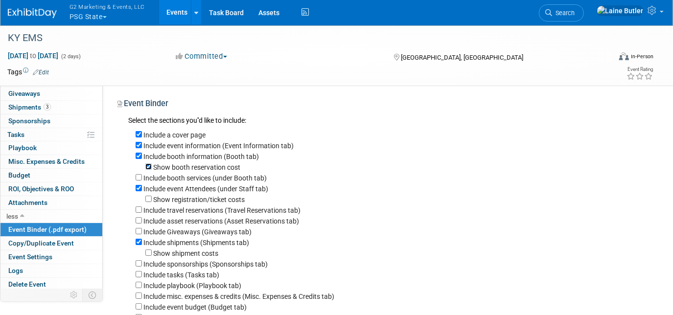
click at [148, 165] on input "Show booth reservation cost" at bounding box center [148, 167] width 6 height 6
checkbox input "false"
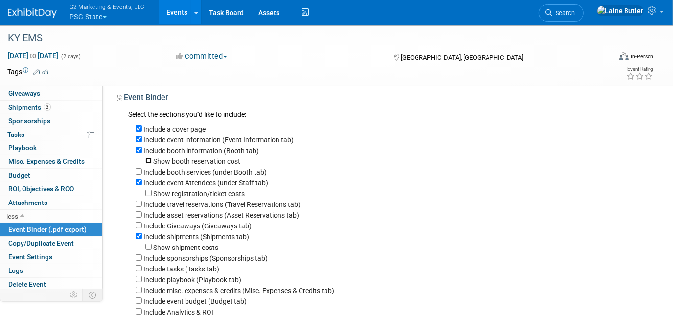
scroll to position [89, 0]
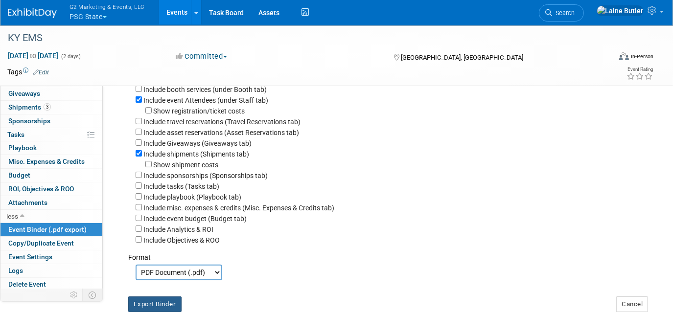
click at [169, 306] on button "Export Binder" at bounding box center [154, 305] width 53 height 16
drag, startPoint x: 89, startPoint y: 14, endPoint x: 95, endPoint y: 34, distance: 21.1
click at [89, 14] on button "G2 Marketing & Events, LLC PSG State" at bounding box center [113, 12] width 89 height 25
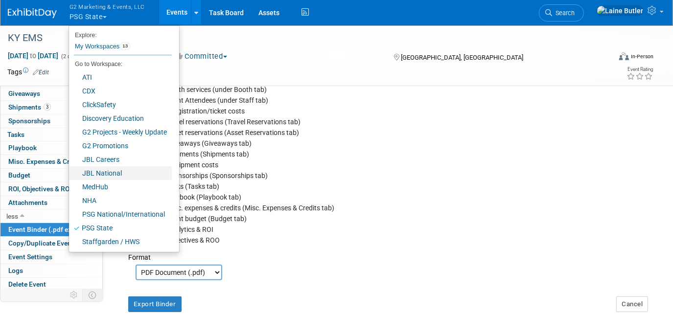
click at [107, 176] on link "JBL National" at bounding box center [120, 173] width 103 height 14
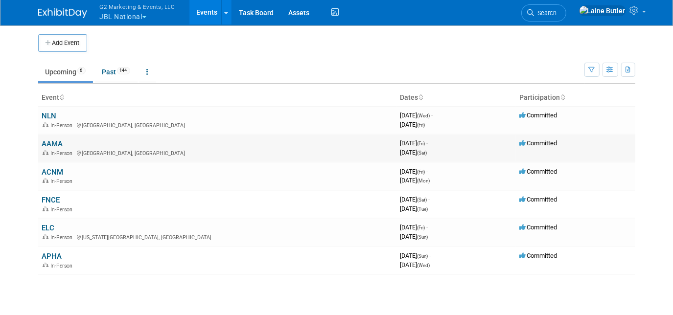
click at [47, 143] on link "AAMA" at bounding box center [52, 144] width 21 height 9
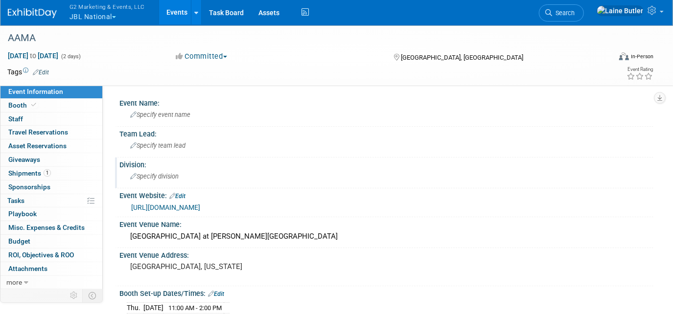
click at [213, 182] on div "Specify division" at bounding box center [386, 176] width 519 height 15
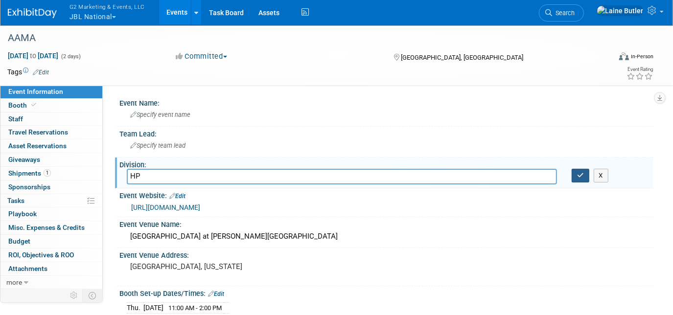
type input "HP"
click at [580, 178] on button "button" at bounding box center [581, 176] width 18 height 14
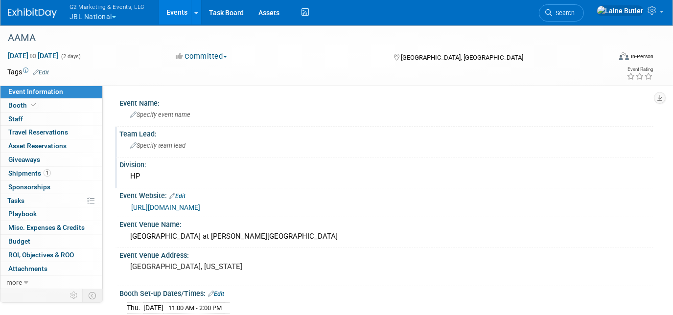
click at [188, 143] on div "Specify team lead" at bounding box center [386, 145] width 519 height 15
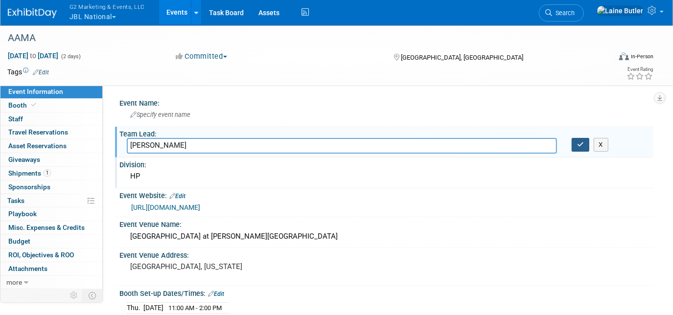
type input "[PERSON_NAME]"
click at [582, 142] on icon "button" at bounding box center [580, 144] width 7 height 6
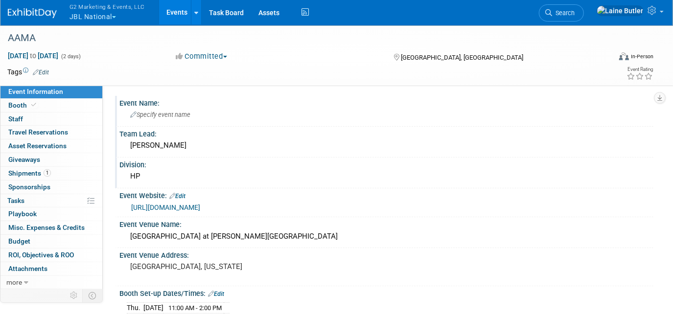
click at [187, 110] on div "Specify event name" at bounding box center [386, 114] width 519 height 15
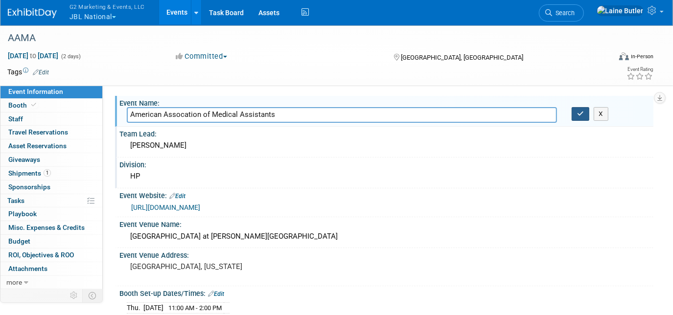
type input "American Assocation of Medical Assistants"
click at [582, 115] on icon "button" at bounding box center [580, 114] width 7 height 6
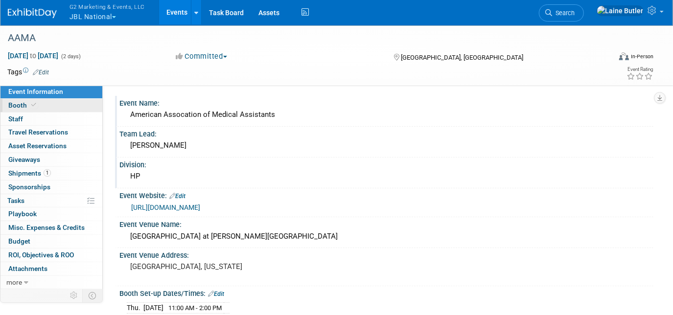
click at [49, 103] on link "Booth" at bounding box center [51, 105] width 102 height 13
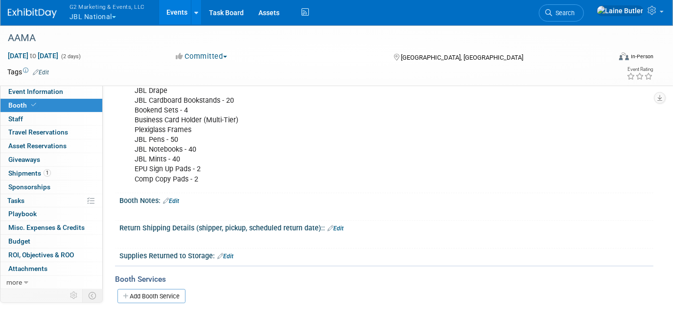
scroll to position [267, 0]
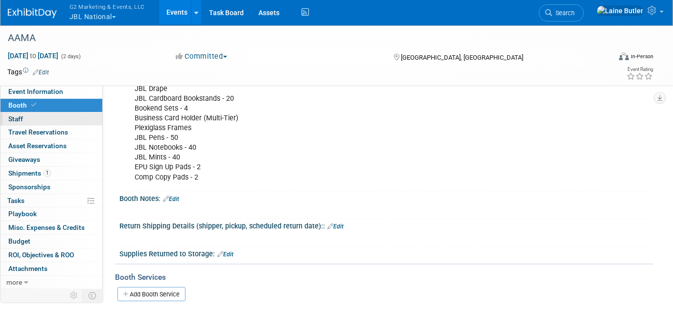
click at [46, 123] on link "0 Staff 0" at bounding box center [51, 119] width 102 height 13
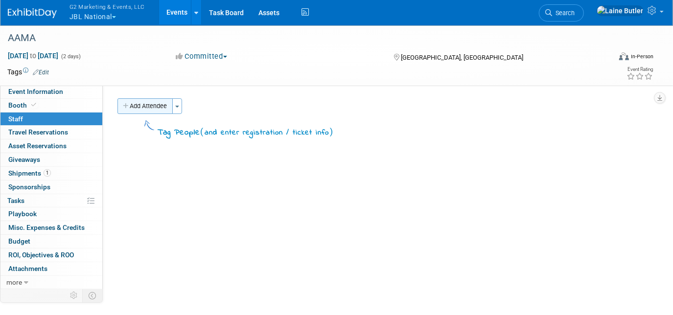
click at [160, 108] on button "Add Attendee" at bounding box center [145, 106] width 55 height 16
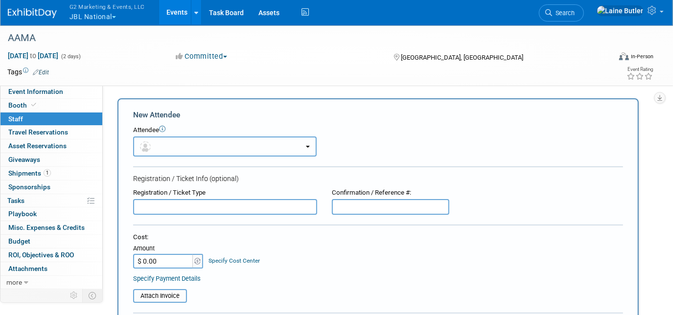
click at [159, 146] on button "button" at bounding box center [225, 147] width 184 height 20
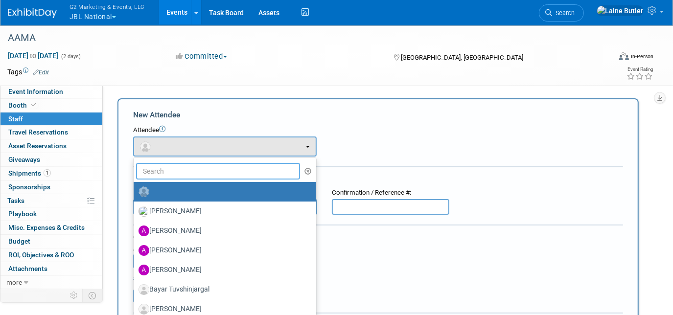
click at [170, 172] on input "text" at bounding box center [218, 171] width 164 height 17
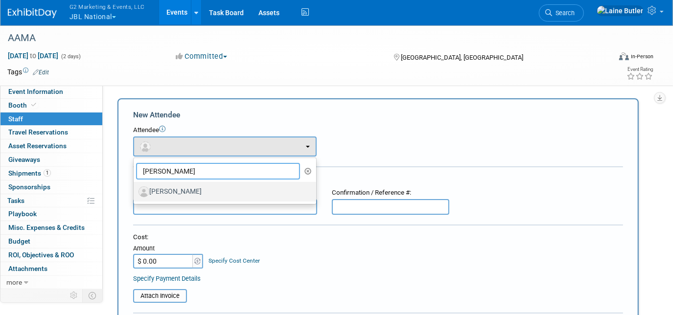
type input "[PERSON_NAME]"
click at [175, 185] on label "[PERSON_NAME]" at bounding box center [223, 192] width 168 height 16
click at [135, 188] on input "[PERSON_NAME]" at bounding box center [132, 191] width 6 height 6
select select "8a395193-faf7-4b82-8354-27364be1b25d"
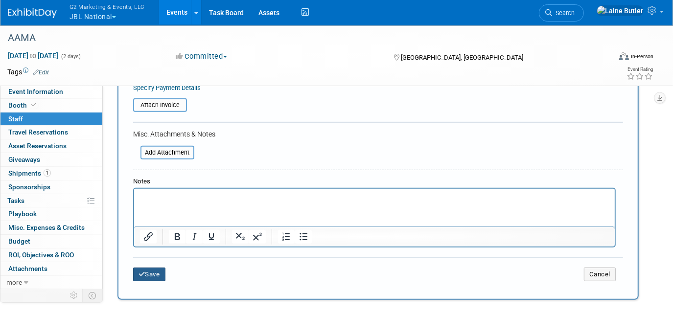
click at [154, 273] on button "Save" at bounding box center [149, 275] width 32 height 14
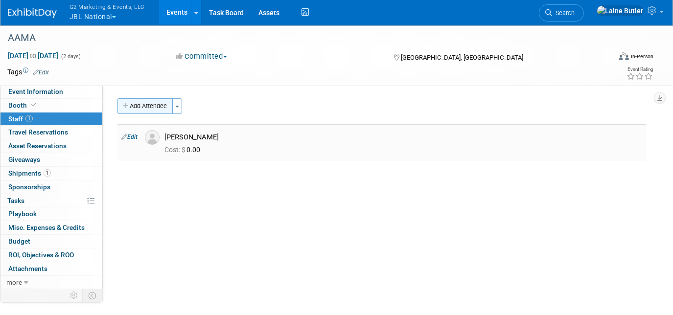
click at [138, 106] on button "Add Attendee" at bounding box center [145, 106] width 55 height 16
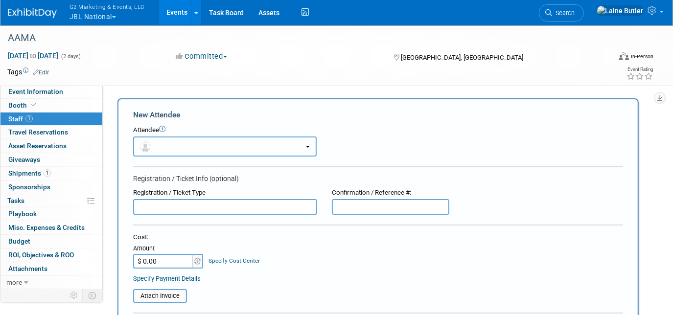
click at [206, 155] on button "button" at bounding box center [225, 147] width 184 height 20
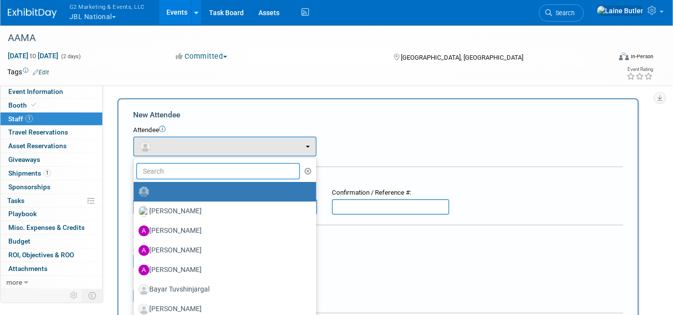
click at [195, 171] on input "text" at bounding box center [218, 171] width 164 height 17
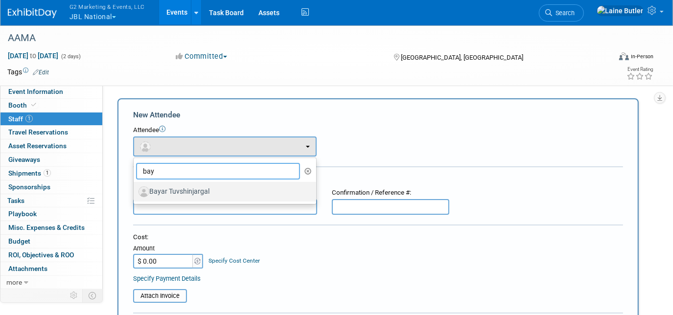
type input "bay"
click at [197, 194] on label "Bayar Tuvshinjargal" at bounding box center [223, 192] width 168 height 16
click at [135, 194] on input "Bayar Tuvshinjargal" at bounding box center [132, 191] width 6 height 6
select select "9d57fea4-9c96-44c9-8a14-d0174eebcfcc"
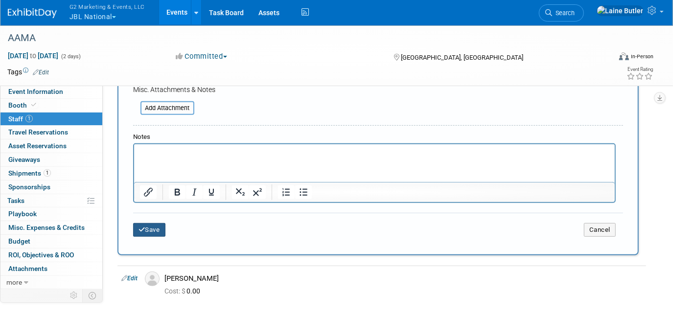
click at [149, 231] on button "Save" at bounding box center [149, 230] width 32 height 14
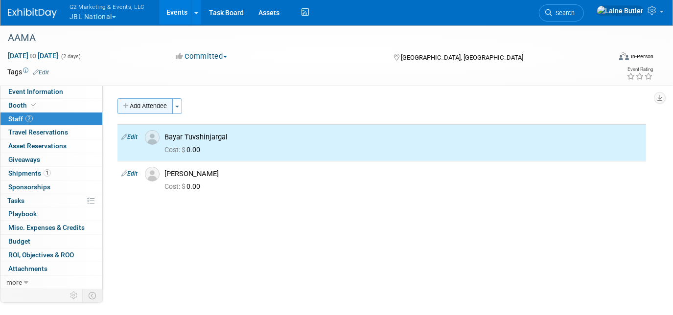
click at [163, 102] on button "Add Attendee" at bounding box center [145, 106] width 55 height 16
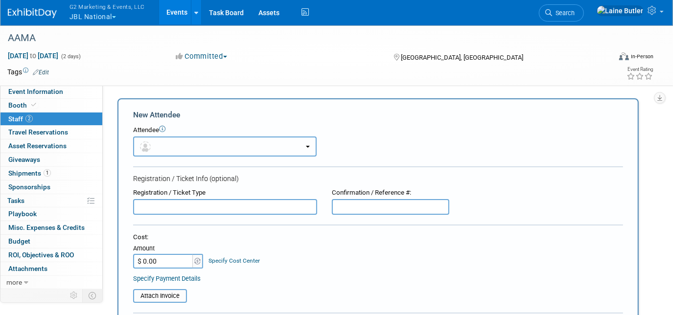
drag, startPoint x: 161, startPoint y: 138, endPoint x: 161, endPoint y: 143, distance: 4.9
click at [161, 141] on button "button" at bounding box center [225, 147] width 184 height 20
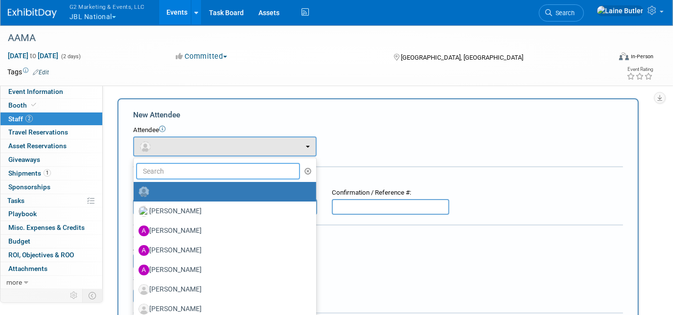
click at [162, 168] on input "text" at bounding box center [218, 171] width 164 height 17
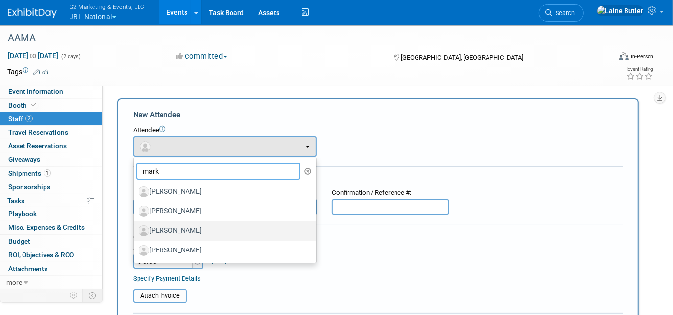
type input "mark"
click at [175, 231] on label "Mark Hildebrand" at bounding box center [223, 231] width 168 height 16
click at [135, 231] on input "Mark Hildebrand" at bounding box center [132, 230] width 6 height 6
select select "ede952fb-3dd9-49d9-b34c-d9cb9a9ac112"
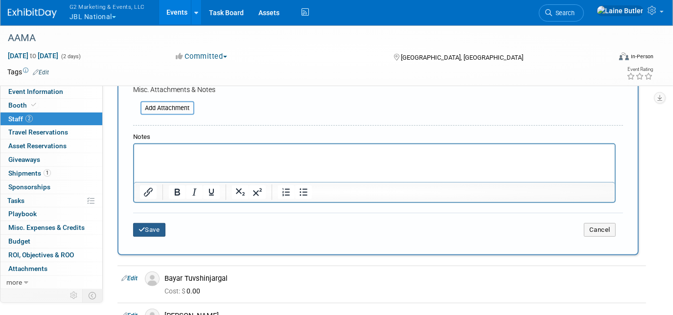
click at [162, 224] on button "Save" at bounding box center [149, 230] width 32 height 14
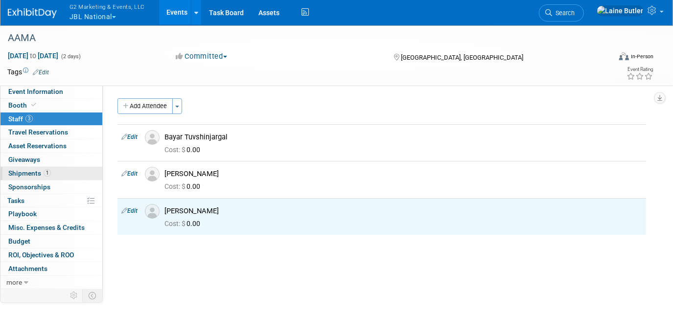
click at [34, 170] on span "Shipments 1" at bounding box center [29, 173] width 43 height 8
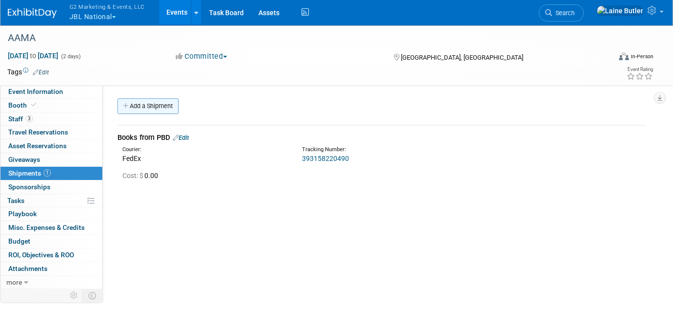
click at [153, 102] on link "Add a Shipment" at bounding box center [148, 106] width 61 height 16
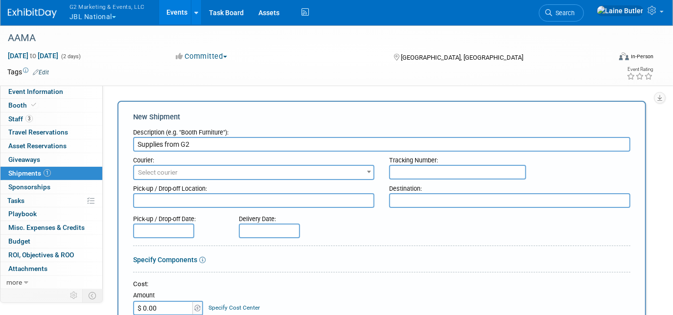
type input "Supplies from G2"
click at [174, 166] on span "Select courier" at bounding box center [253, 173] width 239 height 14
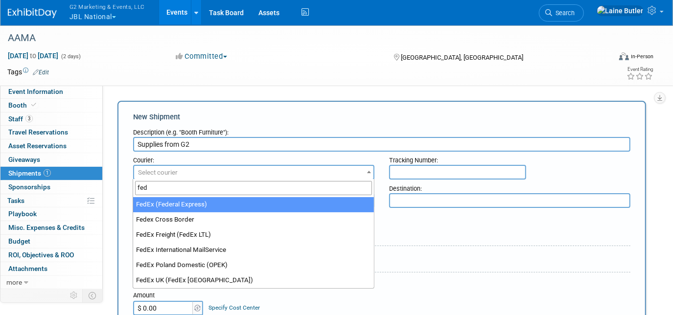
type input "fed"
select select "206"
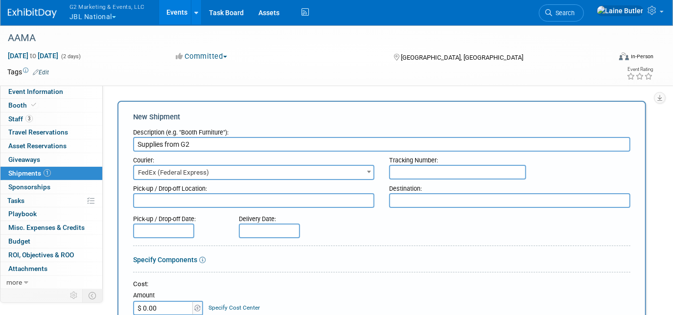
click at [469, 169] on input "text" at bounding box center [457, 172] width 137 height 15
paste input "884141080370"
type input "884141080370"
click at [408, 191] on div "Destination:" at bounding box center [509, 186] width 241 height 13
click at [414, 198] on textarea at bounding box center [509, 200] width 241 height 15
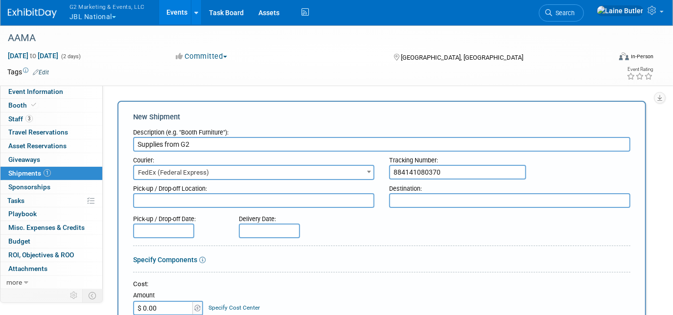
paste textarea ""Hyatt Regency Crystal City Attn: AAMA – Jones & Bartlett Learning 2799 Richmon…"
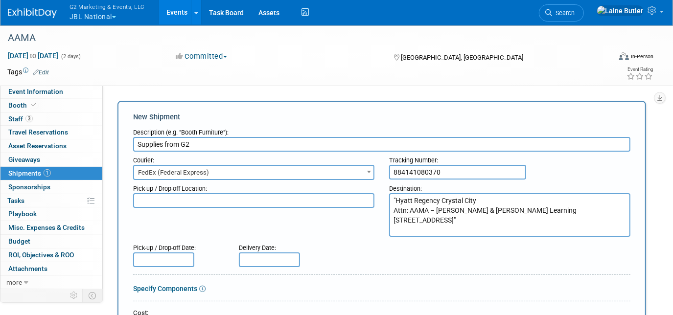
click at [393, 196] on textarea ""Hyatt Regency Crystal City Attn: AAMA – Jones & Bartlett Learning 2799 Richmon…" at bounding box center [509, 215] width 241 height 44
click at [466, 230] on textarea "Hyatt Regency Crystal City Attn: AAMA – Jones & Bartlett Learning 2799 Richmond…" at bounding box center [509, 215] width 241 height 44
drag, startPoint x: 466, startPoint y: 230, endPoint x: 386, endPoint y: 196, distance: 86.5
click at [386, 196] on div "Destination: Hyatt Regency Crystal City Attn: AAMA – Jones & Bartlett Learning …" at bounding box center [510, 208] width 256 height 57
type textarea "Hyatt Regency Crystal City Attn: AAMA – Jones & Bartlett Learning 2799 Richmond…"
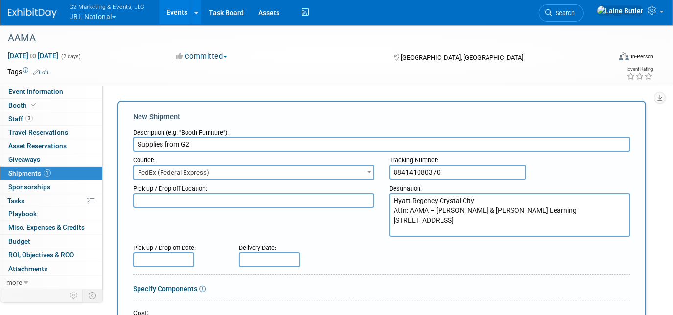
click at [346, 234] on div "Pick-up / Drop-off Location: Destination: Hyatt Regency Crystal City Attn: AAMA…" at bounding box center [382, 208] width 512 height 57
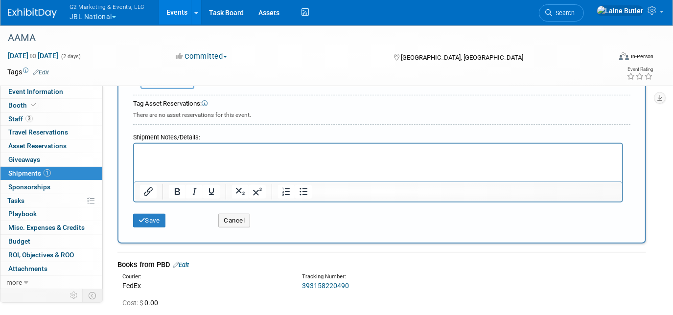
scroll to position [401, 0]
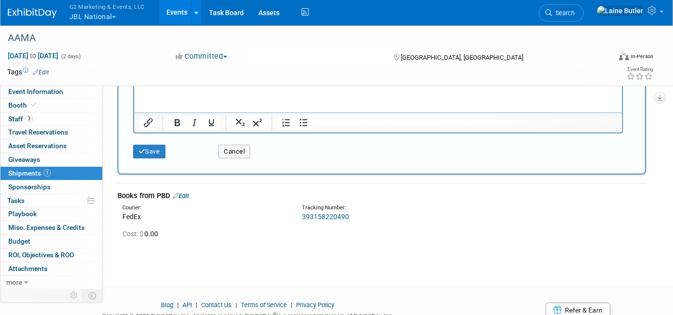
click at [154, 155] on div "Save Cancel" at bounding box center [381, 149] width 497 height 30
click at [153, 149] on button "Save" at bounding box center [149, 152] width 32 height 14
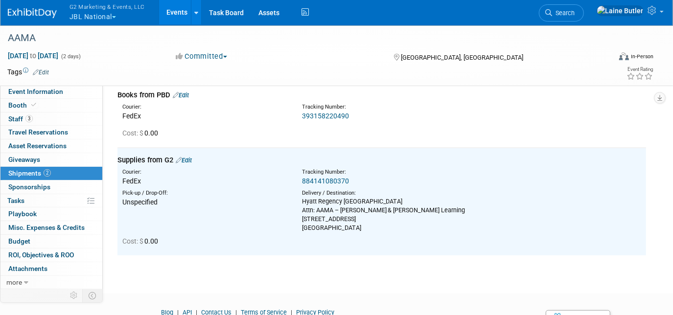
scroll to position [0, 0]
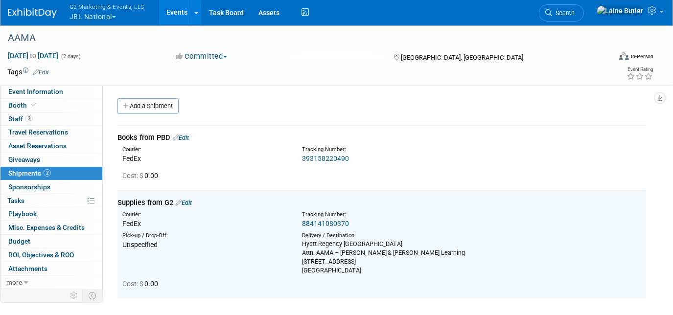
click at [188, 137] on link "Edit" at bounding box center [181, 137] width 16 height 7
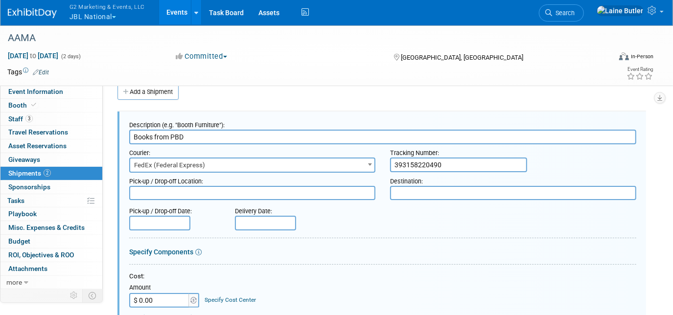
click at [415, 197] on textarea at bounding box center [513, 193] width 246 height 14
paste textarea "Hyatt Regency Crystal City Attn: AAMA – Jones & Bartlett Learning 2799 Richmond…"
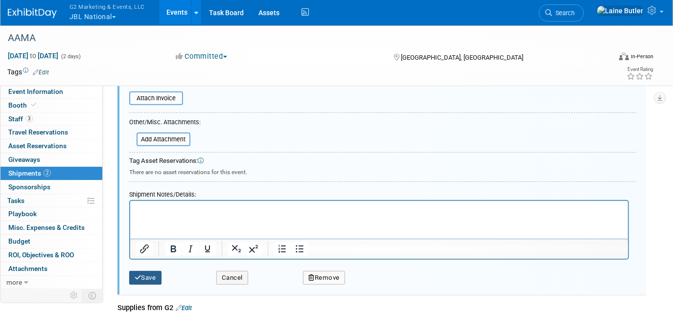
type textarea "Hyatt Regency Crystal City Attn: AAMA – Jones & Bartlett Learning 2799 Richmond…"
click at [153, 273] on button "Save" at bounding box center [145, 278] width 32 height 14
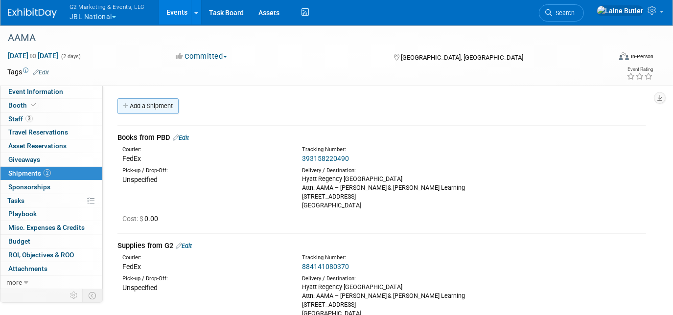
click at [148, 107] on link "Add a Shipment" at bounding box center [148, 106] width 61 height 16
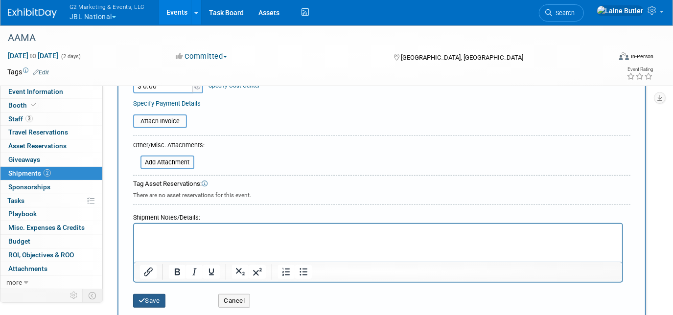
type input "Outbound Through Fedex"
click at [139, 298] on icon "submit" at bounding box center [142, 301] width 7 height 6
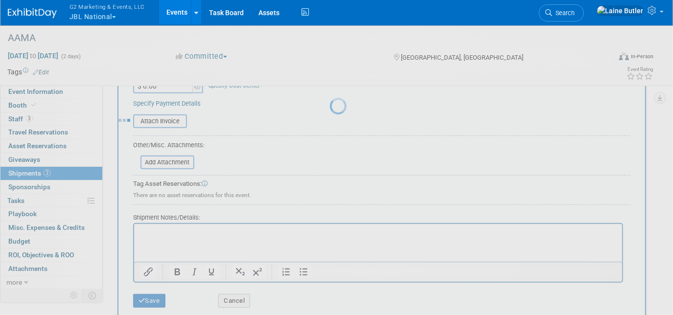
scroll to position [197, 0]
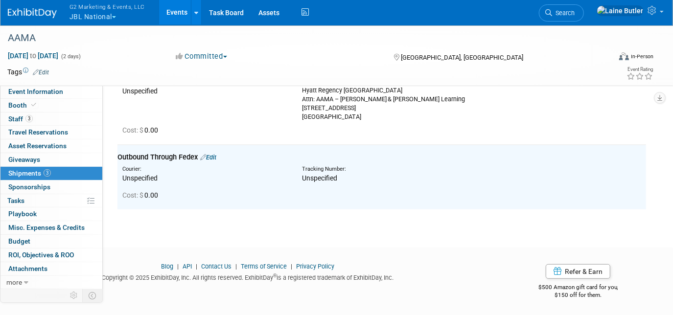
click at [31, 16] on img at bounding box center [32, 13] width 49 height 10
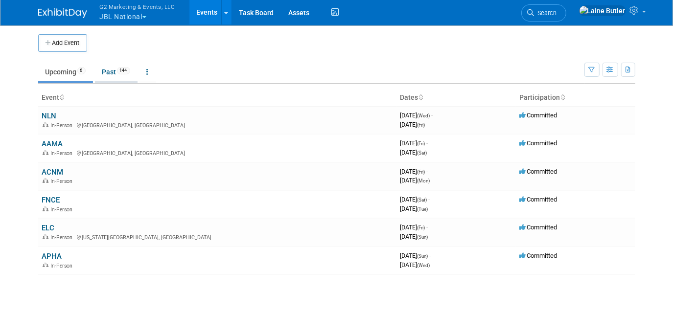
click at [119, 76] on link "Past 144" at bounding box center [116, 72] width 43 height 19
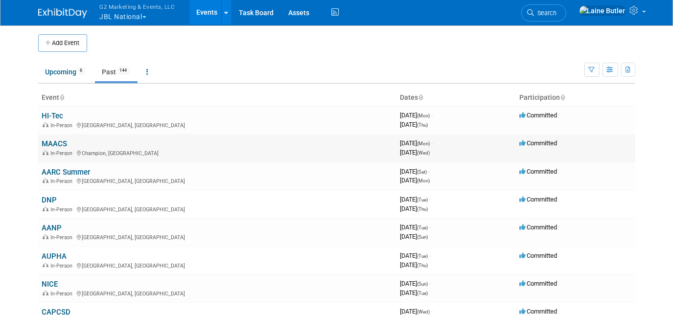
click at [57, 145] on link "MAACS" at bounding box center [54, 144] width 25 height 9
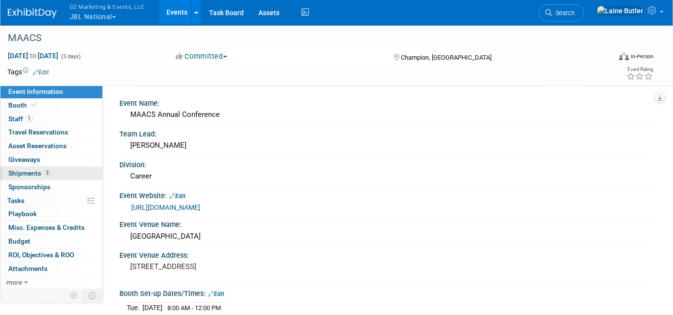
click at [17, 175] on span "Shipments 3" at bounding box center [29, 173] width 43 height 8
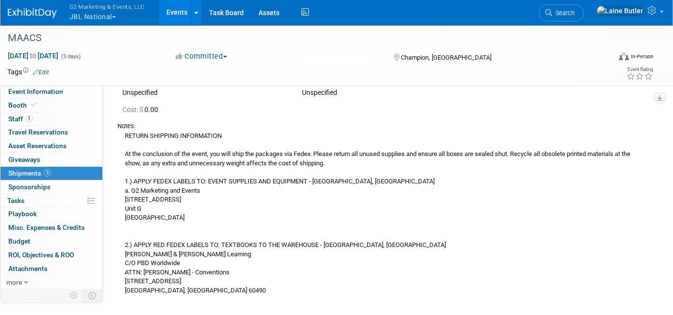
scroll to position [401, 0]
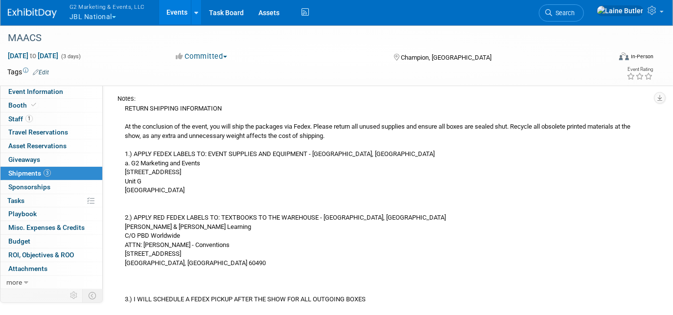
drag, startPoint x: 122, startPoint y: 152, endPoint x: 372, endPoint y: 300, distance: 289.8
click at [372, 300] on div "RETURN SHIPPING INFORMATION At the conclusion of the event, you will ship the p…" at bounding box center [382, 203] width 529 height 201
copy div "RETURN SHIPPING INFORMATION At the conclusion of the event, you will ship the p…"
click at [31, 14] on img at bounding box center [32, 13] width 49 height 10
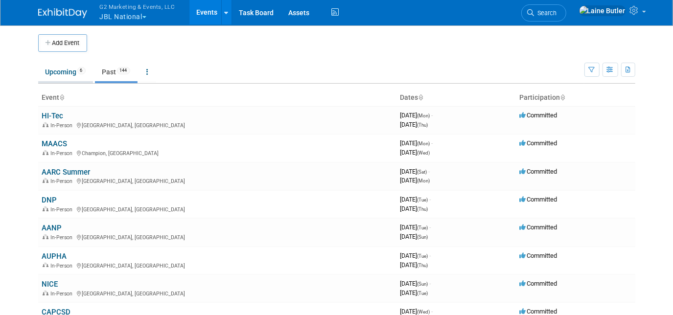
click at [48, 71] on link "Upcoming 6" at bounding box center [65, 72] width 55 height 19
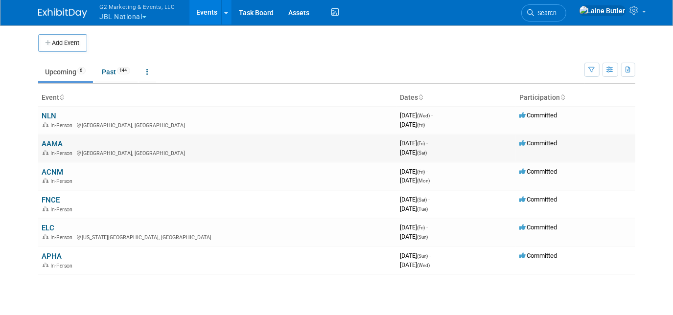
click at [57, 144] on link "AAMA" at bounding box center [52, 144] width 21 height 9
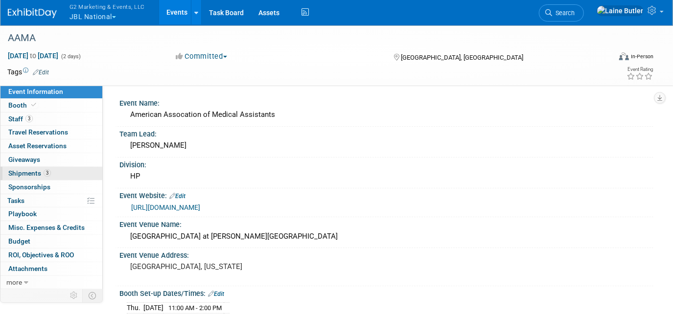
click at [37, 170] on span "Shipments 3" at bounding box center [29, 173] width 43 height 8
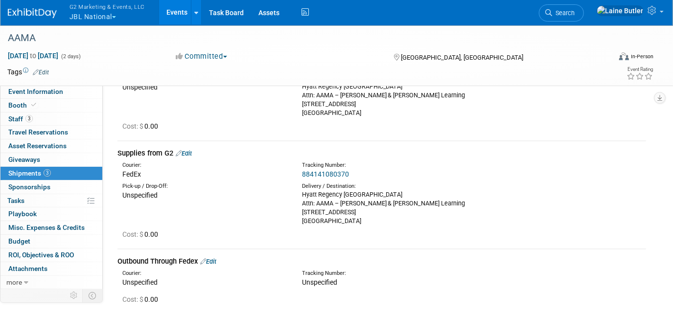
scroll to position [197, 0]
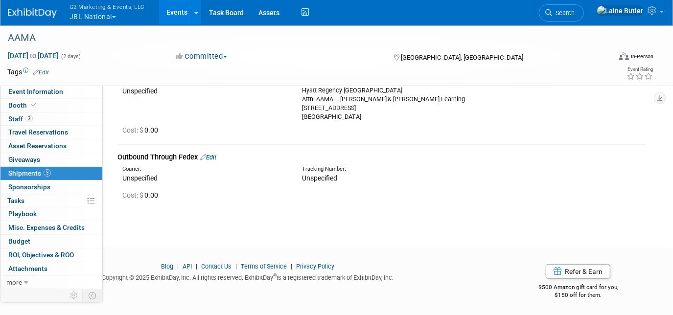
click at [215, 158] on link "Edit" at bounding box center [208, 157] width 16 height 7
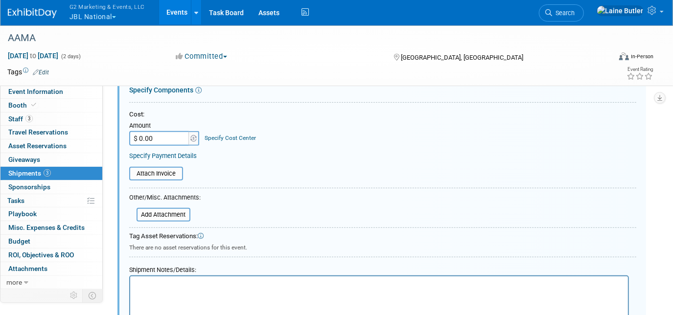
scroll to position [0, 0]
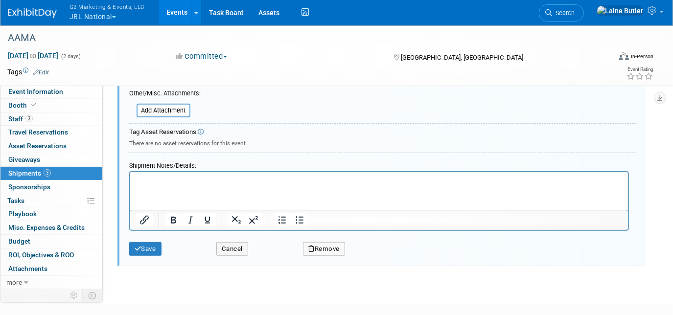
click at [166, 185] on p "Rich Text Area. Press ALT-0 for help." at bounding box center [379, 181] width 487 height 10
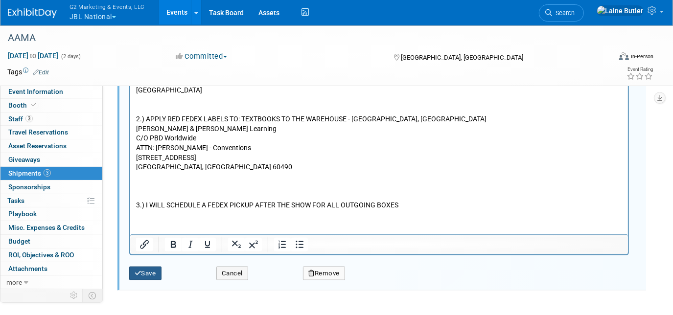
click at [155, 267] on button "Save" at bounding box center [145, 274] width 32 height 14
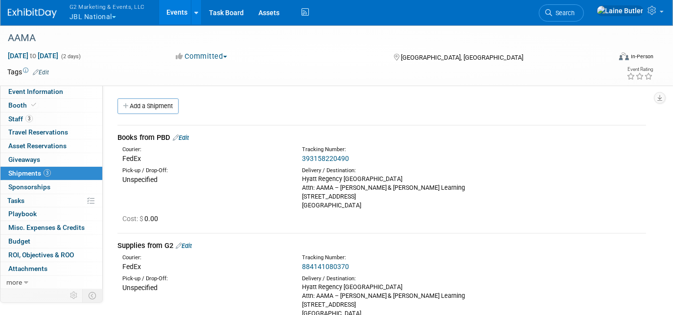
click at [337, 157] on link "393158220490" at bounding box center [325, 159] width 47 height 8
click at [314, 156] on link "393158220490" at bounding box center [325, 159] width 47 height 8
click at [186, 141] on div "Books from PBD Edit" at bounding box center [382, 138] width 529 height 10
click at [186, 137] on link "Edit" at bounding box center [181, 137] width 16 height 7
select select "8"
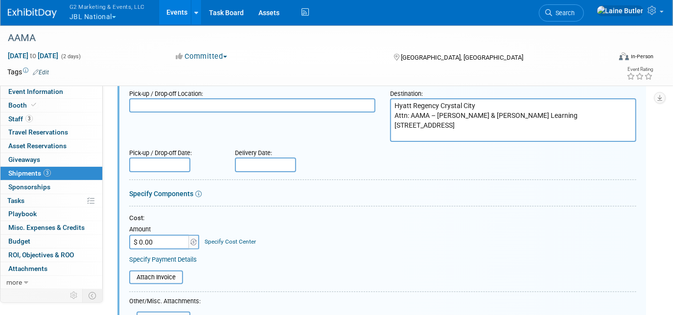
scroll to position [103, 0]
click at [248, 158] on input "text" at bounding box center [265, 164] width 61 height 15
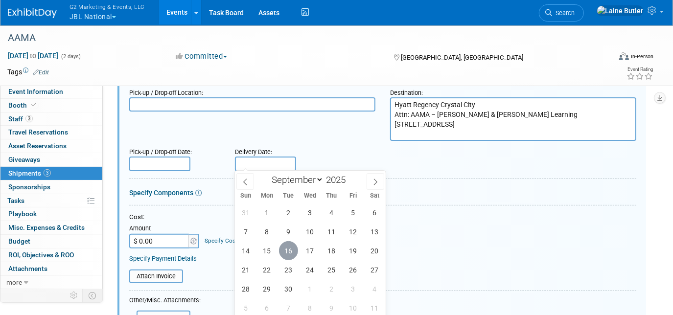
click at [282, 245] on span "16" at bounding box center [288, 250] width 19 height 19
type input "[DATE]"
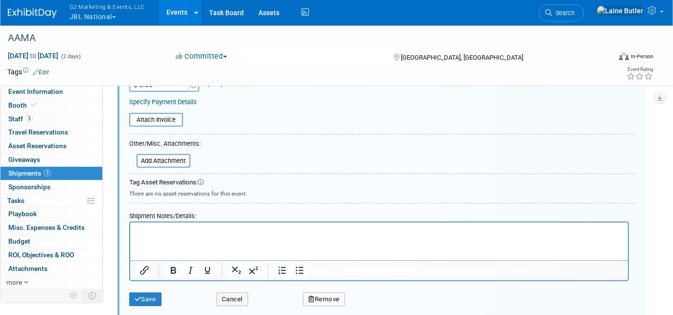
scroll to position [370, 0]
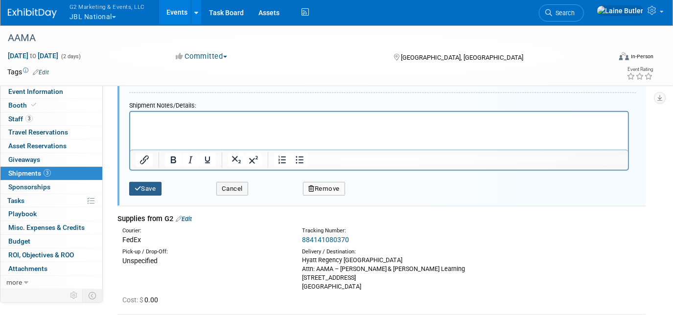
click at [140, 186] on icon "submit" at bounding box center [138, 189] width 7 height 6
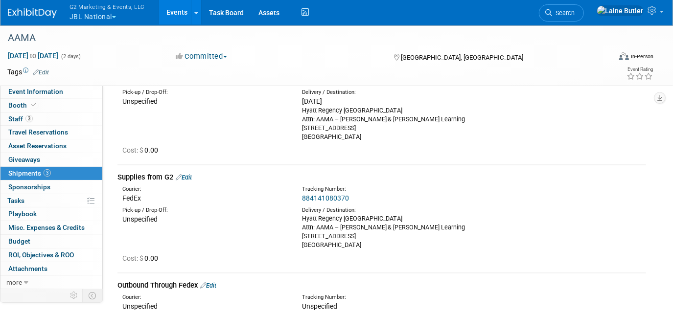
scroll to position [103, 0]
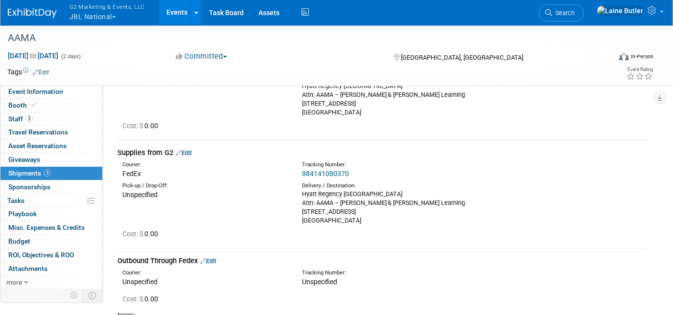
click at [320, 170] on link "884141080370" at bounding box center [325, 174] width 47 height 8
click at [191, 152] on link "Edit" at bounding box center [184, 152] width 16 height 7
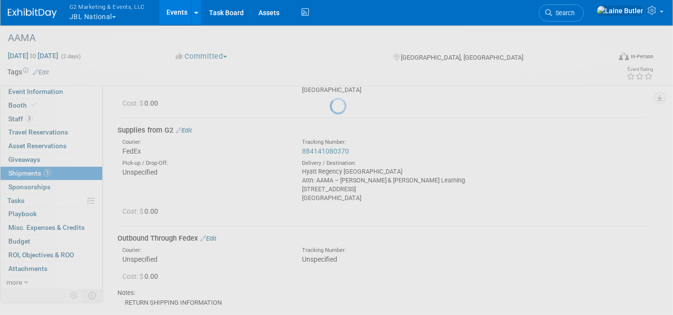
select select "8"
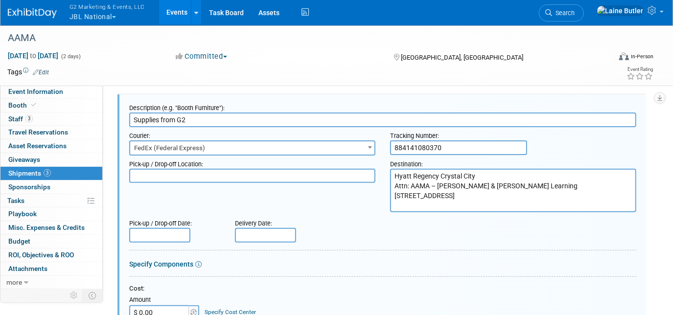
scroll to position [176, 0]
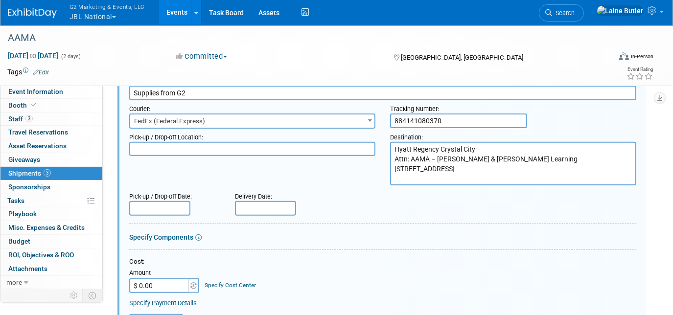
click at [269, 209] on input "text" at bounding box center [265, 208] width 61 height 15
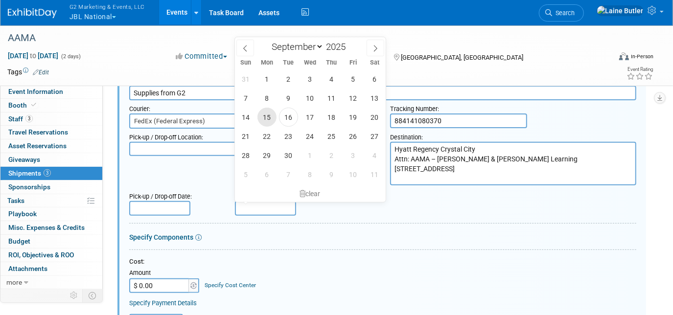
click at [272, 119] on span "15" at bounding box center [267, 117] width 19 height 19
type input "[DATE]"
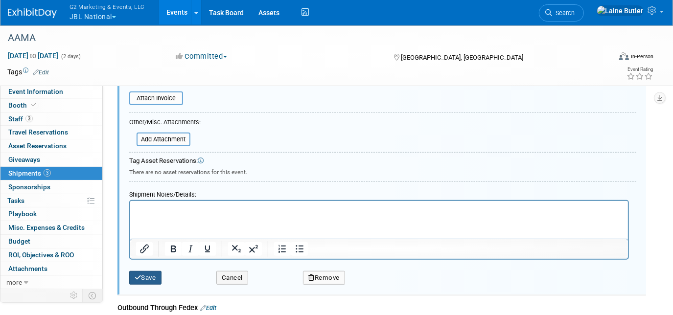
click at [154, 275] on button "Save" at bounding box center [145, 278] width 32 height 14
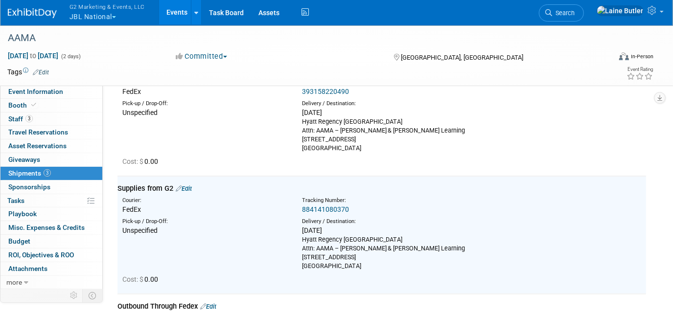
scroll to position [82, 0]
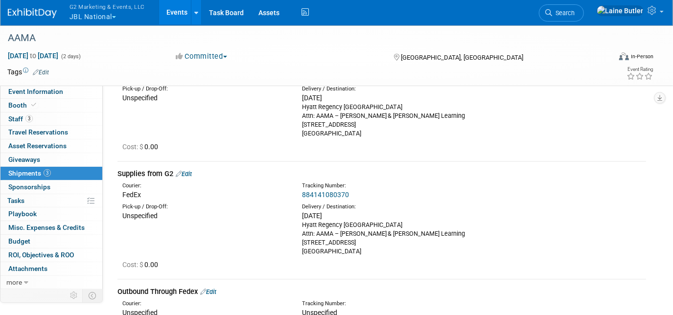
click at [451, 211] on div "[DATE]" at bounding box center [384, 216] width 165 height 10
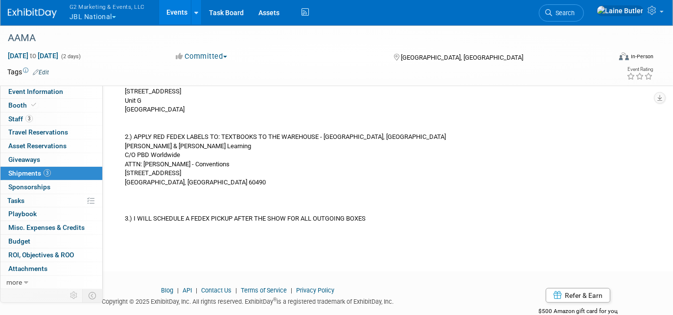
scroll to position [434, 0]
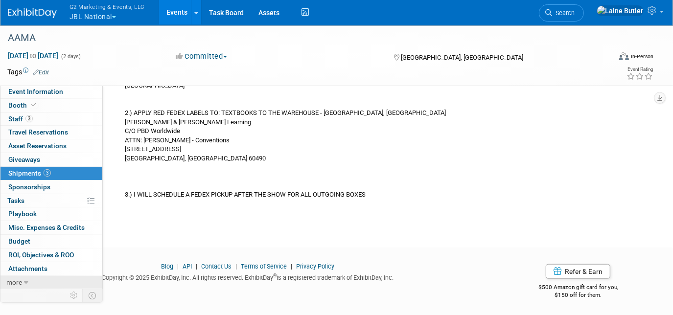
click at [29, 281] on link "more" at bounding box center [51, 282] width 102 height 13
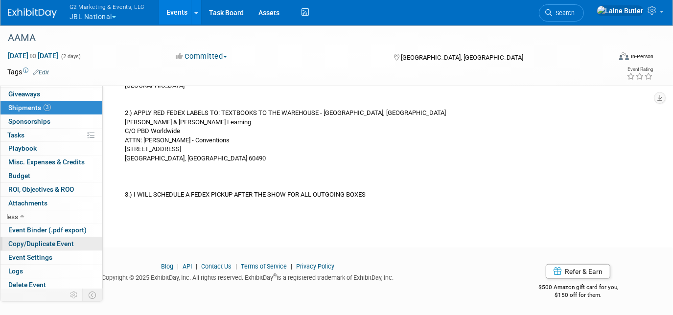
scroll to position [66, 0]
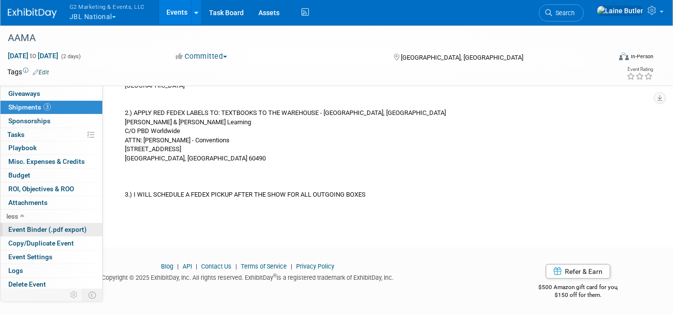
click at [52, 227] on span "Event Binder (.pdf export)" at bounding box center [47, 230] width 78 height 8
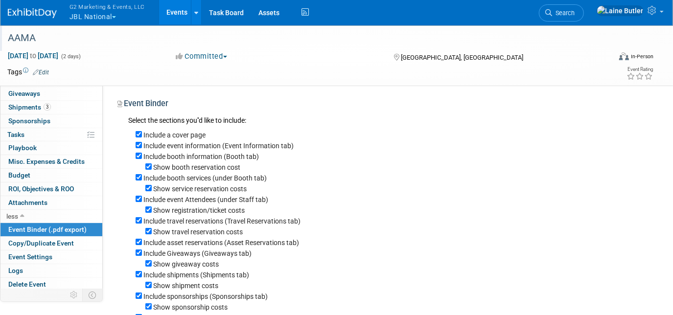
scroll to position [89, 0]
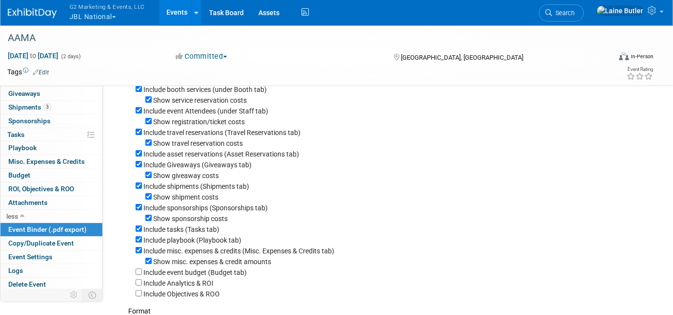
click at [145, 262] on div "Show misc. expenses & credit amounts" at bounding box center [391, 261] width 511 height 11
click at [145, 264] on input "Show misc. expenses & credit amounts" at bounding box center [148, 261] width 6 height 6
checkbox input "false"
click at [137, 254] on input "Include misc. expenses & credits (Misc. Expenses & Credits tab)" at bounding box center [139, 250] width 6 height 6
checkbox input "false"
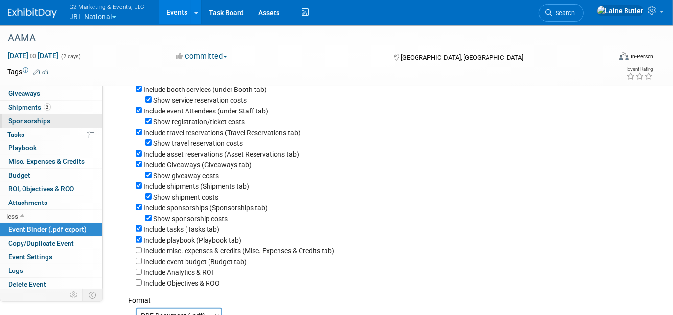
click at [20, 118] on span "Sponsorships 0" at bounding box center [29, 121] width 42 height 8
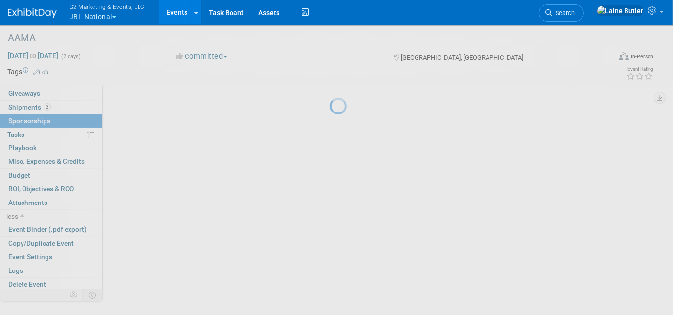
scroll to position [0, 0]
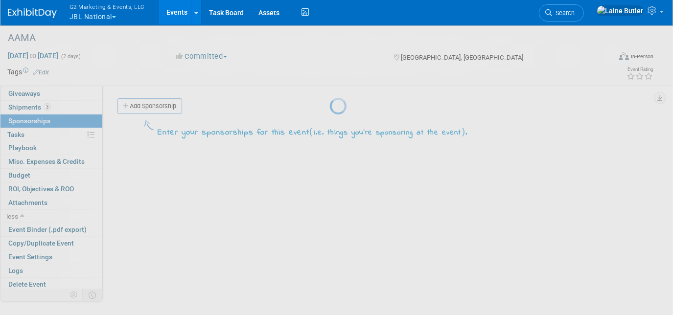
click at [330, 101] on div at bounding box center [337, 157] width 14 height 315
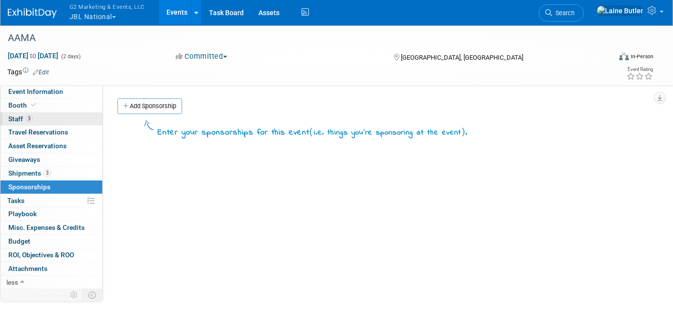
click at [18, 118] on span "Staff 3" at bounding box center [20, 119] width 24 height 8
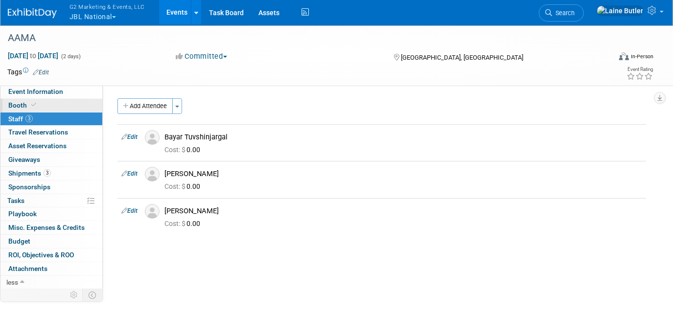
click at [14, 106] on span "Booth" at bounding box center [23, 105] width 30 height 8
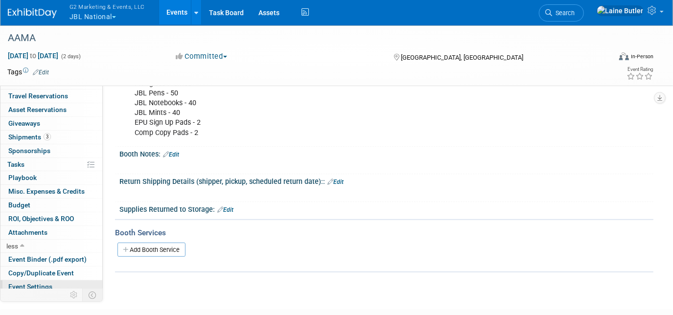
scroll to position [66, 0]
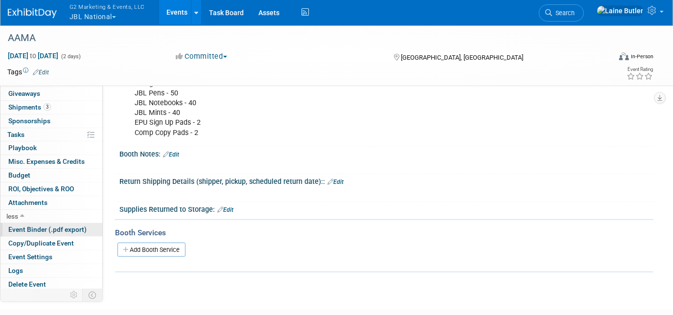
click at [36, 226] on span "Event Binder (.pdf export)" at bounding box center [47, 230] width 78 height 8
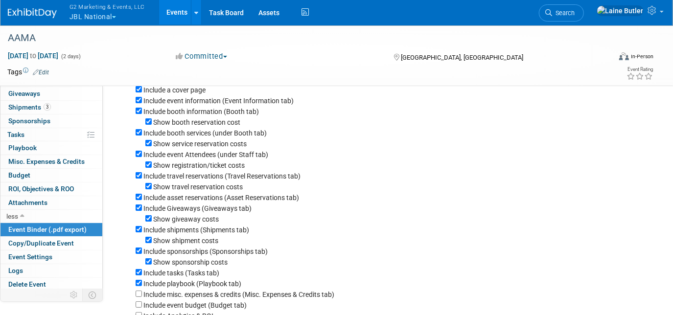
scroll to position [89, 0]
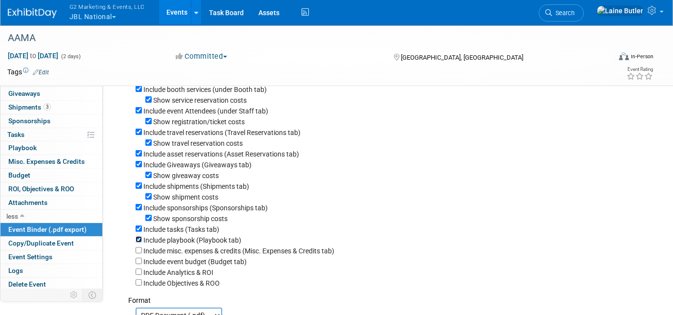
click at [141, 243] on input "Include playbook (Playbook tab)" at bounding box center [139, 239] width 6 height 6
checkbox input "false"
click at [139, 232] on input "Include tasks (Tasks tab)" at bounding box center [139, 229] width 6 height 6
checkbox input "false"
click at [149, 224] on div "Show sponsorship costs" at bounding box center [391, 218] width 511 height 11
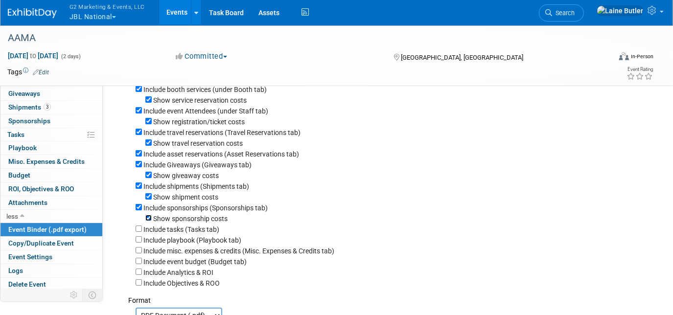
click at [149, 221] on input "Show sponsorship costs" at bounding box center [148, 218] width 6 height 6
checkbox input "false"
click at [141, 211] on input "Include sponsorships (Sponsorships tab)" at bounding box center [139, 207] width 6 height 6
checkbox input "false"
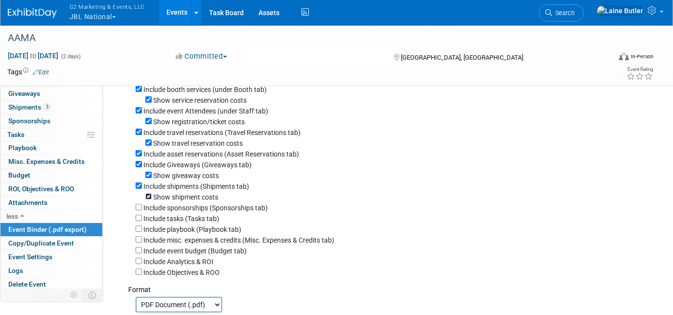
click at [150, 200] on input "Show shipment costs" at bounding box center [148, 196] width 6 height 6
checkbox input "false"
click at [148, 174] on input "Show giveaway costs" at bounding box center [148, 175] width 6 height 6
checkbox input "false"
click at [134, 160] on div "Include a cover page Include event information (Event Information tab) Include …" at bounding box center [387, 157] width 518 height 239
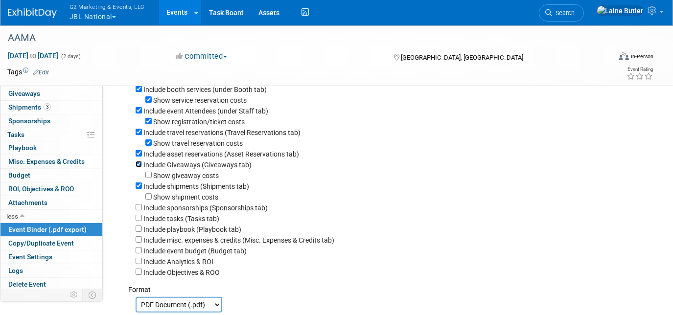
click at [136, 167] on input "Include Giveaways (Giveaways tab)" at bounding box center [139, 164] width 6 height 6
checkbox input "false"
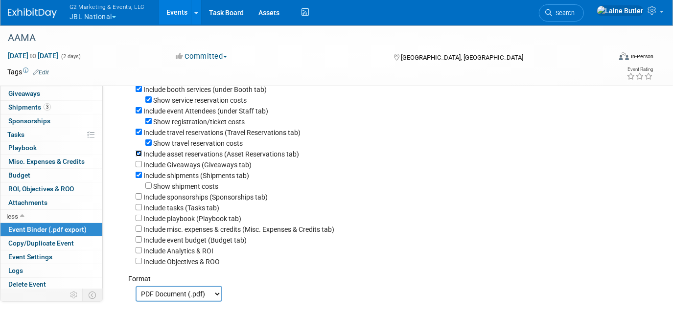
click at [138, 154] on input "Include asset reservations (Asset Reservations tab)" at bounding box center [139, 153] width 6 height 6
checkbox input "false"
click at [149, 142] on input "Show travel reservation costs" at bounding box center [148, 143] width 6 height 6
checkbox input "false"
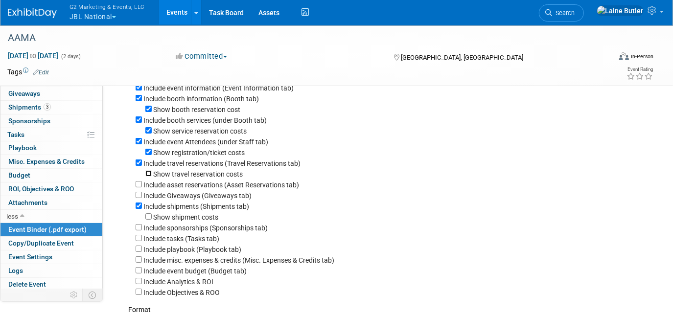
scroll to position [44, 0]
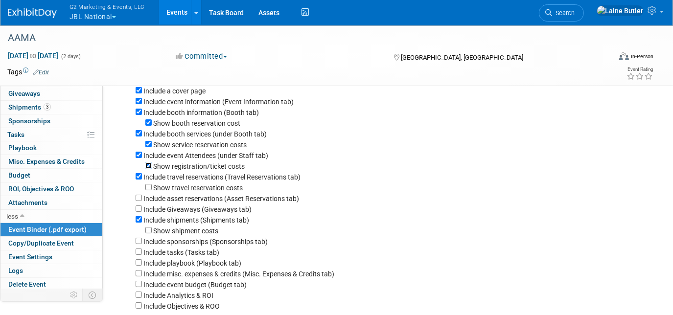
click at [147, 165] on input "Show registration/ticket costs" at bounding box center [148, 166] width 6 height 6
checkbox input "false"
click at [138, 176] on input "Include travel reservations (Travel Reservations tab)" at bounding box center [139, 176] width 6 height 6
checkbox input "false"
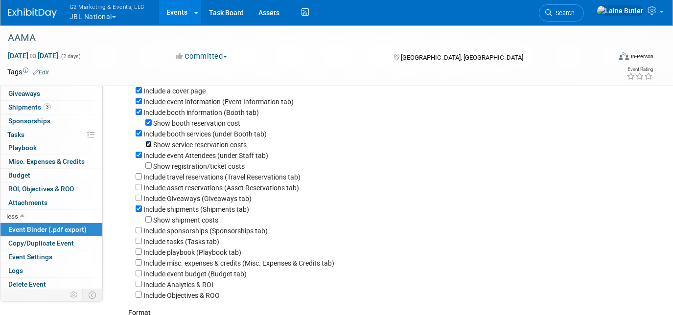
click at [150, 145] on input "Show service reservation costs" at bounding box center [148, 144] width 6 height 6
checkbox input "false"
click at [140, 132] on input "Include booth services (under Booth tab)" at bounding box center [139, 133] width 6 height 6
checkbox input "false"
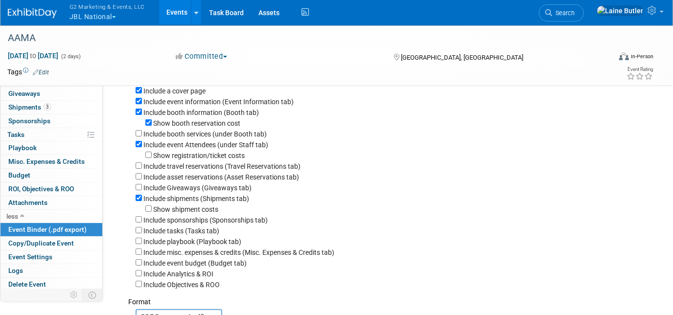
click at [149, 119] on div "Show booth reservation cost" at bounding box center [391, 123] width 511 height 11
click at [149, 122] on input "Show booth reservation cost" at bounding box center [148, 122] width 6 height 6
checkbox input "false"
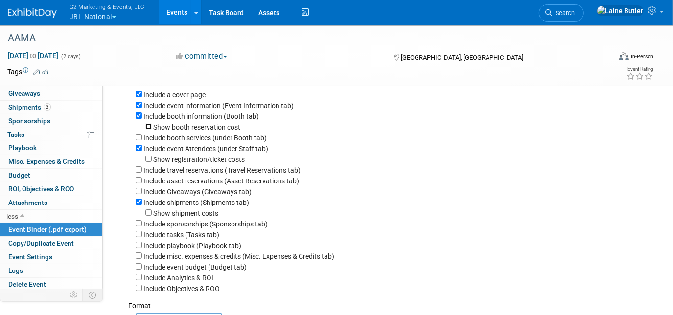
scroll to position [89, 0]
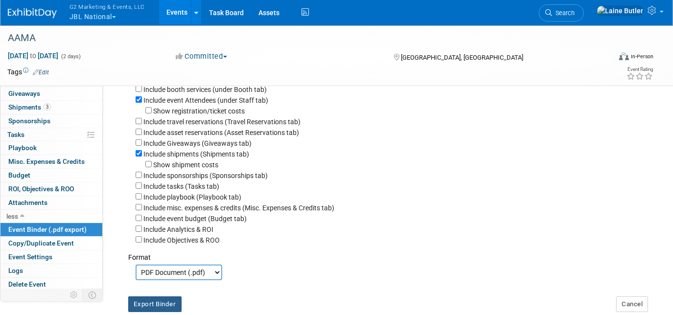
click at [159, 306] on button "Export Binder" at bounding box center [154, 305] width 53 height 16
click at [35, 108] on span "Shipments 3" at bounding box center [29, 107] width 43 height 8
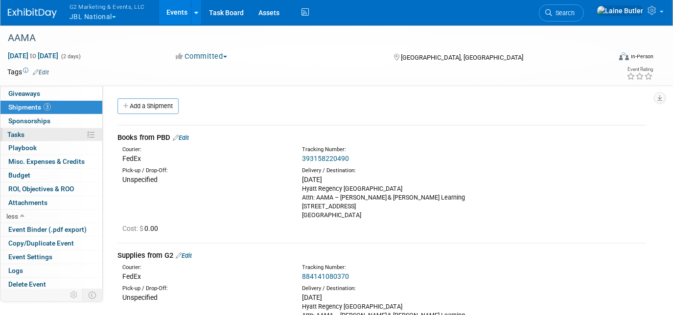
scroll to position [0, 0]
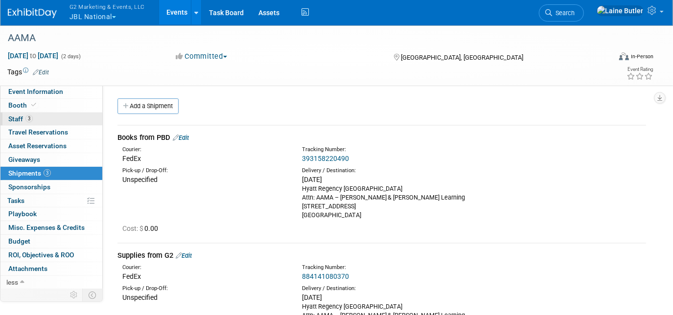
click at [40, 116] on link "3 Staff 3" at bounding box center [51, 119] width 102 height 13
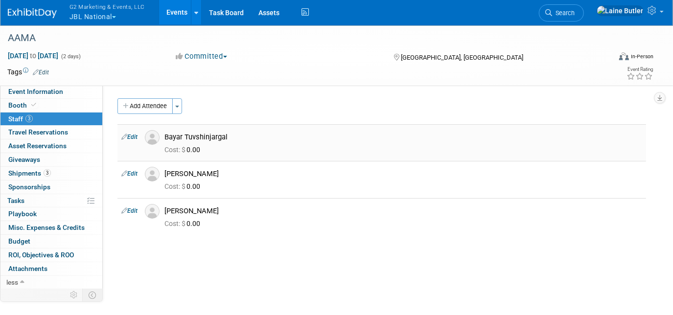
drag, startPoint x: 244, startPoint y: 139, endPoint x: 187, endPoint y: 134, distance: 57.5
click at [187, 134] on div "Bayar Tuvshinjargal" at bounding box center [404, 137] width 478 height 9
copy div "Tuvshinjargal"
